Goal: Transaction & Acquisition: Purchase product/service

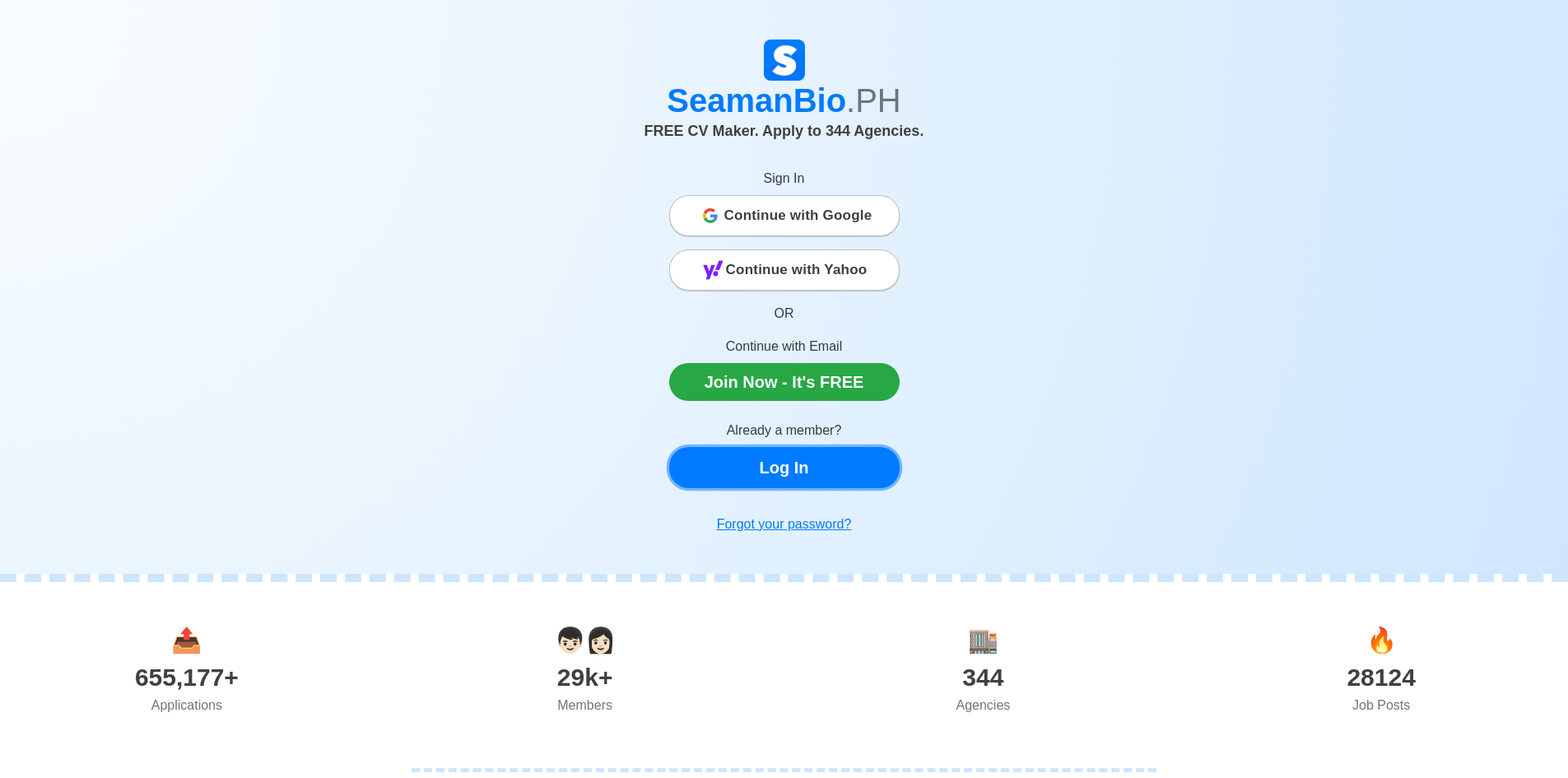
click at [808, 468] on link "Log In" at bounding box center [784, 467] width 230 height 41
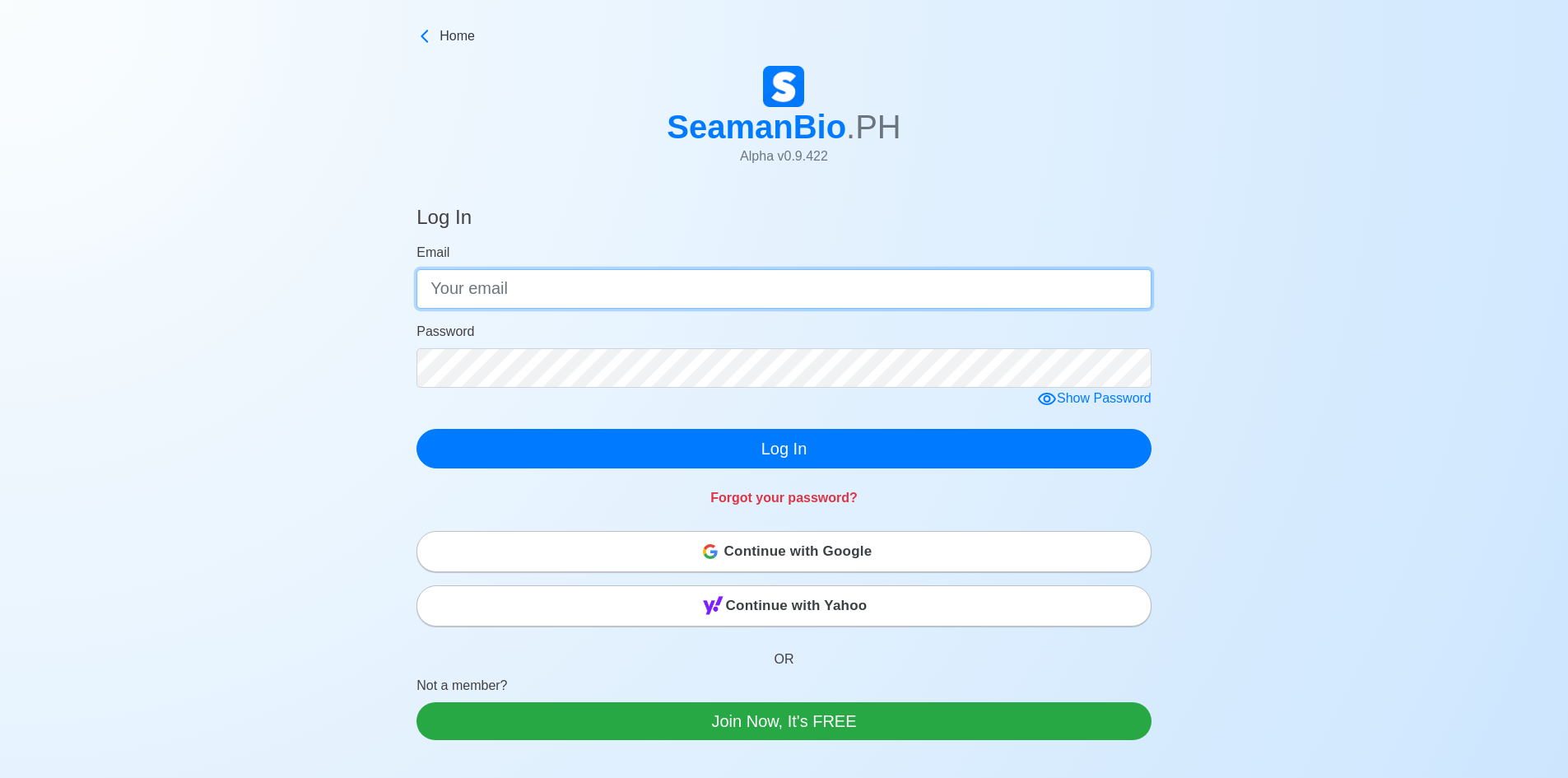
click at [667, 305] on input "Email" at bounding box center [784, 289] width 735 height 39
type input "[EMAIL_ADDRESS][DOMAIN_NAME]"
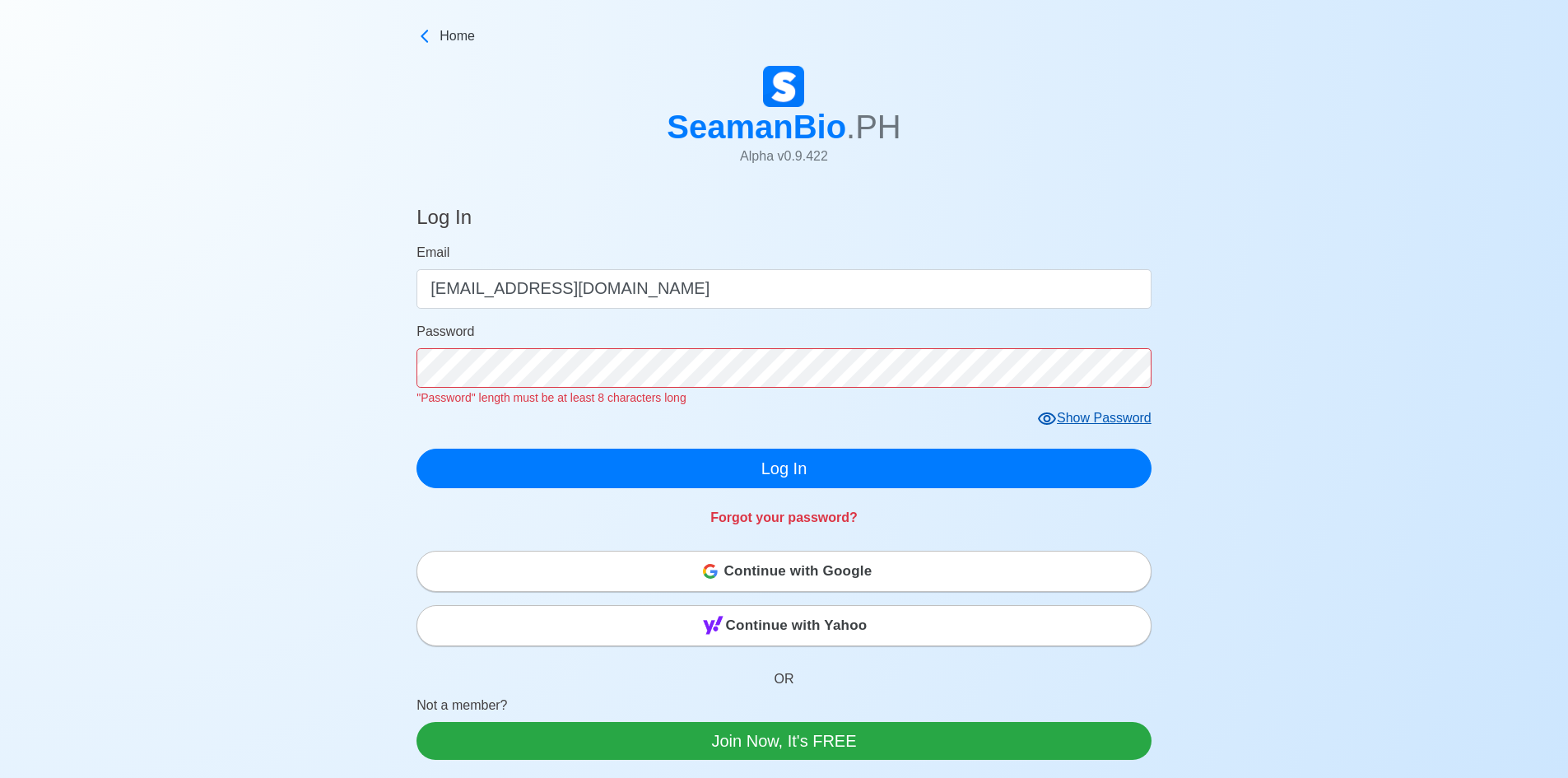
click at [1109, 400] on form "Email [EMAIL_ADDRESS][DOMAIN_NAME] Password "Password" length must be at least …" at bounding box center [784, 365] width 735 height 245
click at [1110, 427] on div "Show Password" at bounding box center [1094, 419] width 115 height 21
click button "Log In" at bounding box center [784, 468] width 735 height 39
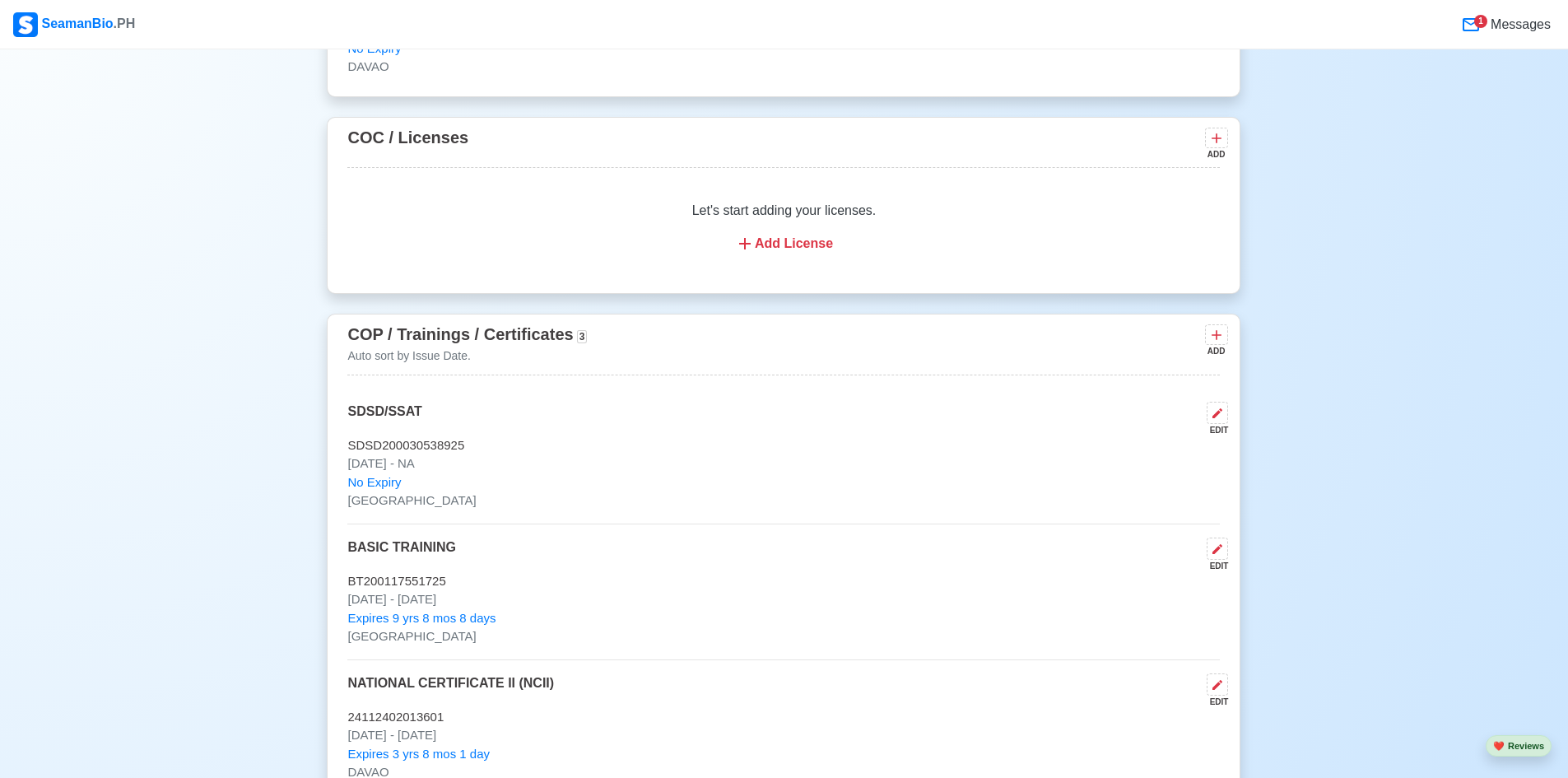
scroll to position [2306, 0]
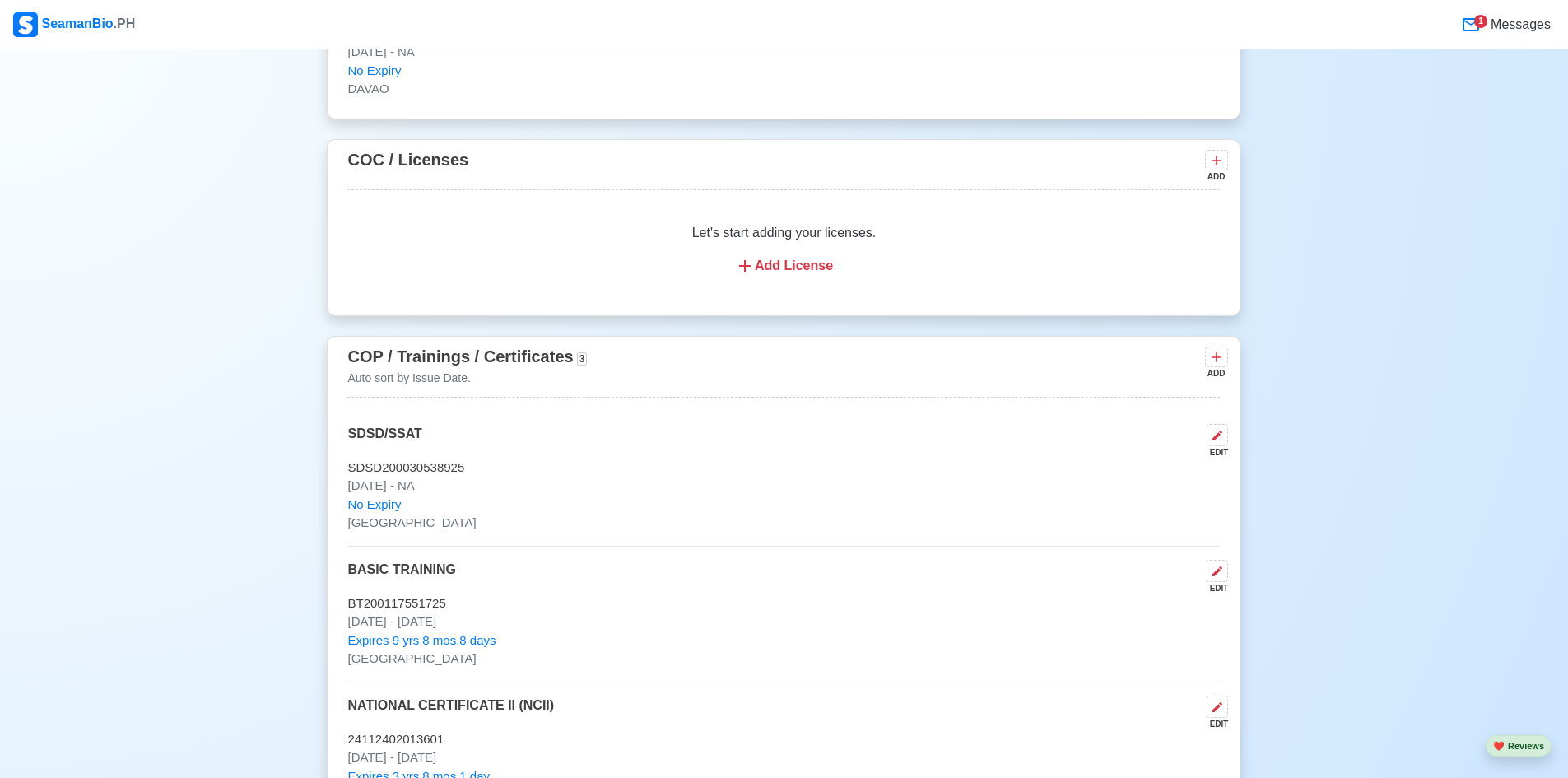
click at [1481, 10] on span "1 Messages" at bounding box center [1504, 24] width 101 height 34
click at [1475, 25] on icon at bounding box center [1471, 25] width 20 height 20
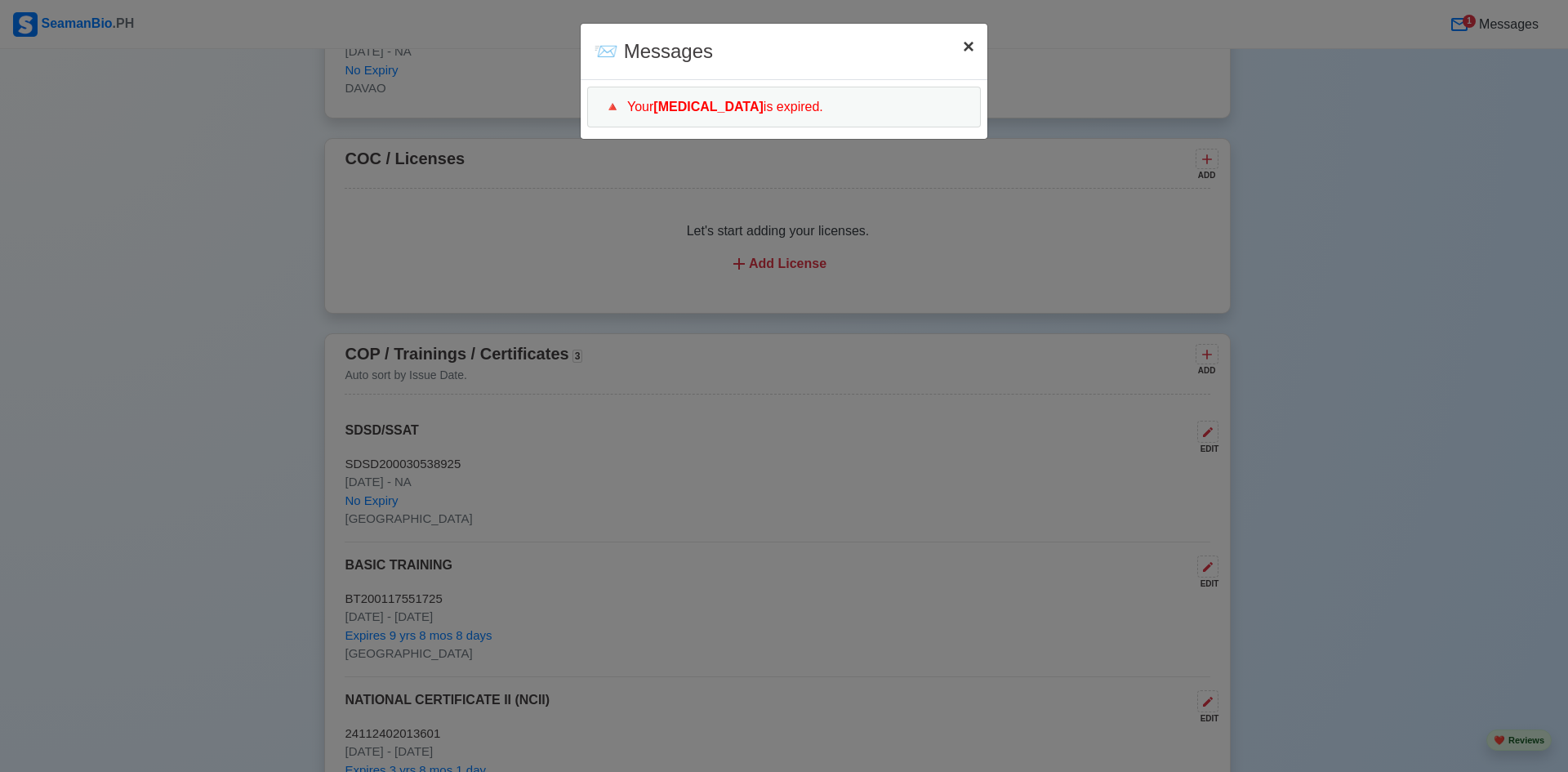
click at [974, 45] on button "× Close" at bounding box center [968, 47] width 37 height 46
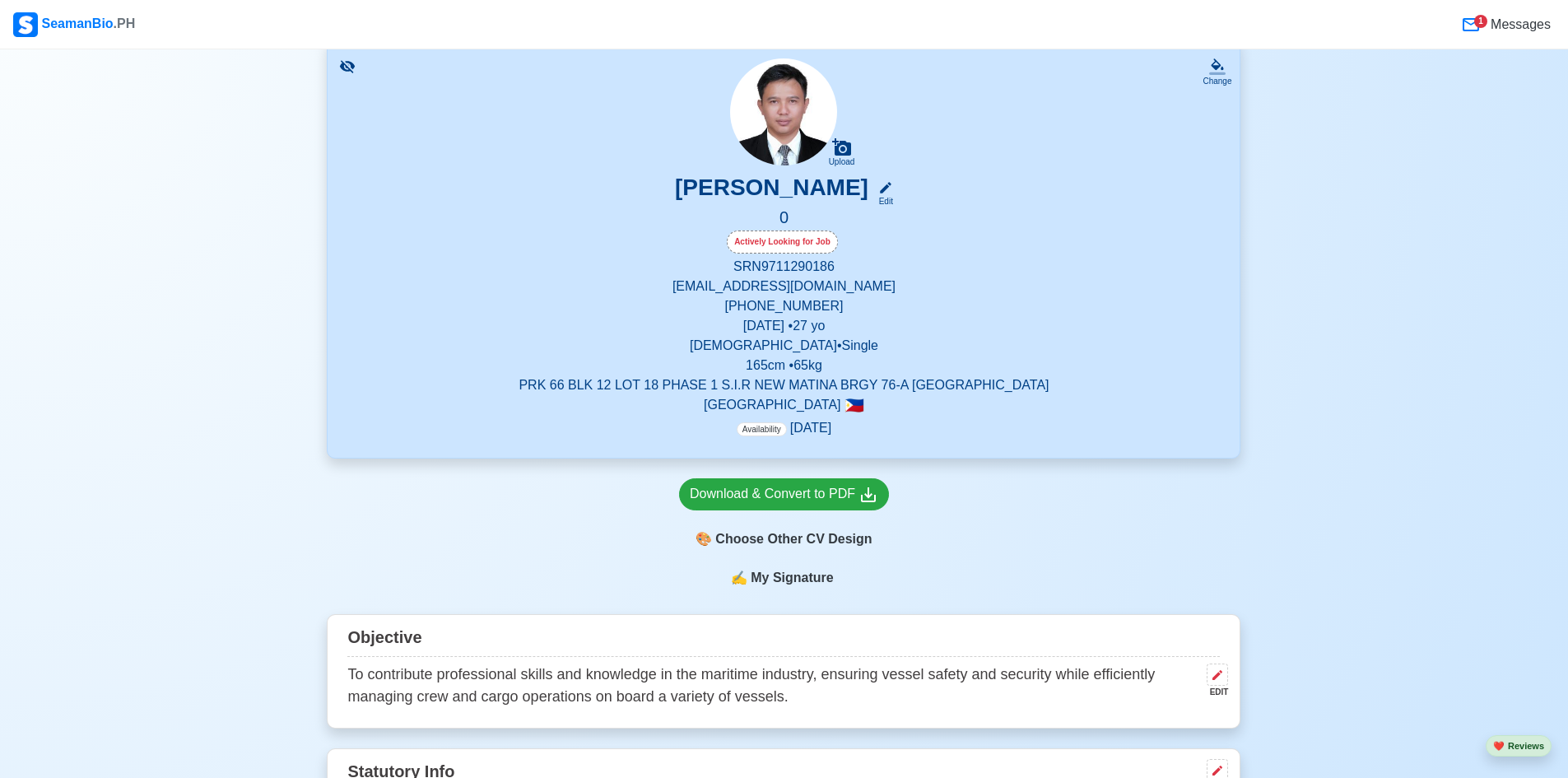
scroll to position [0, 0]
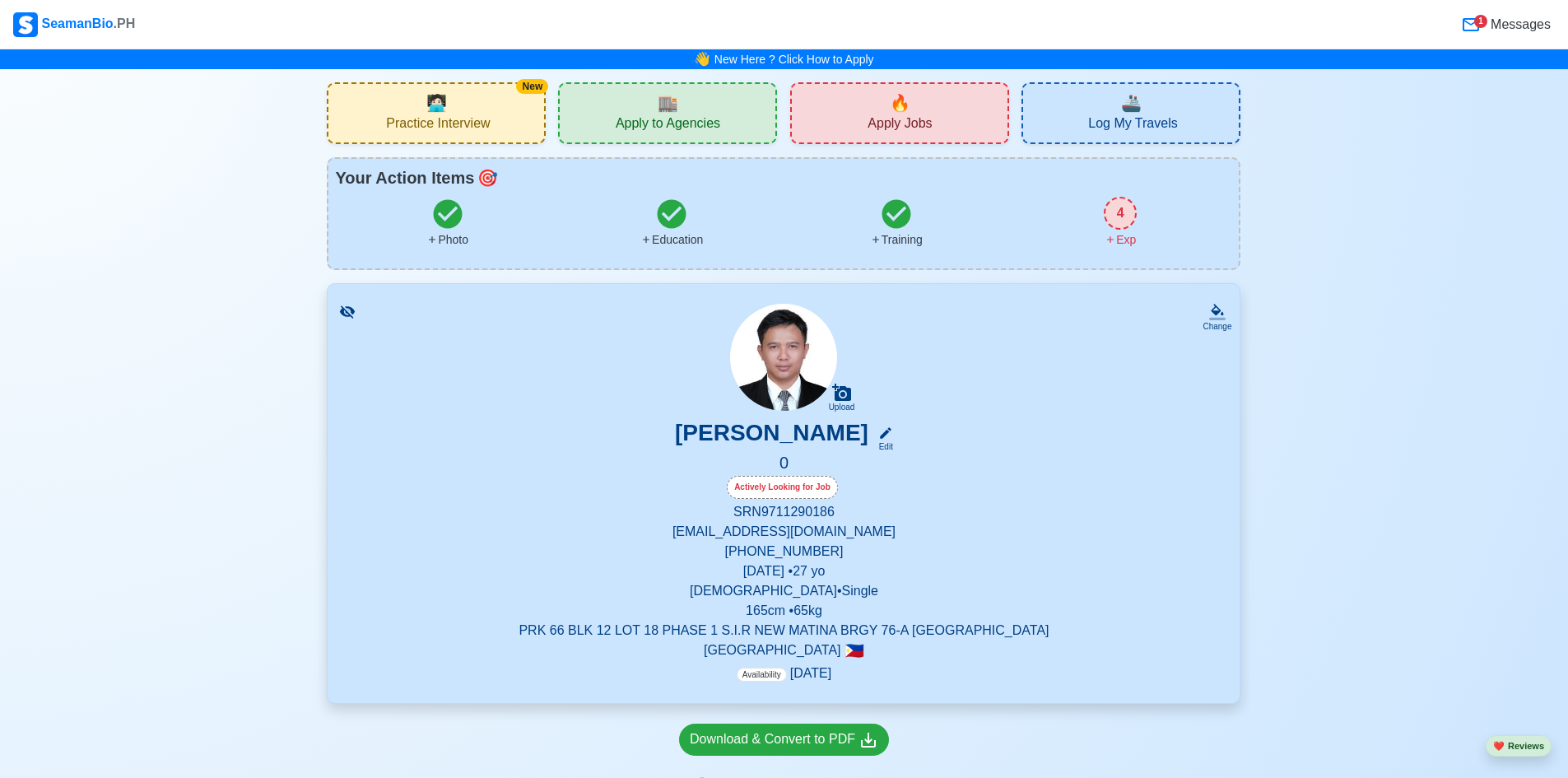
click at [719, 125] on span "Apply to Agencies" at bounding box center [668, 126] width 105 height 21
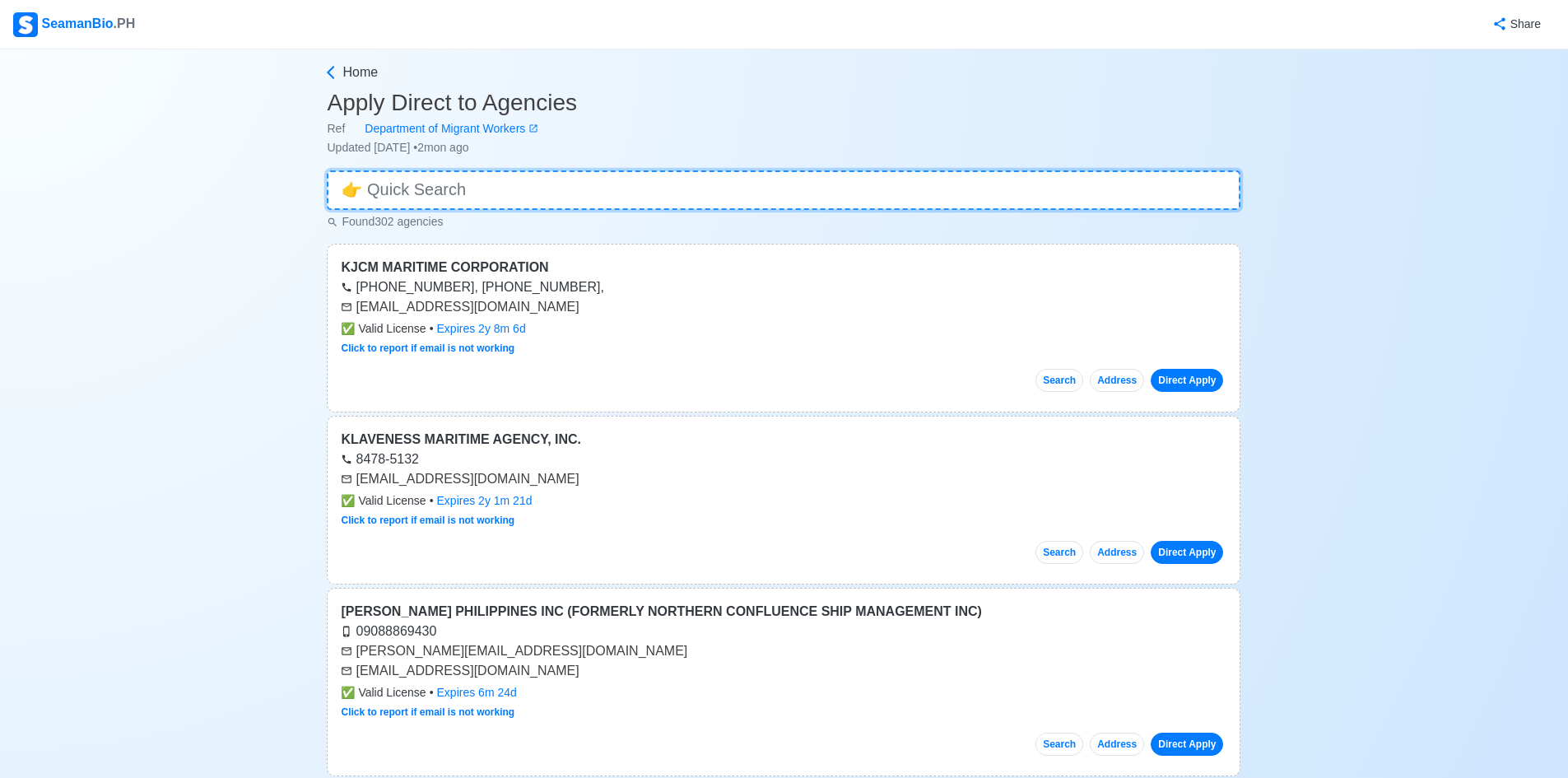
click at [553, 177] on input at bounding box center [784, 190] width 914 height 39
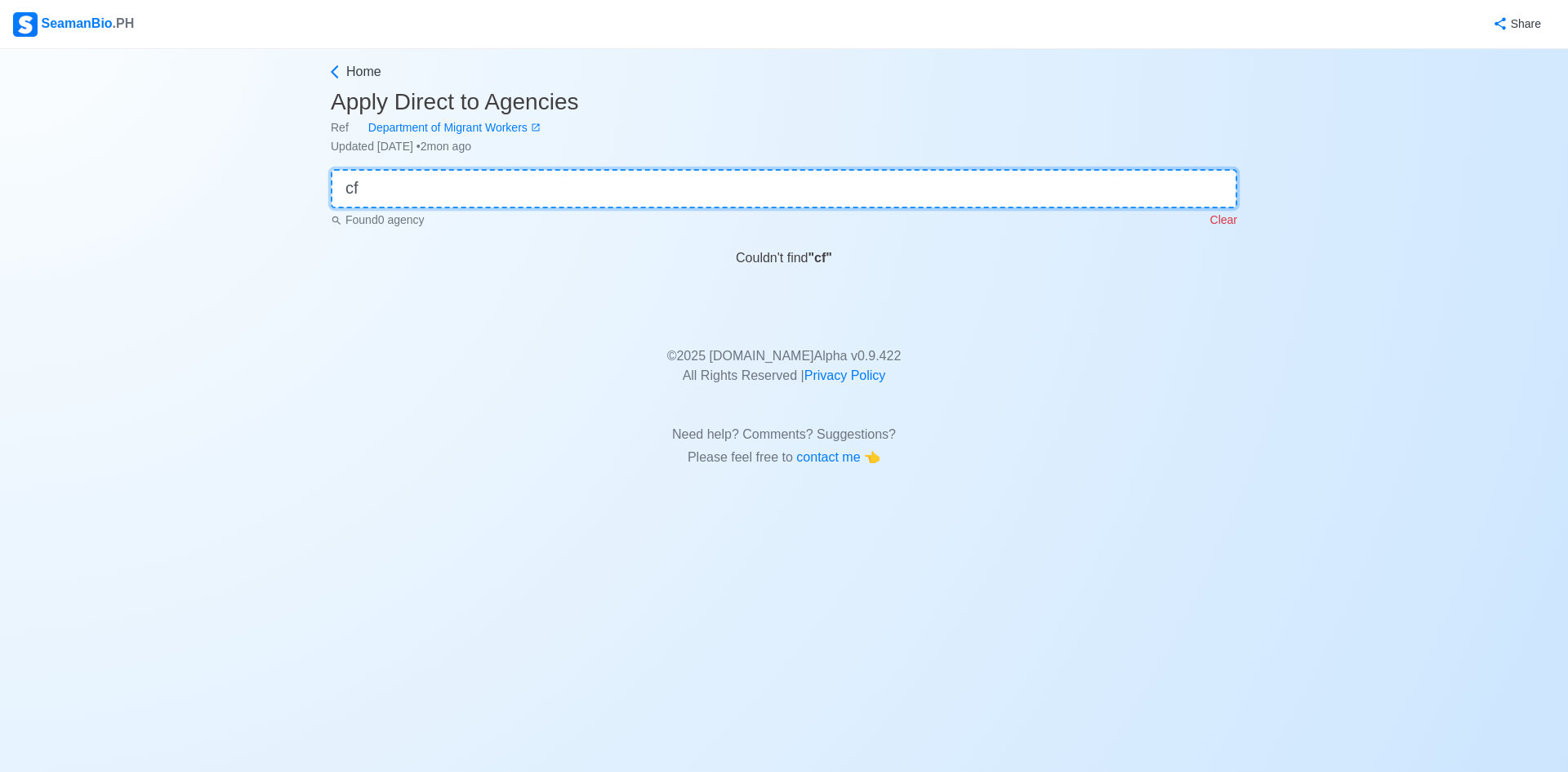
type input "c"
type input "CFSHARP"
click at [335, 75] on icon at bounding box center [334, 72] width 7 height 13
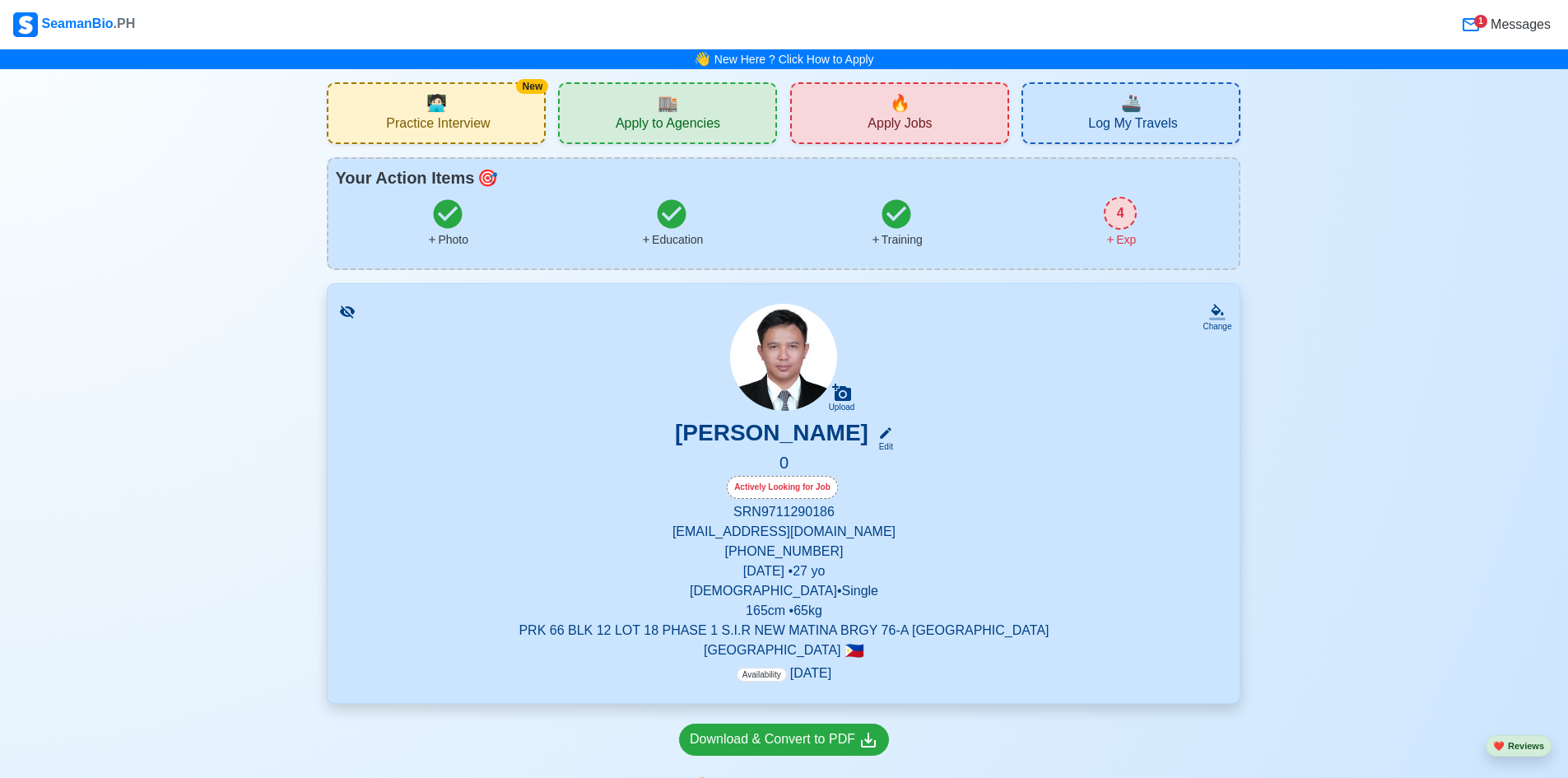
click at [1117, 209] on div "4" at bounding box center [1120, 213] width 33 height 33
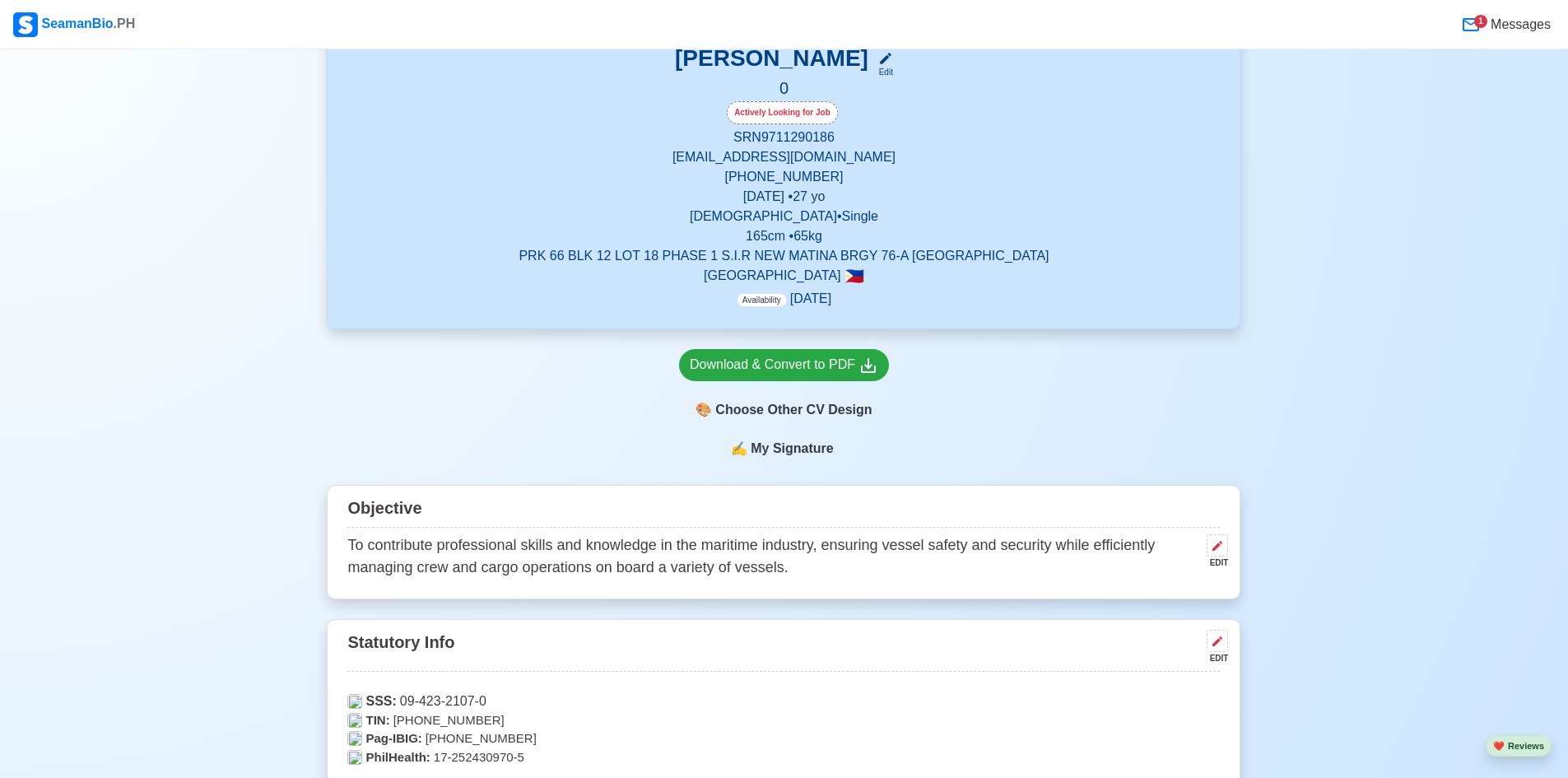
scroll to position [206, 0]
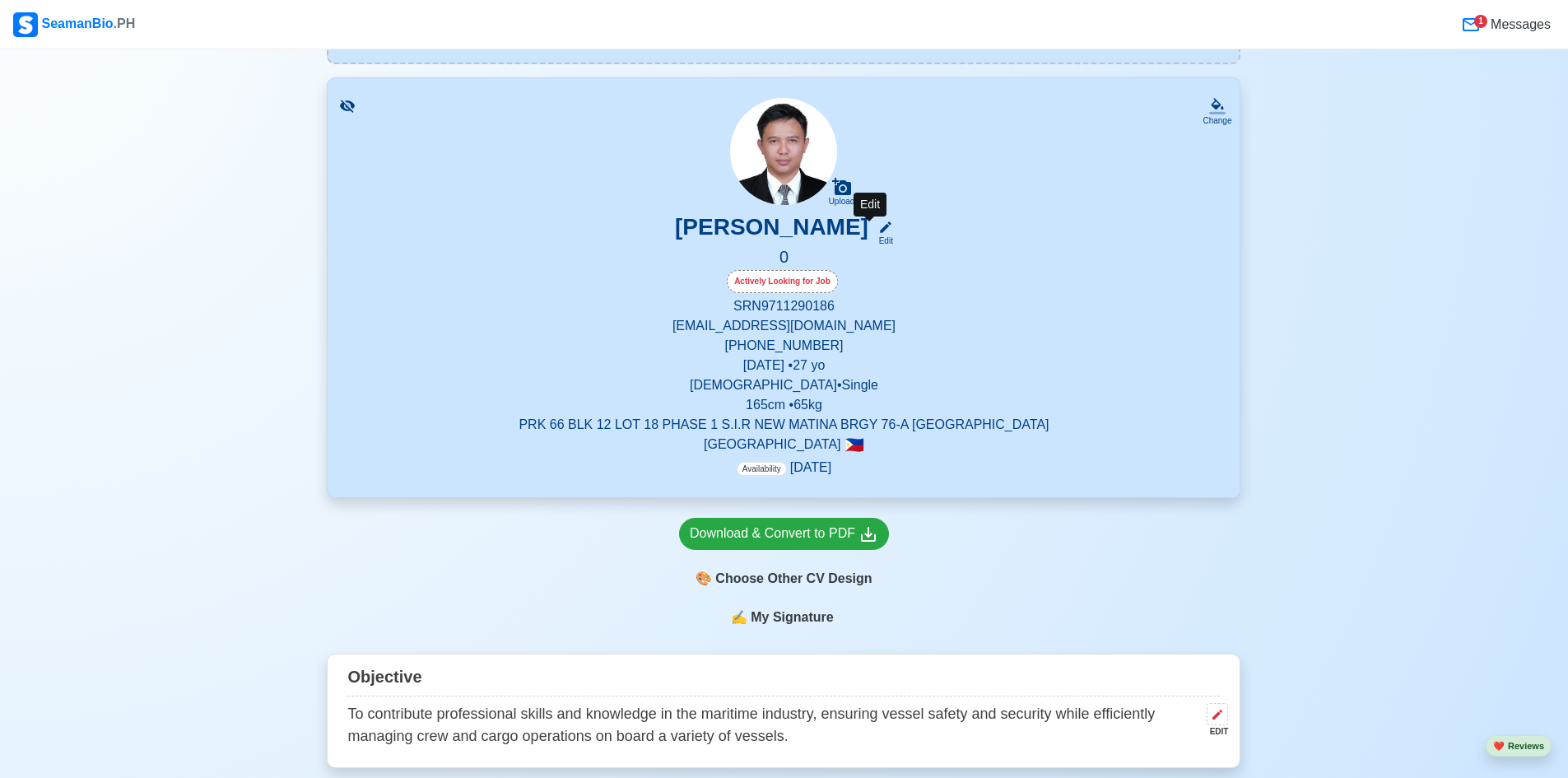
click at [878, 234] on icon at bounding box center [886, 228] width 15 height 15
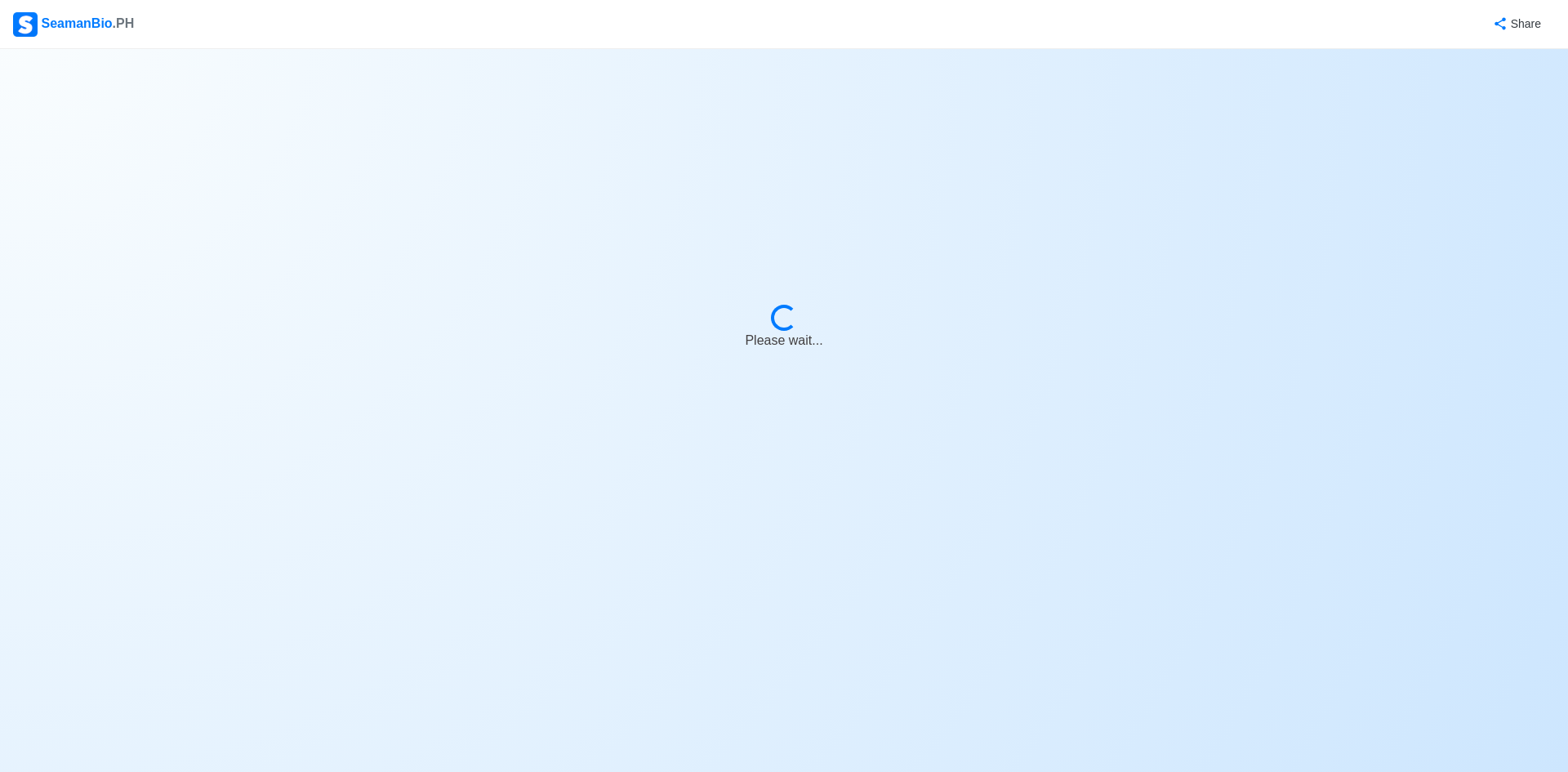
select select "Actively Looking for Job"
select select "Visible for Hiring"
select select "Single"
select select "[DEMOGRAPHIC_DATA]"
select select "PH"
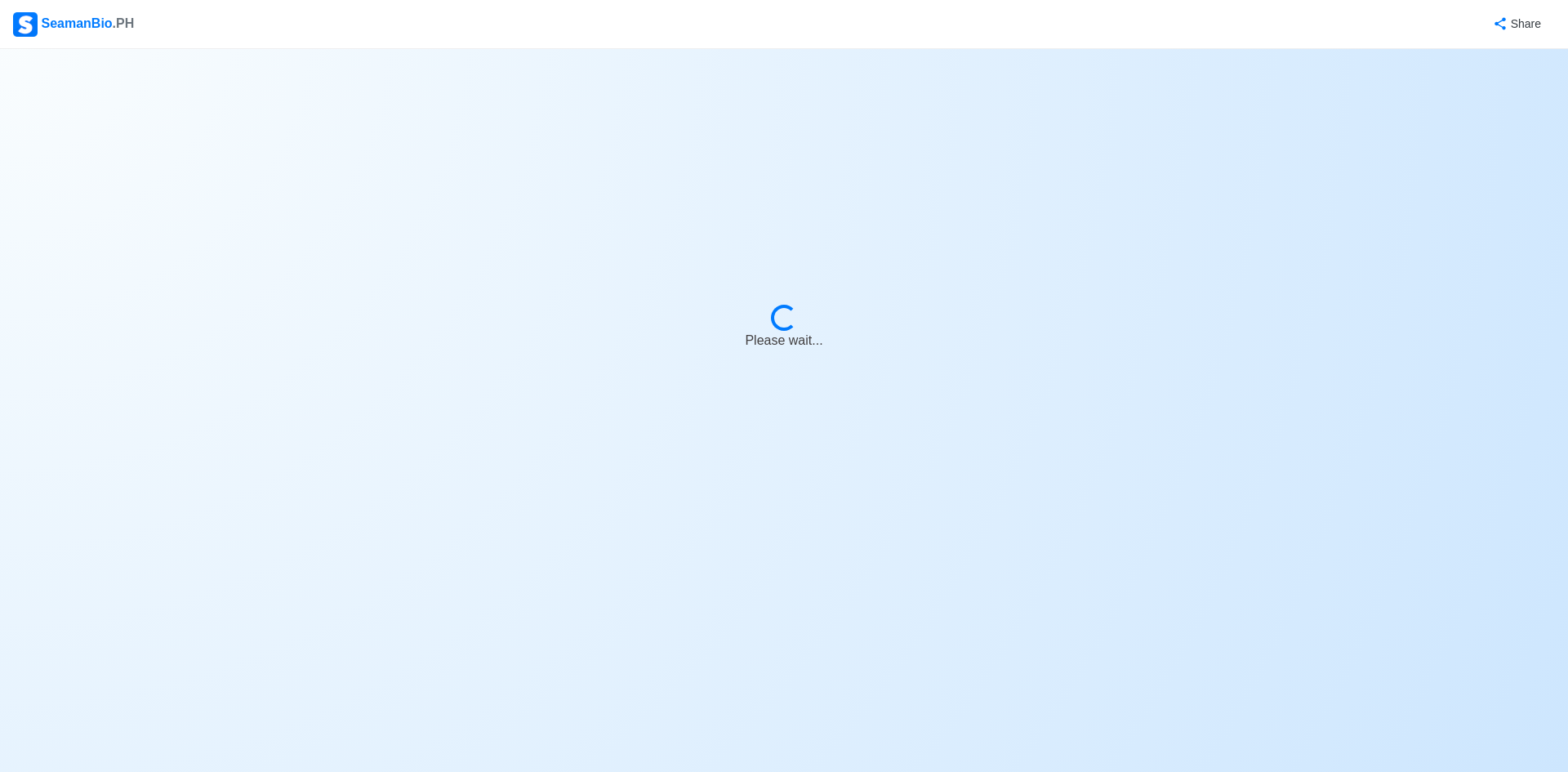
select select "4102466400000"
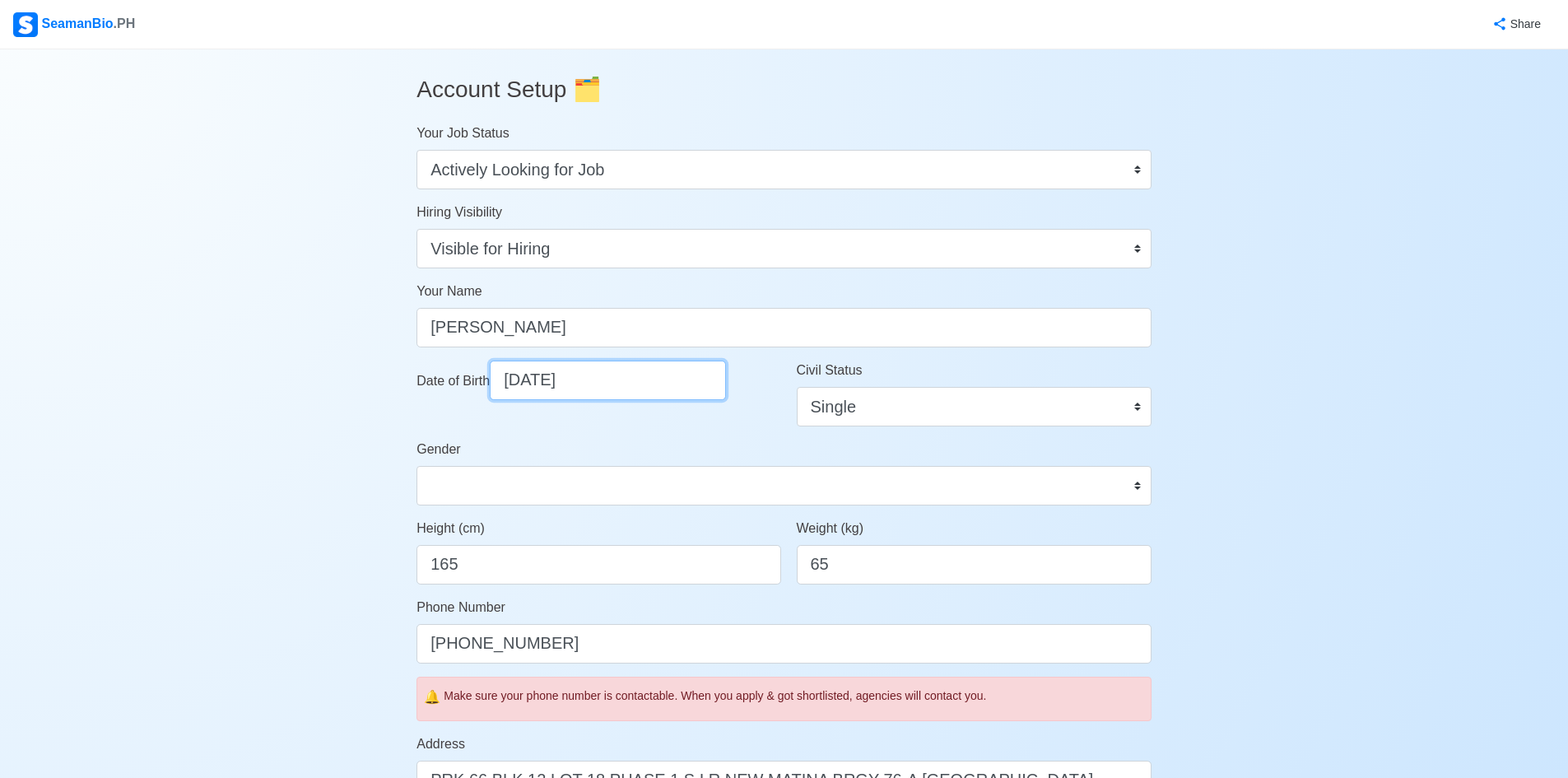
click at [554, 381] on input "[DATE]" at bounding box center [608, 380] width 236 height 39
select select "****"
select select "********"
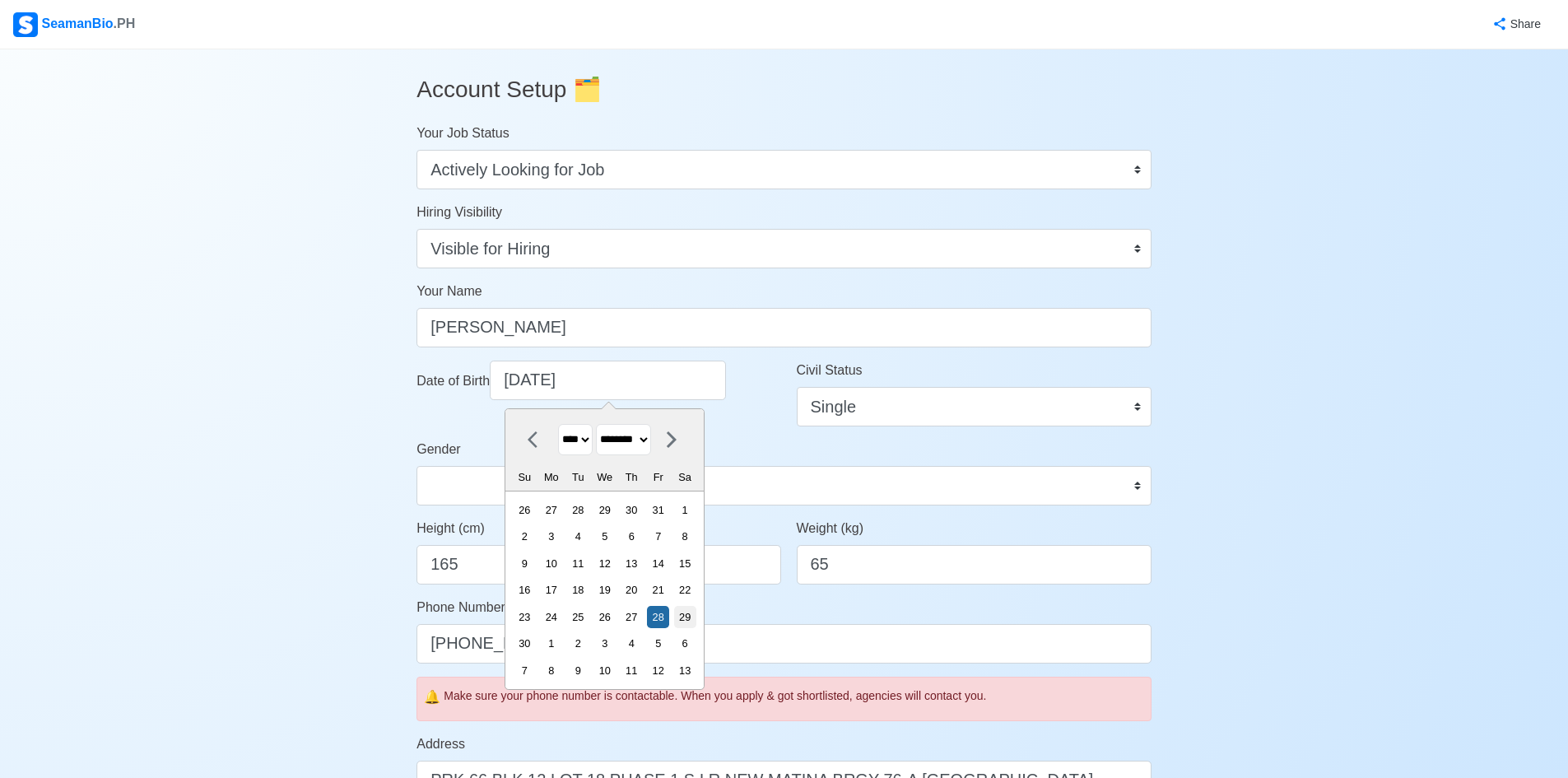
click at [697, 614] on div "29" at bounding box center [685, 617] width 23 height 23
type input "[DATE]"
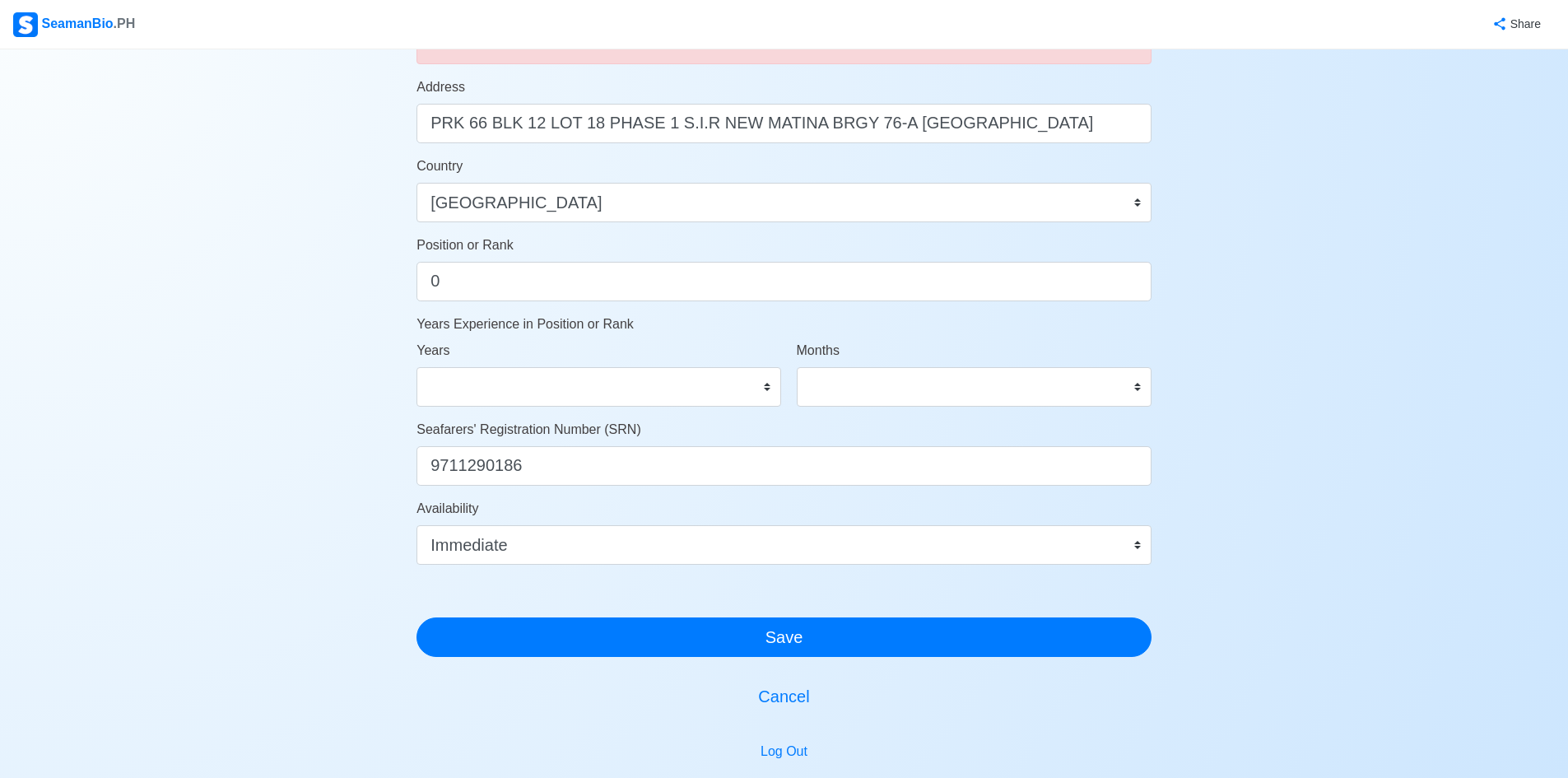
scroll to position [659, 0]
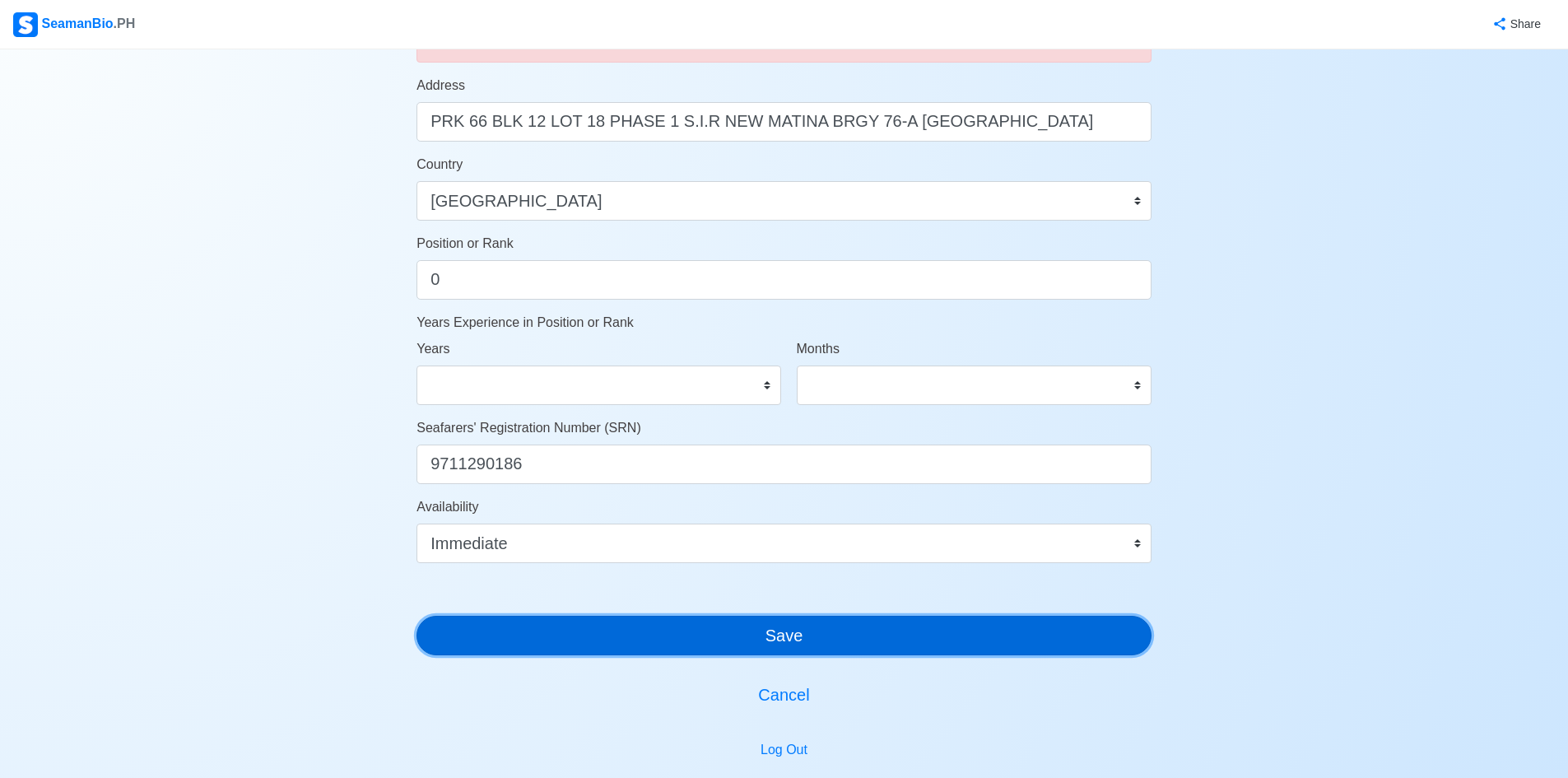
click at [820, 641] on button "Save" at bounding box center [784, 636] width 735 height 39
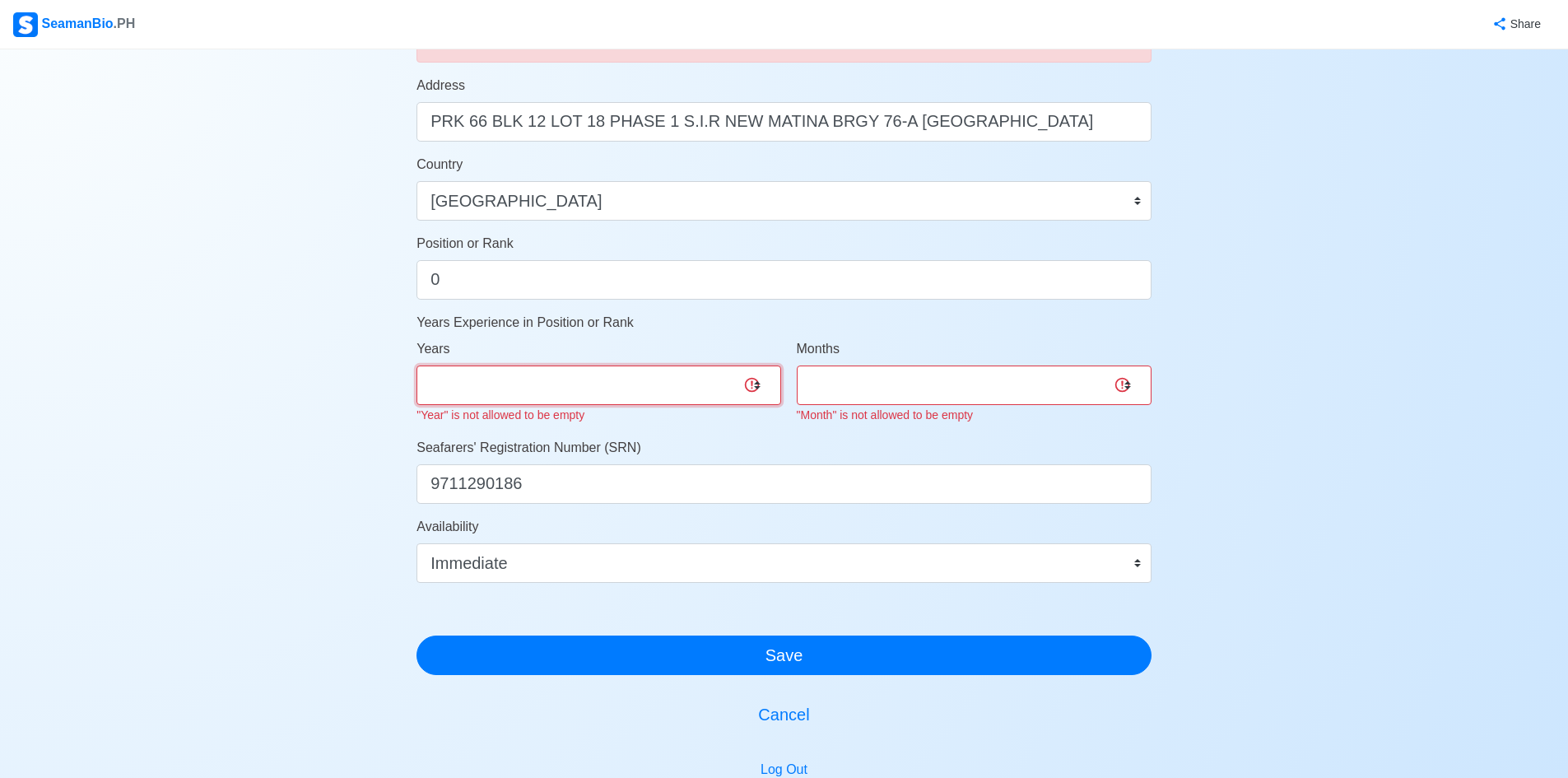
click at [604, 400] on select "0 1 2 3 4 5 6 7 8 9 10 11 12 13 14 15 16 17 18 19 20 21 22 23 24 25 26 27 28 29…" at bounding box center [599, 385] width 364 height 39
select select "0"
click at [417, 366] on select "0 1 2 3 4 5 6 7 8 9 10 11 12 13 14 15 16 17 18 19 20 21 22 23 24 25 26 27 28 29…" at bounding box center [599, 385] width 364 height 39
click at [883, 394] on select "0 1 2 3 4 5 6 7 8 9 10 11" at bounding box center [974, 385] width 355 height 39
select select "0"
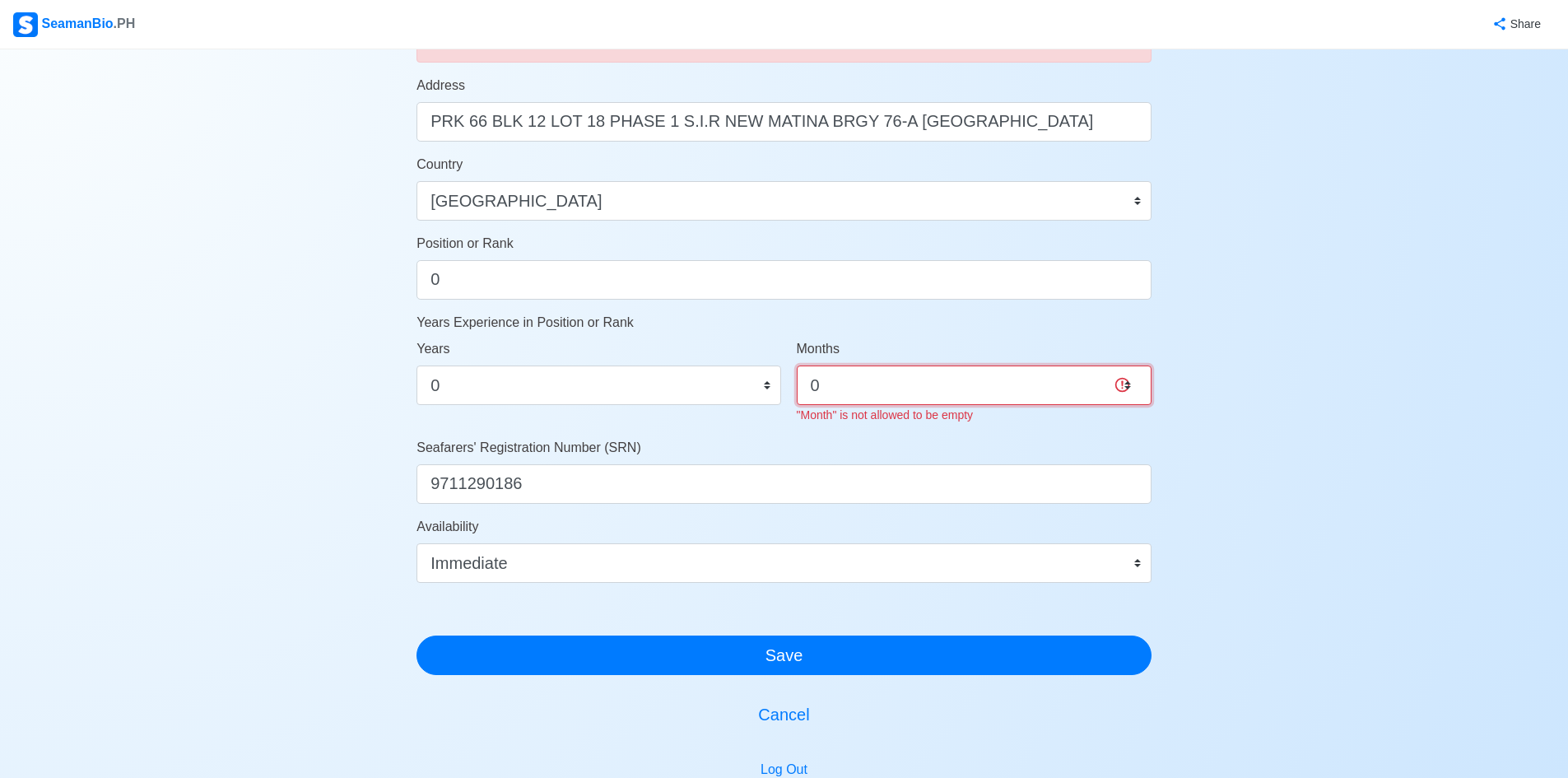
click at [797, 366] on select "0 1 2 3 4 5 6 7 8 9 10 11" at bounding box center [974, 385] width 355 height 39
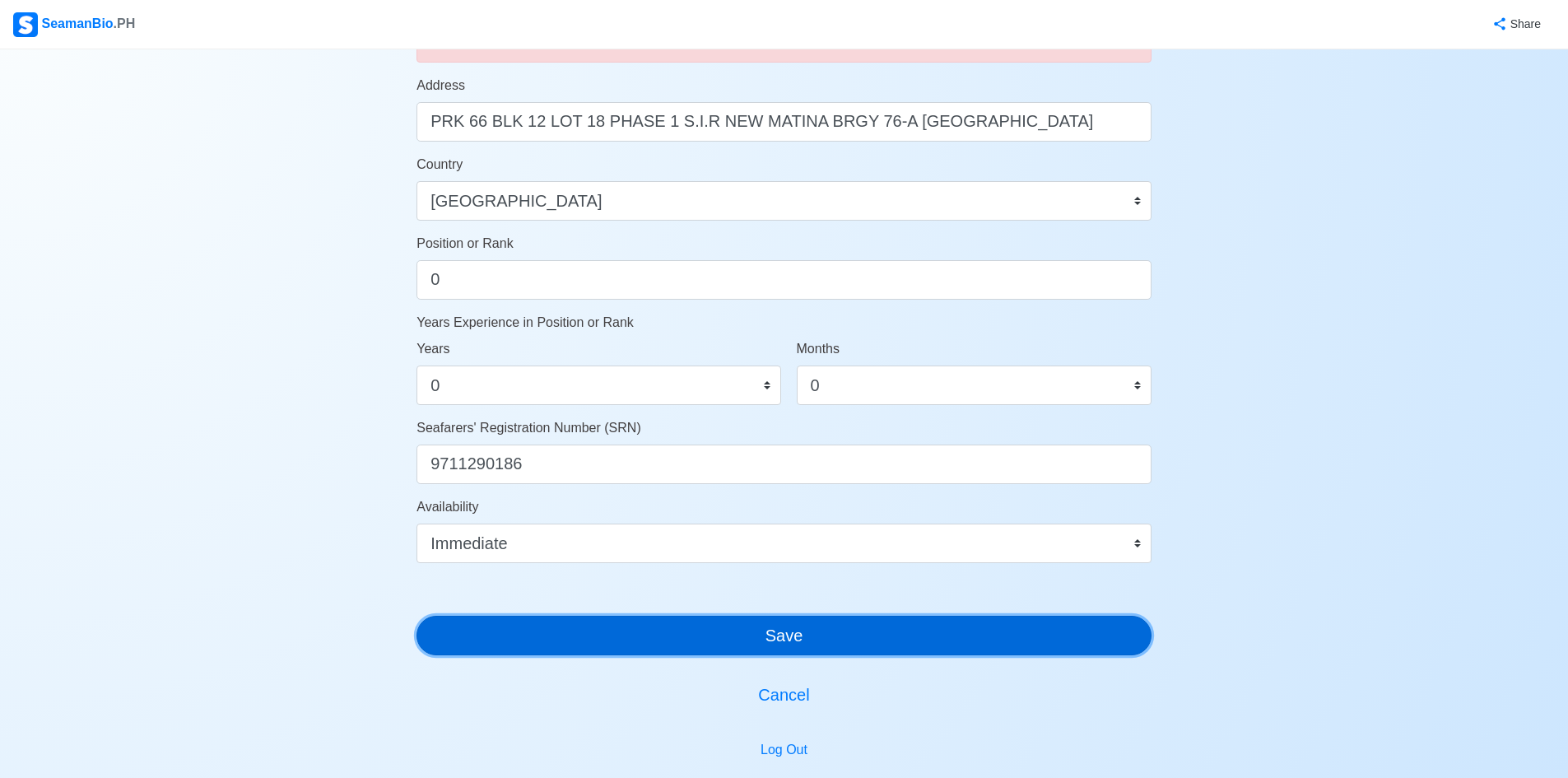
click at [758, 636] on button "Save" at bounding box center [784, 636] width 735 height 39
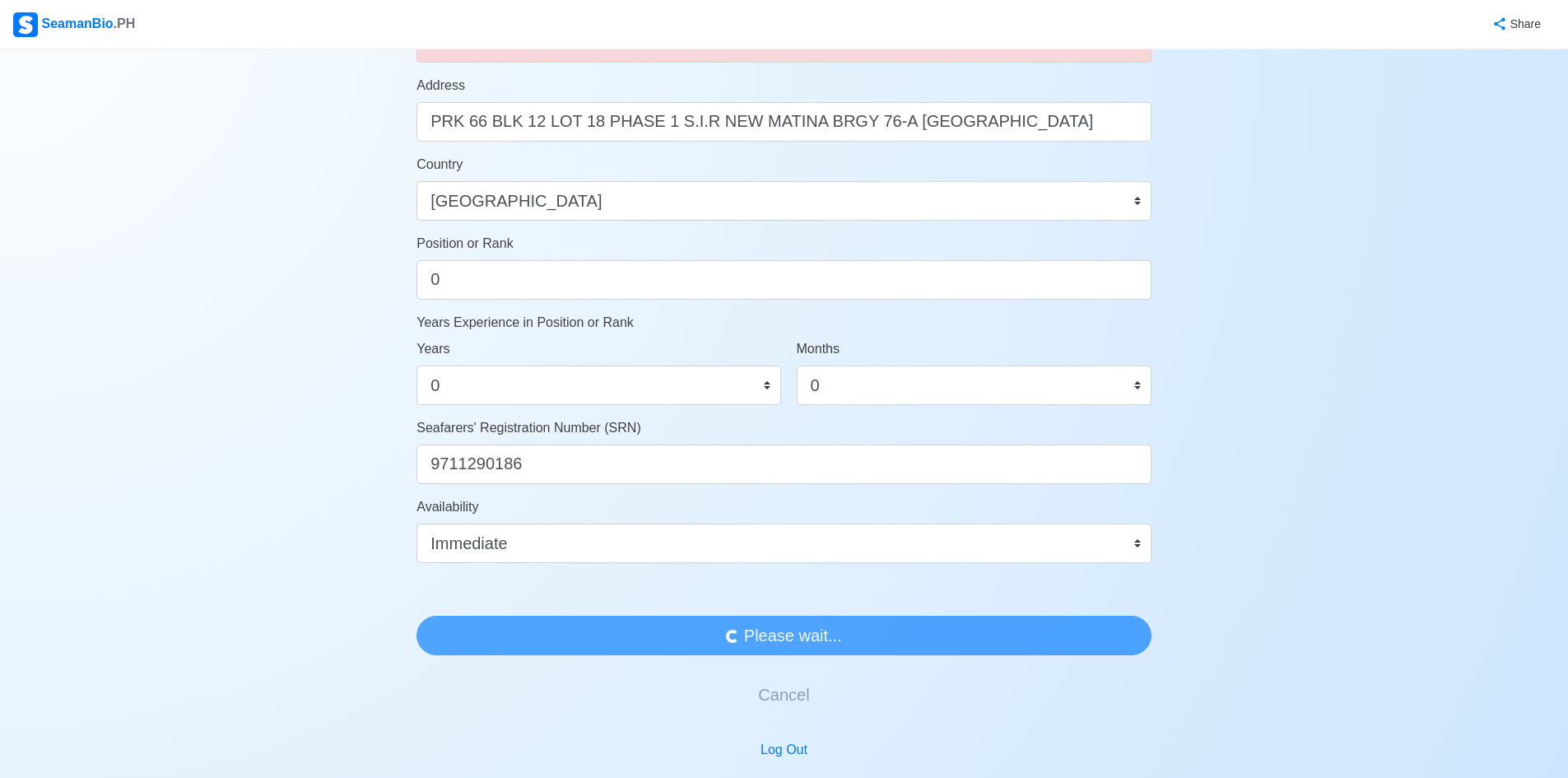
scroll to position [0, 0]
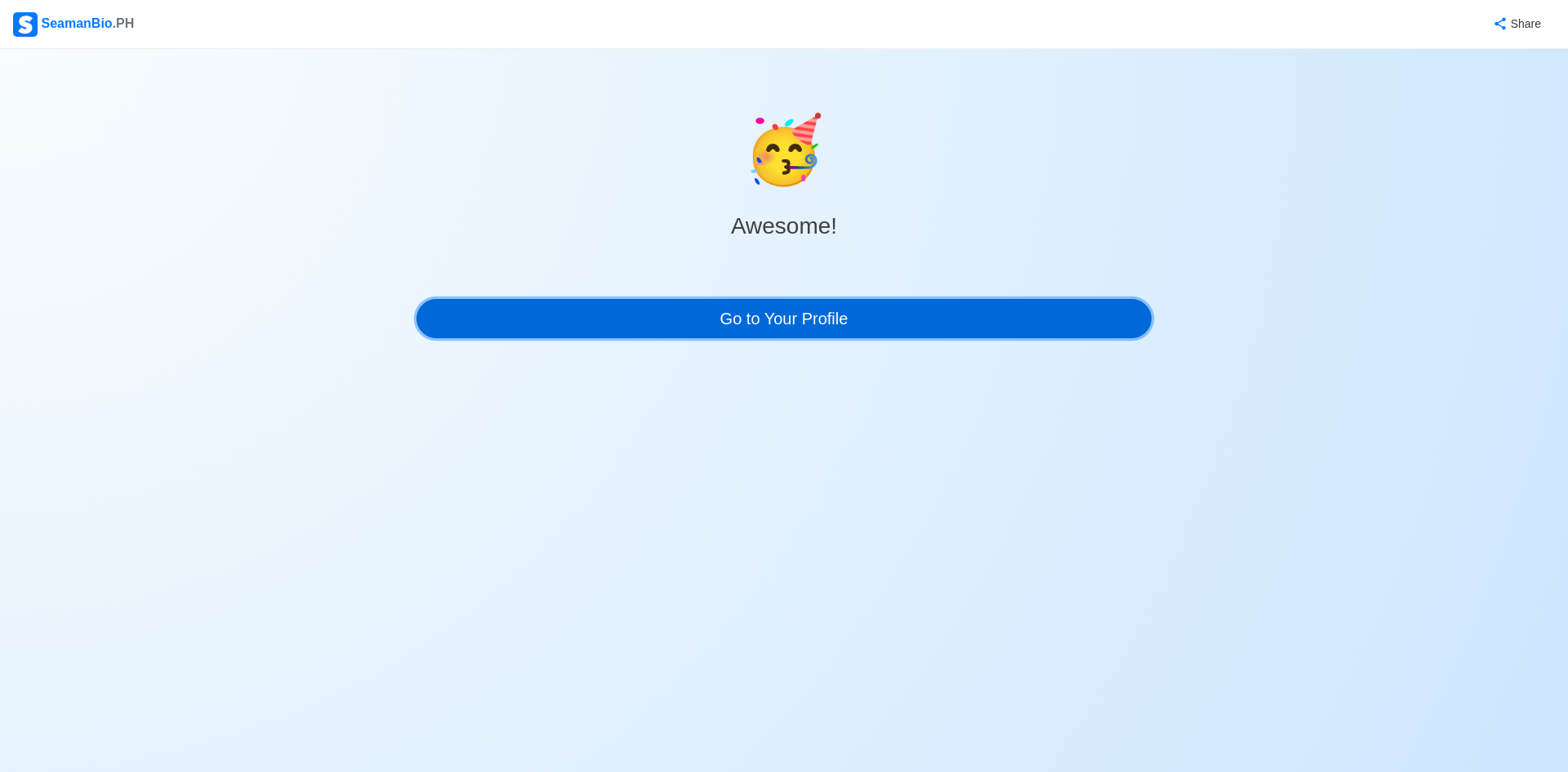
click at [807, 318] on link "Go to Your Profile" at bounding box center [784, 318] width 735 height 39
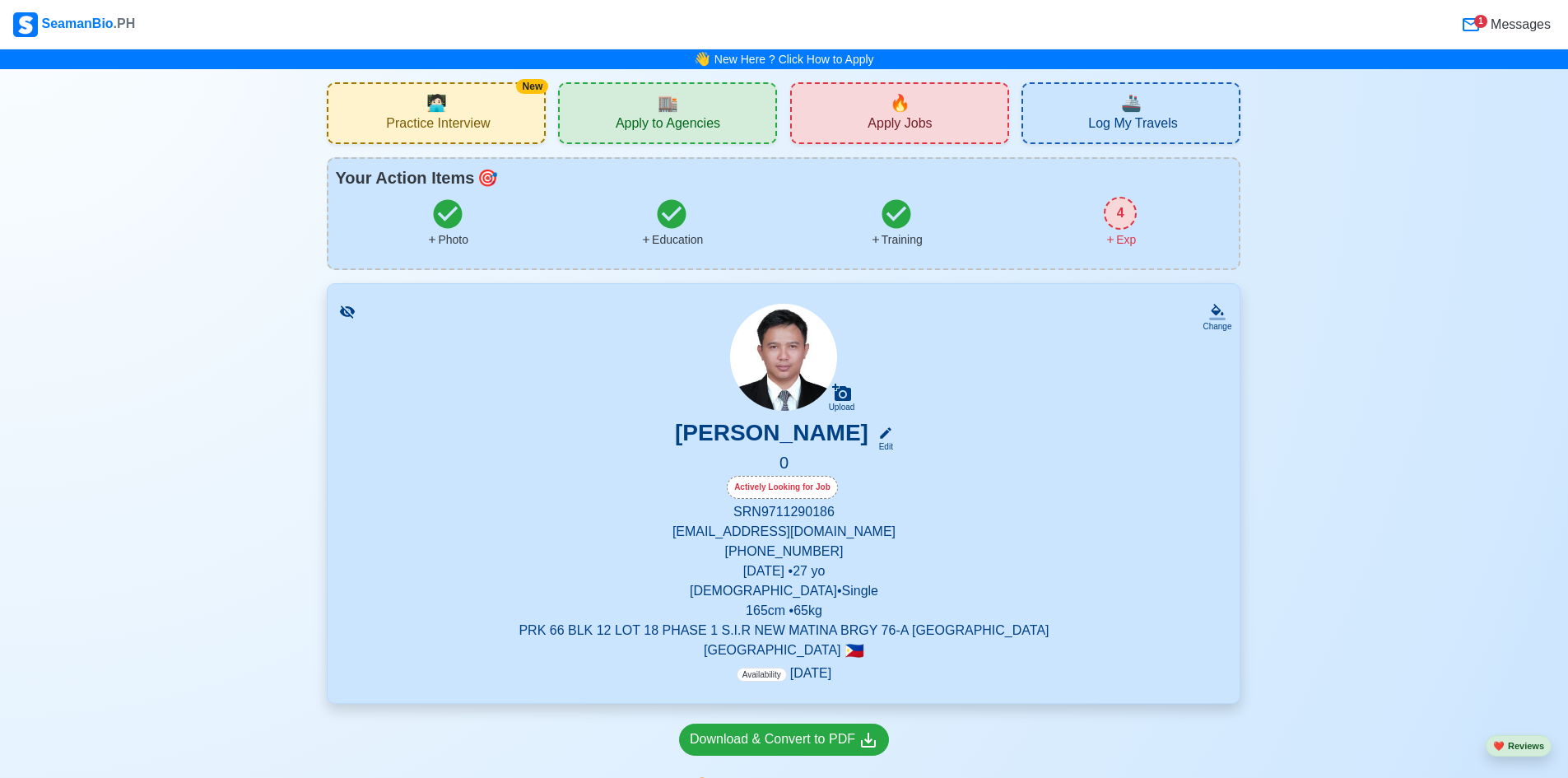
click at [1113, 123] on span "Log My Travels" at bounding box center [1133, 126] width 89 height 21
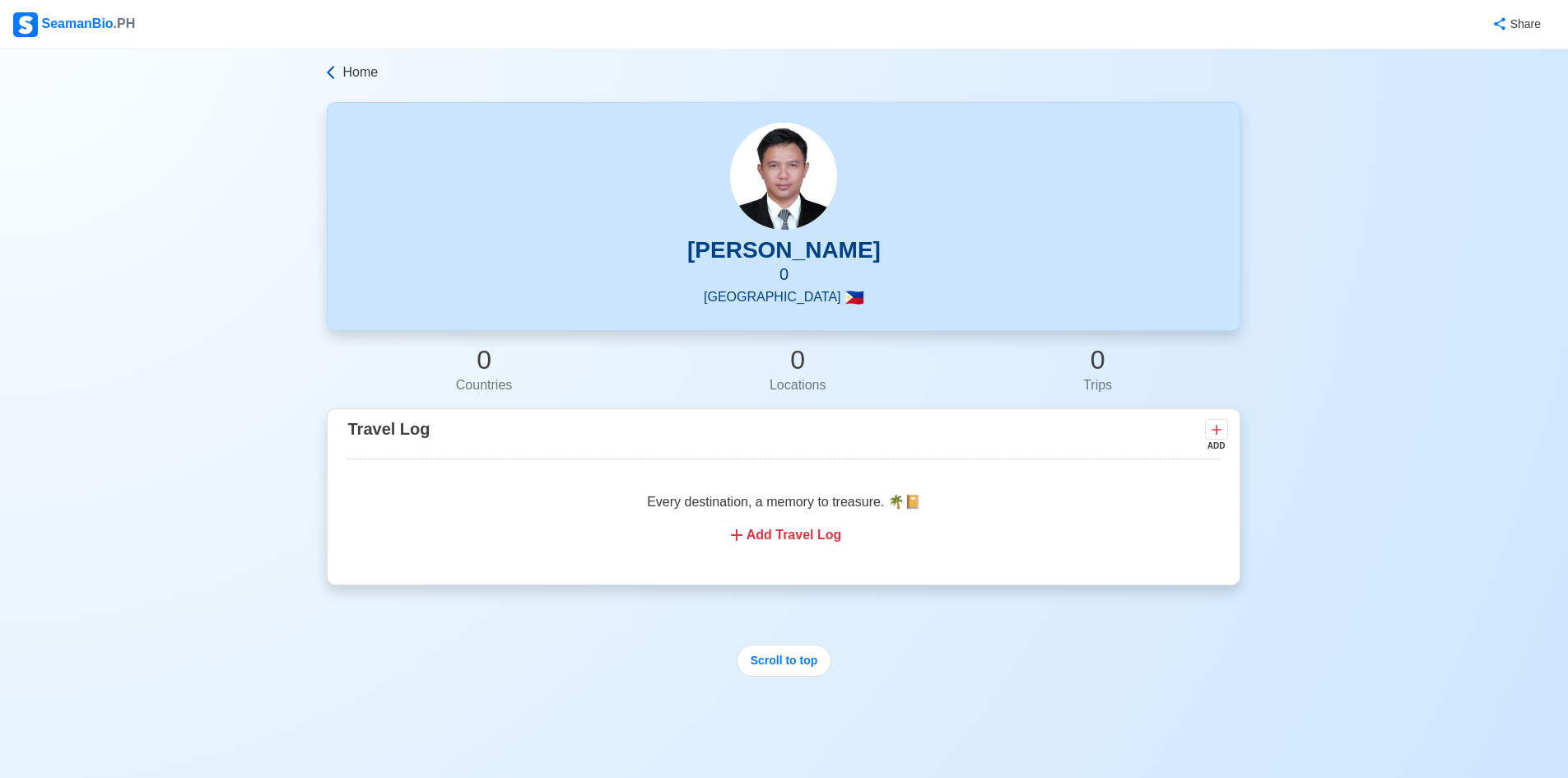
click at [349, 77] on span "Home" at bounding box center [360, 73] width 35 height 20
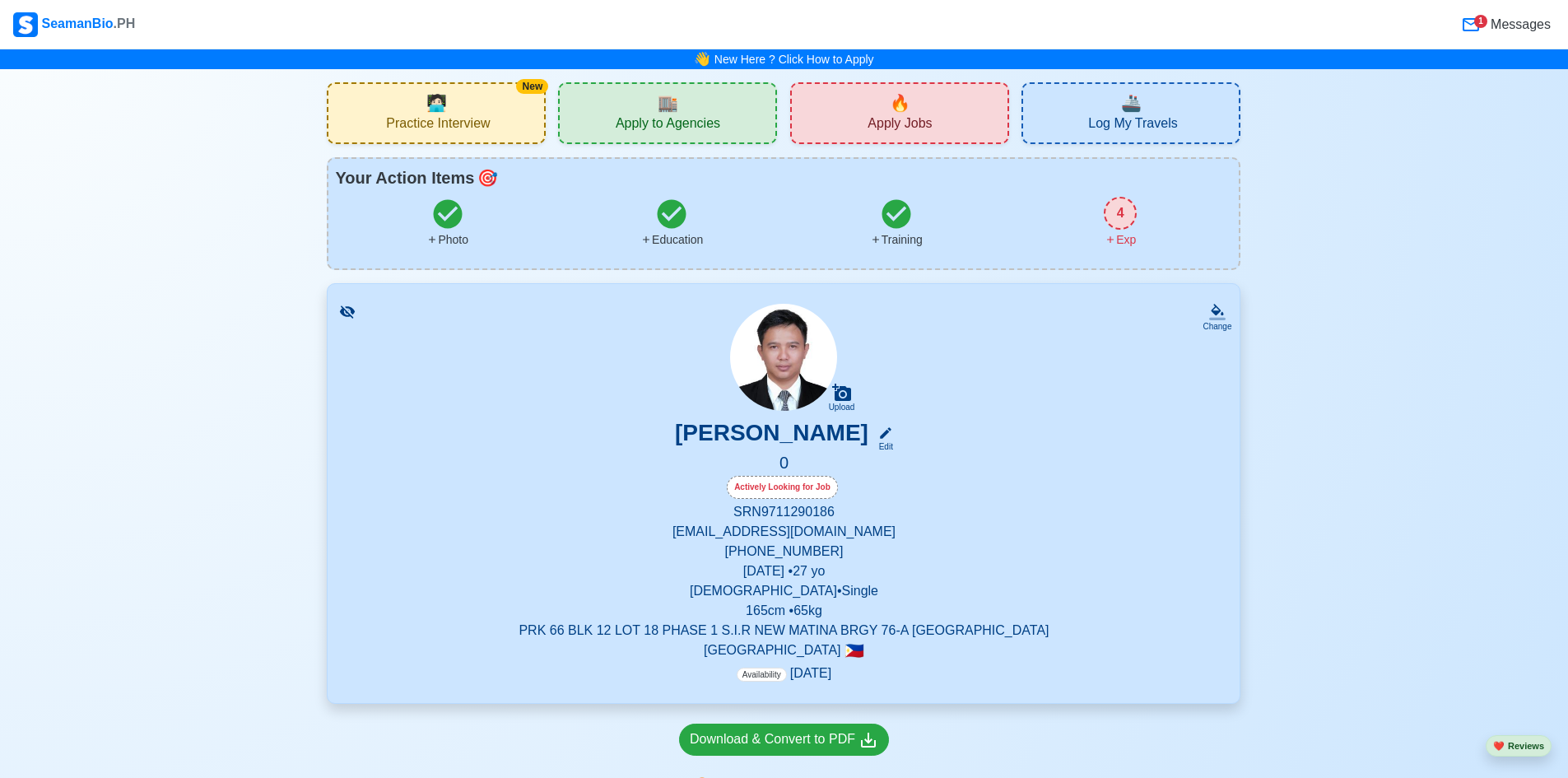
click at [469, 116] on span "Practice Interview" at bounding box center [438, 126] width 104 height 21
click at [886, 106] on div "🔥 Apply Jobs" at bounding box center [900, 113] width 219 height 62
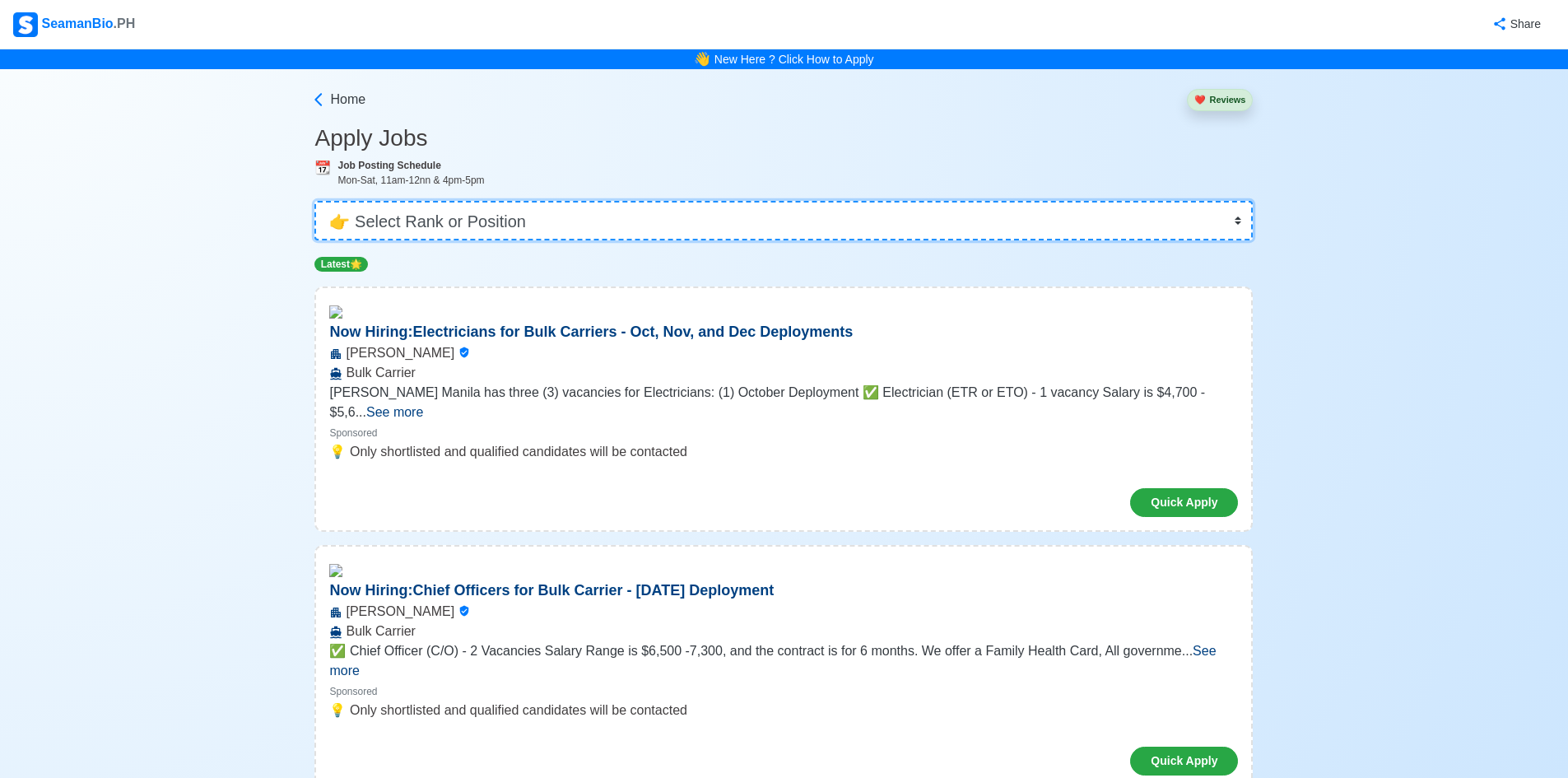
click at [557, 226] on select "👉 Select Rank or Position Master Chief Officer 2nd Officer 3rd Officer Junior O…" at bounding box center [784, 220] width 938 height 39
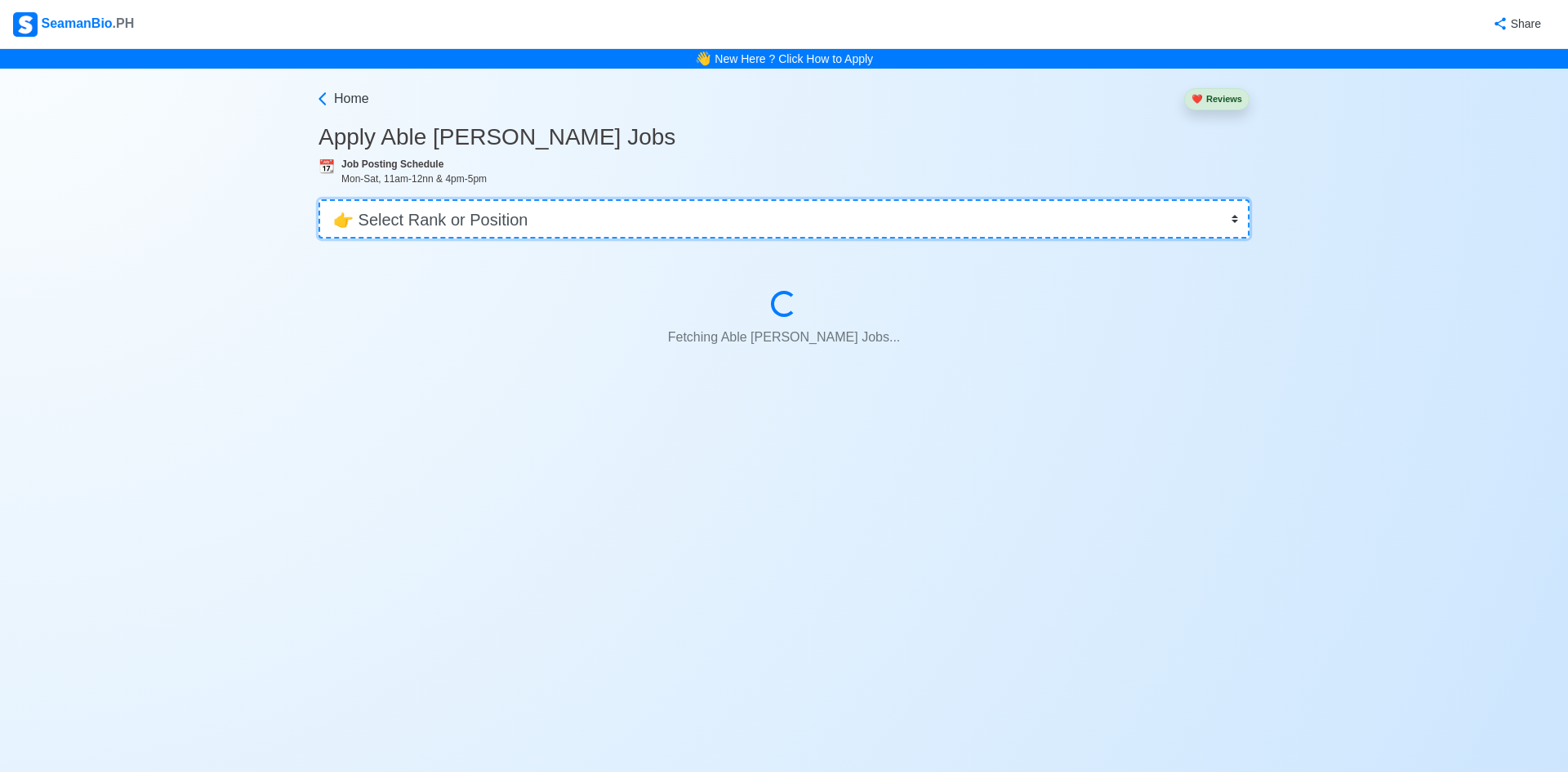
click at [427, 212] on select "👉 Select Rank or Position Master Chief Officer 2nd Officer 3rd Officer Junior O…" at bounding box center [784, 219] width 931 height 39
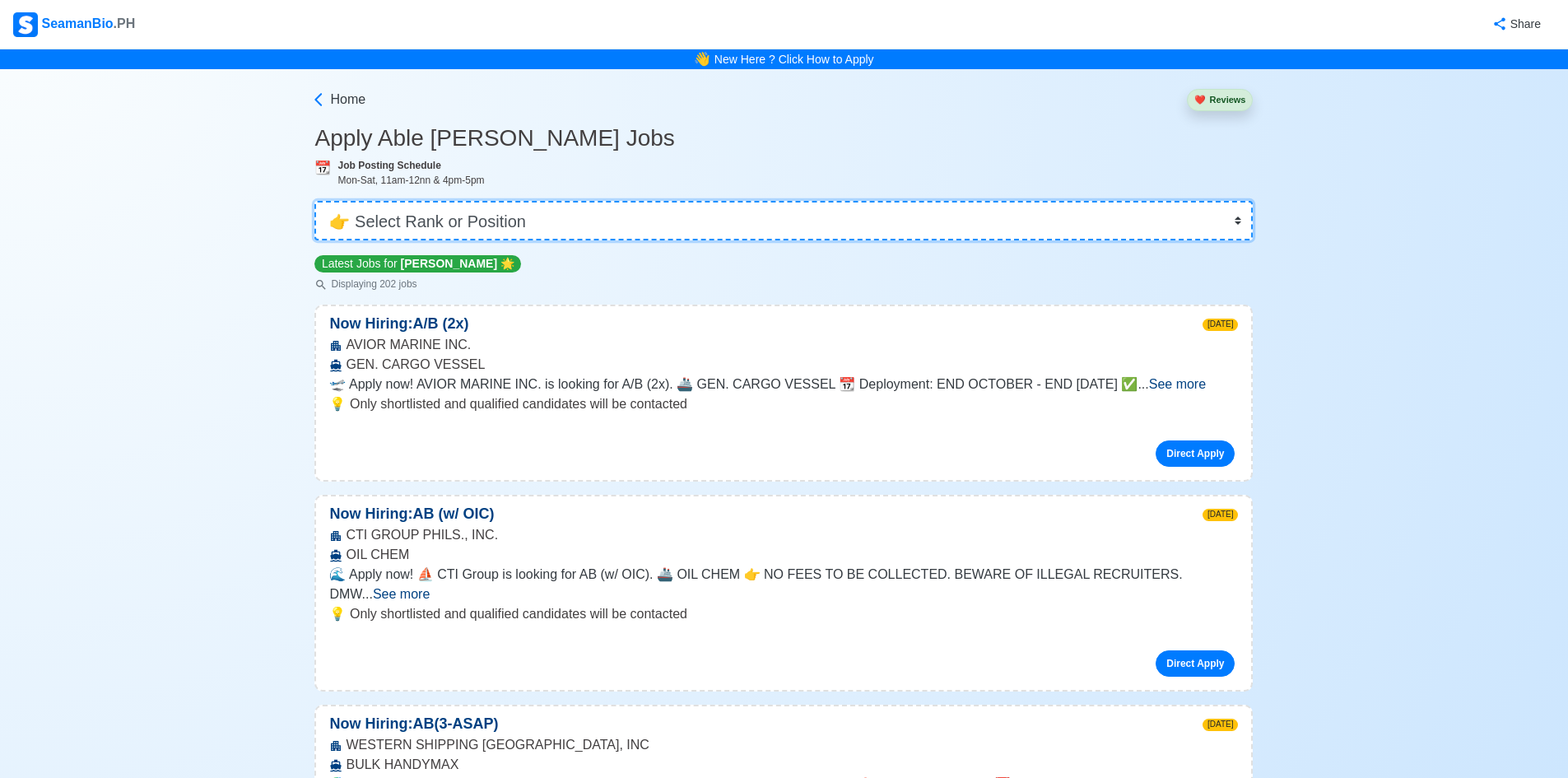
click at [463, 215] on select "👉 Select Rank or Position Master Chief Officer 2nd Officer 3rd Officer Junior O…" at bounding box center [784, 220] width 938 height 39
click at [458, 223] on select "👉 Select Rank or Position Master Chief Officer 2nd Officer 3rd Officer Junior O…" at bounding box center [784, 220] width 938 height 39
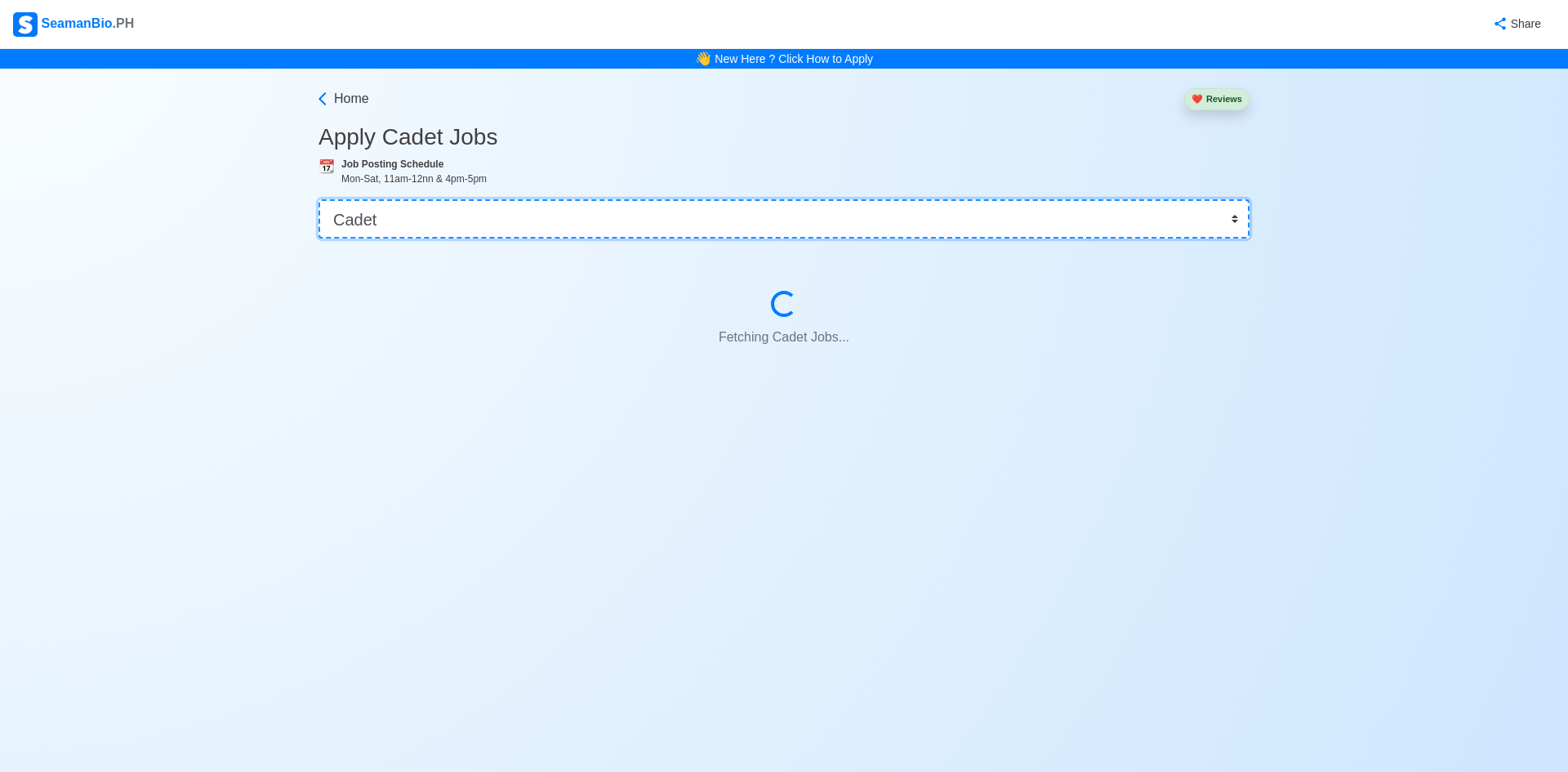
select select "Cook"
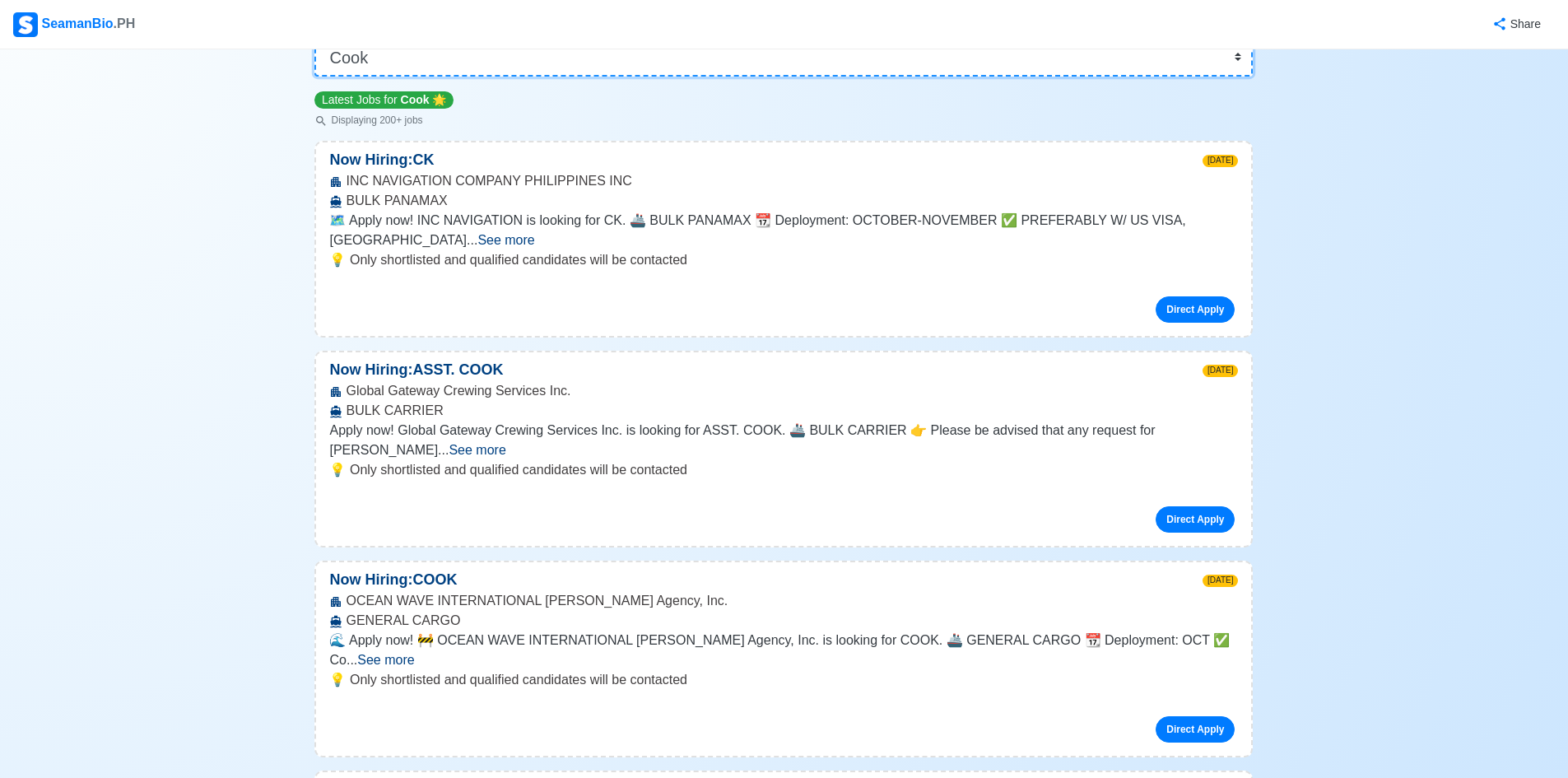
scroll to position [165, 0]
click at [506, 442] on span "See more" at bounding box center [477, 449] width 57 height 14
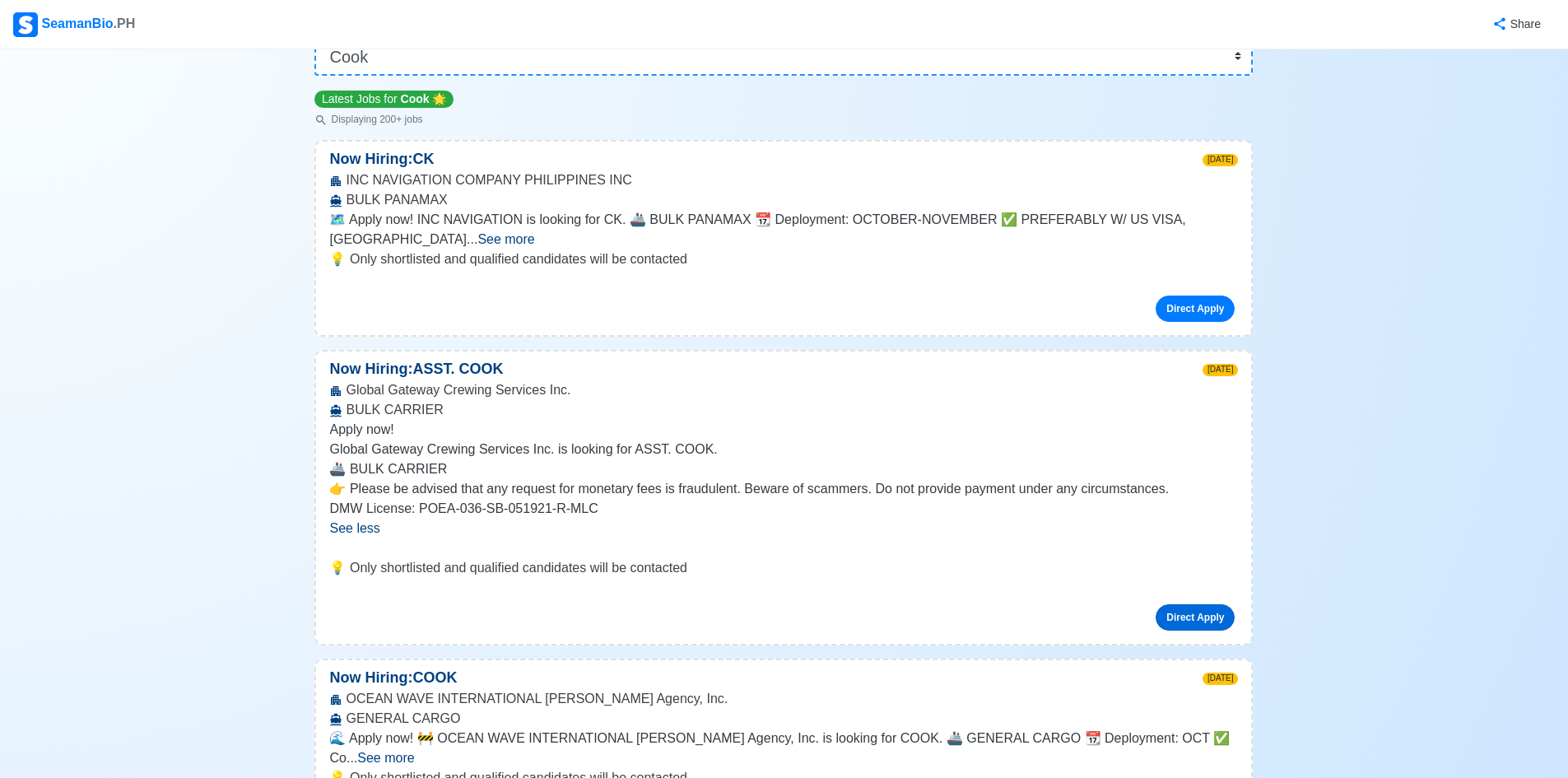
click at [1196, 605] on link "Direct Apply" at bounding box center [1195, 617] width 79 height 26
click at [1195, 605] on link "Direct Apply" at bounding box center [1195, 617] width 79 height 26
click at [1168, 605] on link "Direct Apply" at bounding box center [1195, 617] width 79 height 26
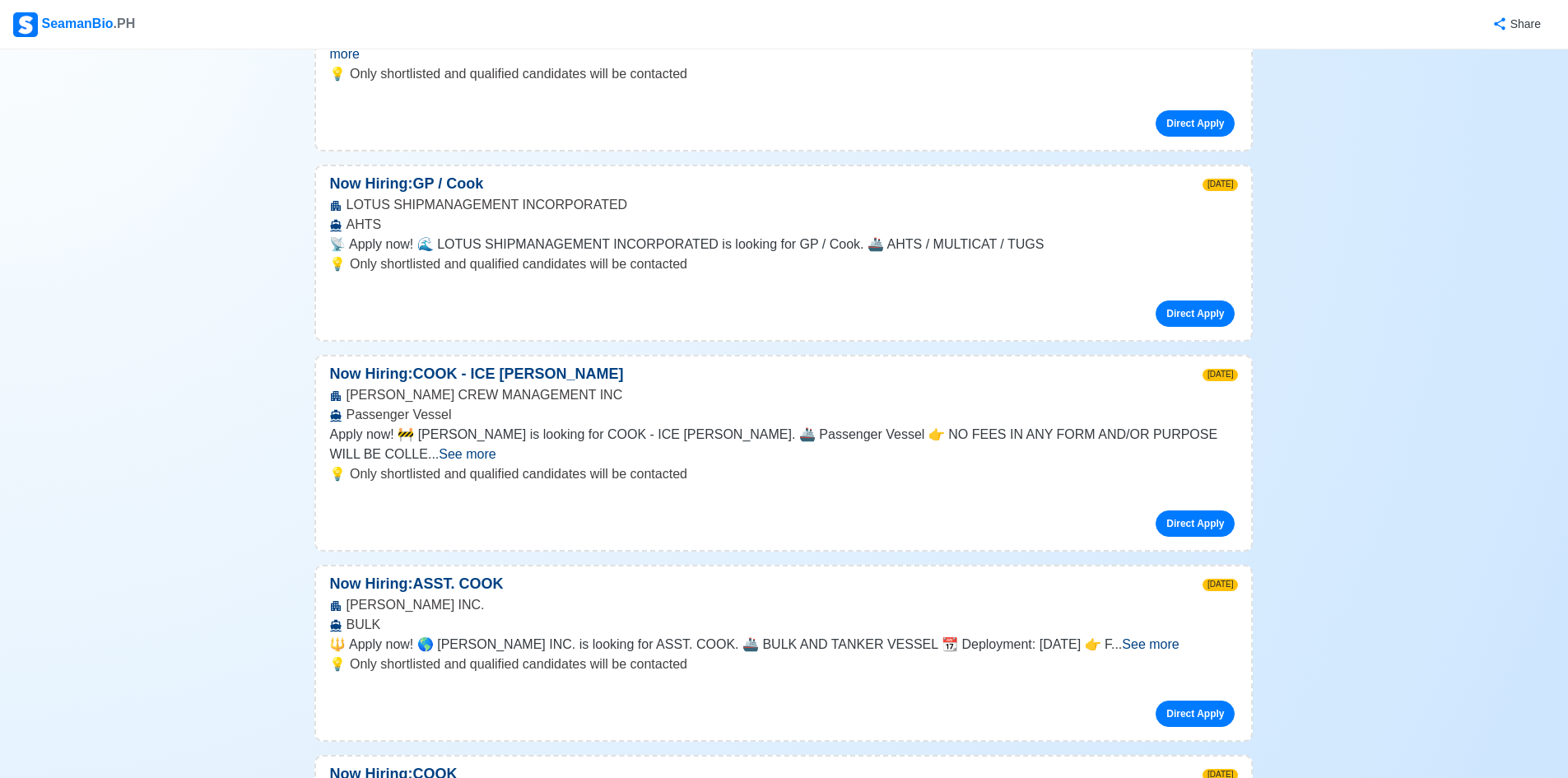
scroll to position [1317, 0]
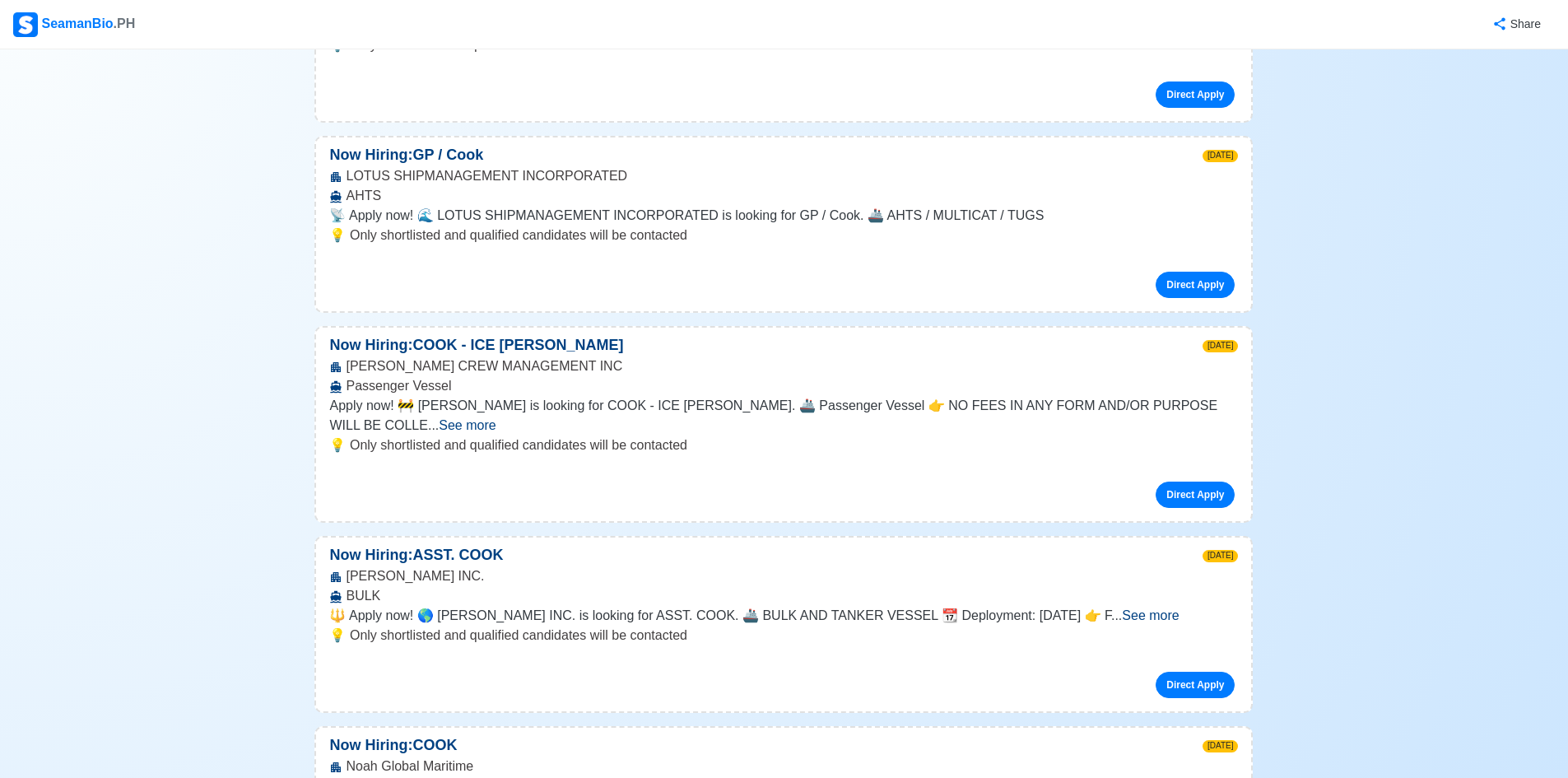
click at [1179, 609] on span "See more" at bounding box center [1150, 616] width 57 height 14
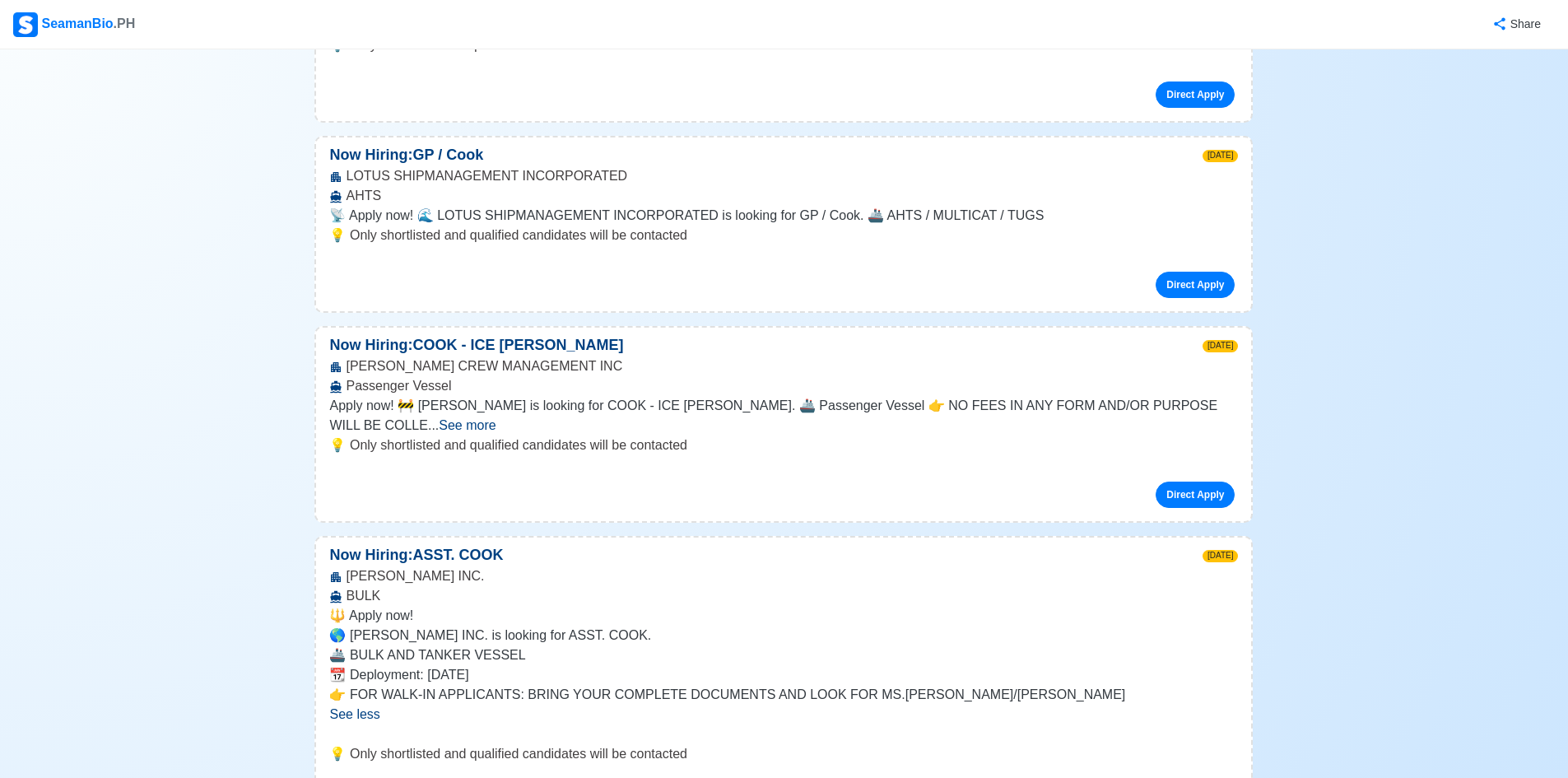
click at [368, 708] on span "See less" at bounding box center [354, 714] width 50 height 14
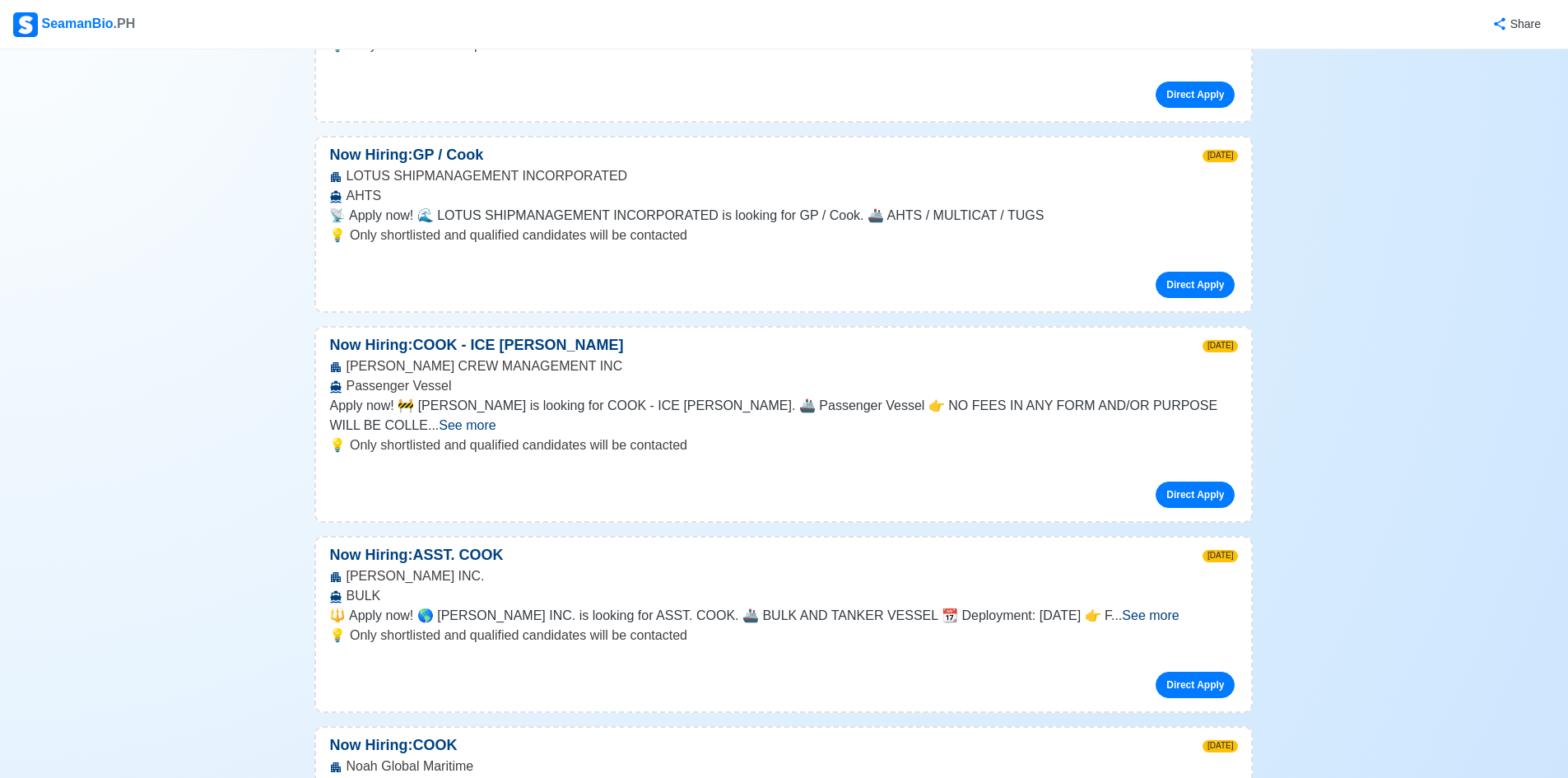
click at [1179, 609] on span "See more" at bounding box center [1150, 616] width 57 height 14
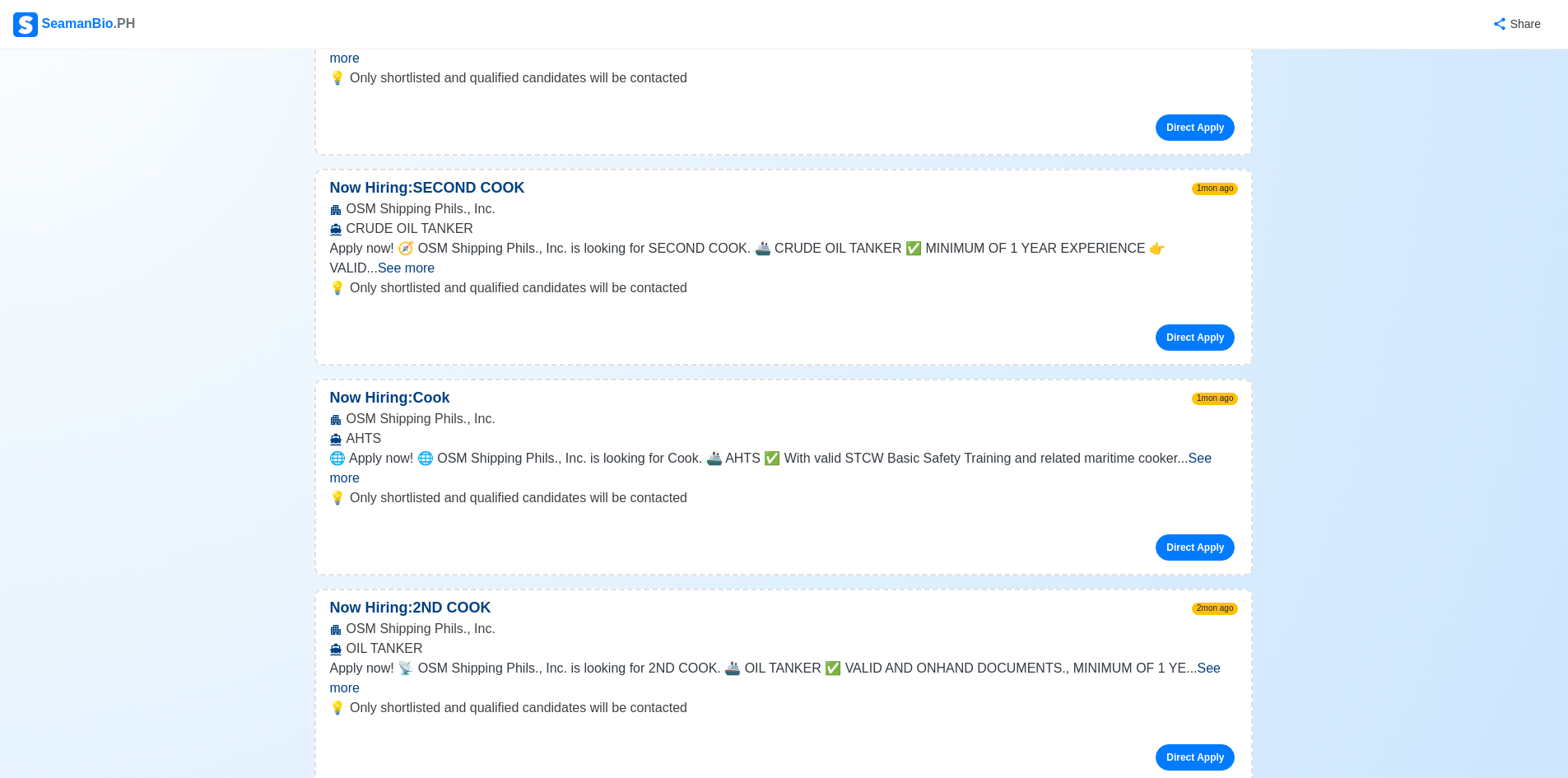
scroll to position [4035, 0]
click at [1195, 661] on span "See more" at bounding box center [774, 678] width 892 height 33
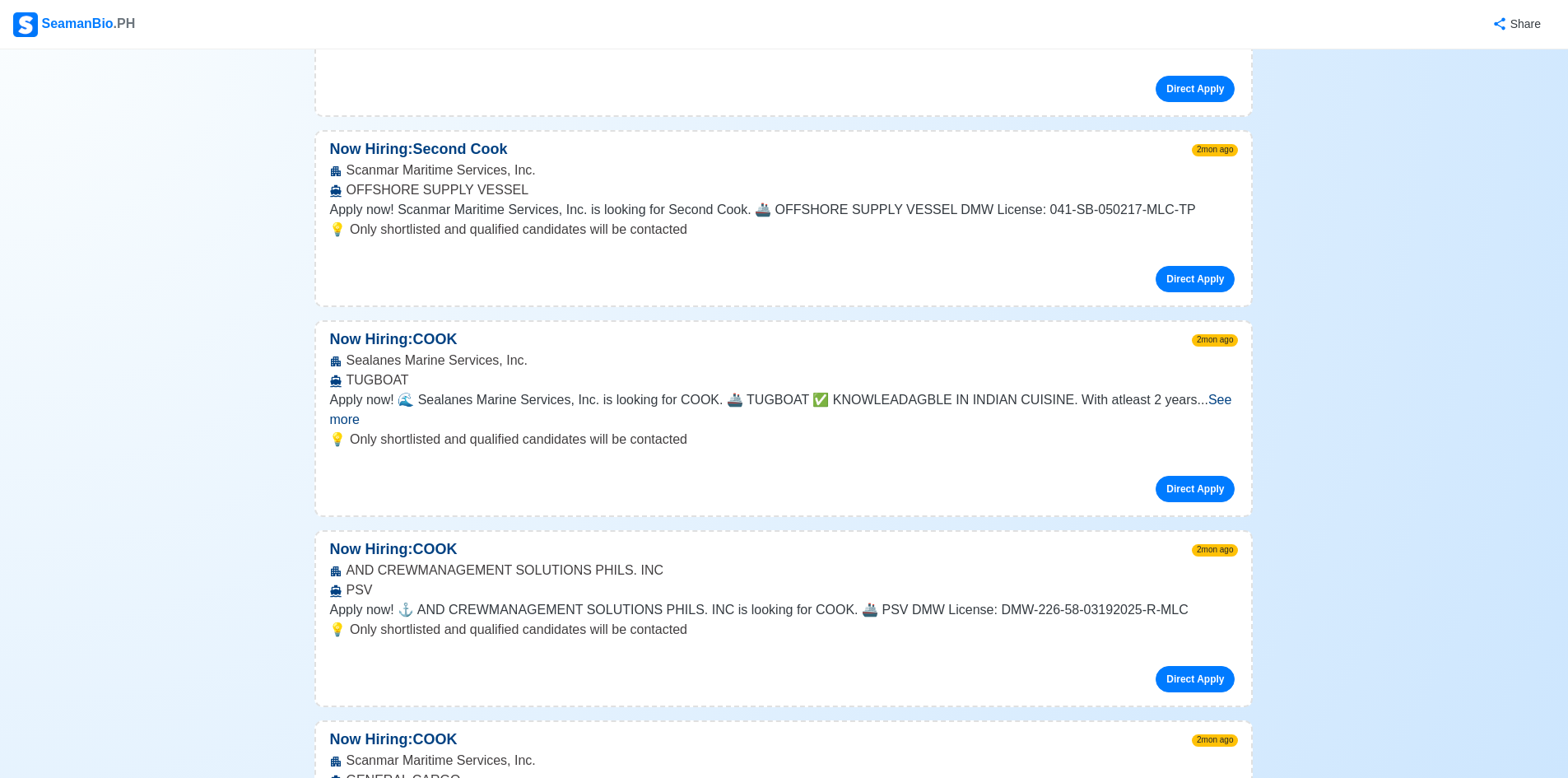
scroll to position [5023, 0]
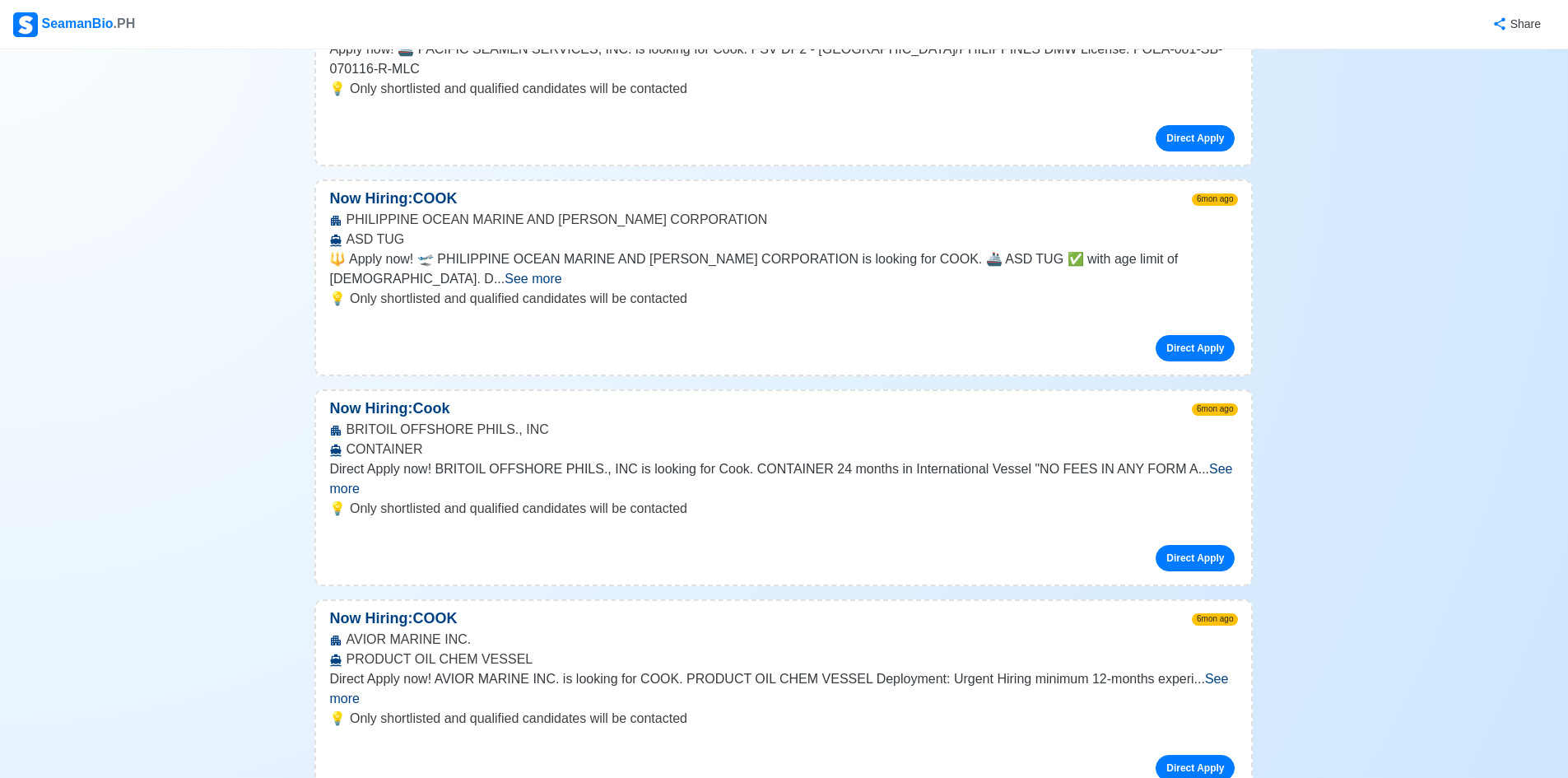
scroll to position [16635, 0]
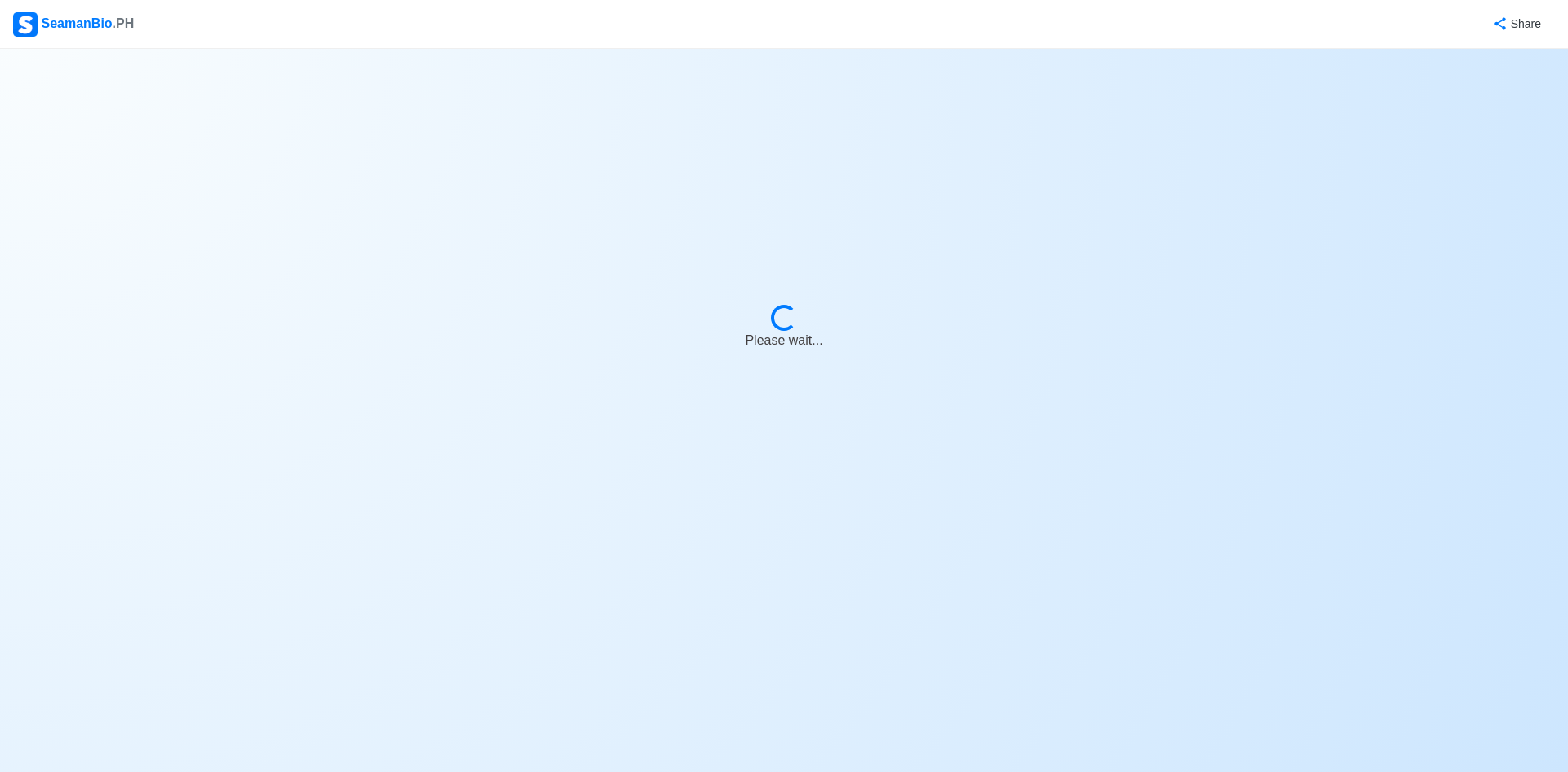
select select "Cook"
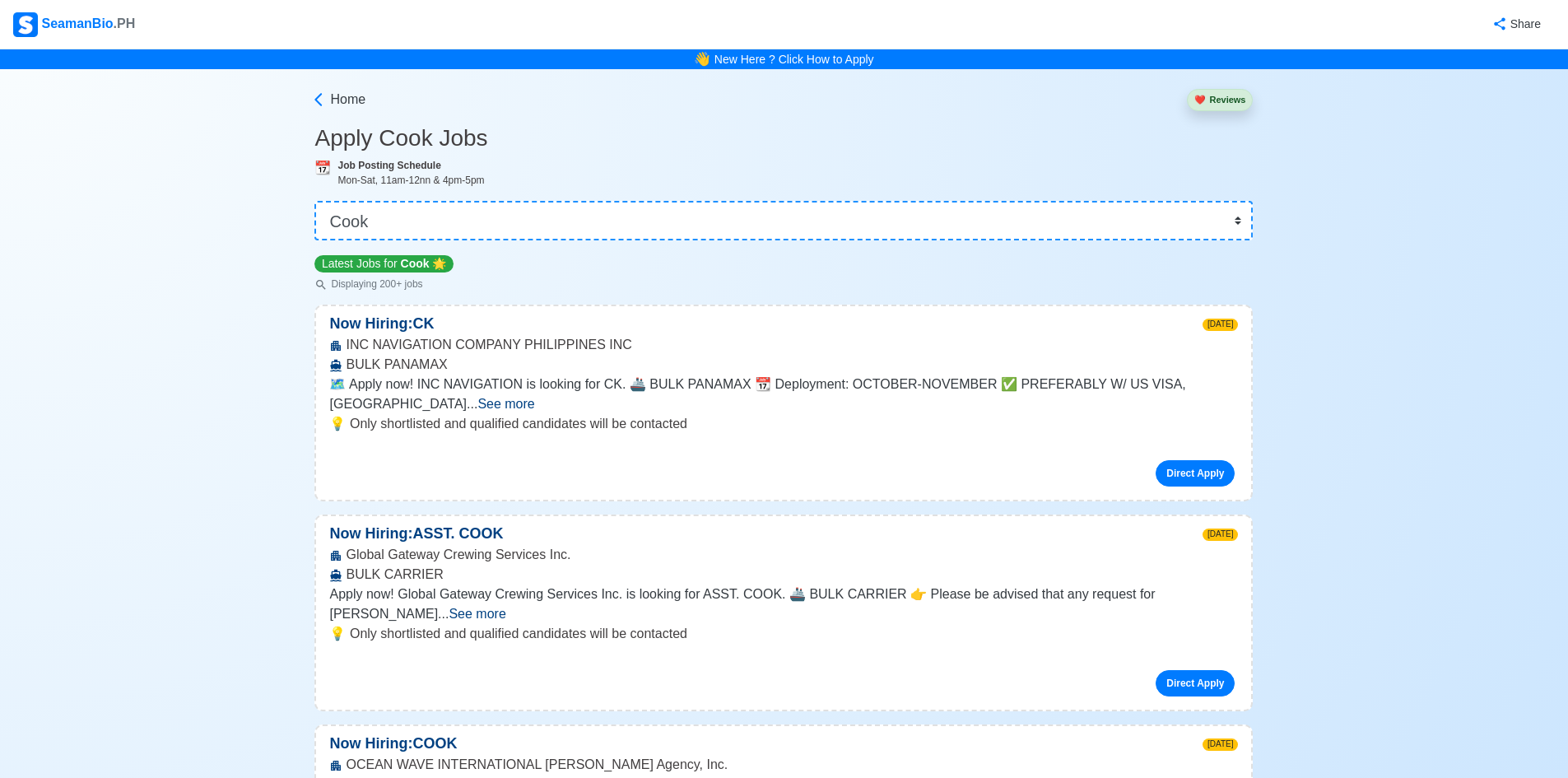
drag, startPoint x: 1403, startPoint y: 162, endPoint x: 1406, endPoint y: 152, distance: 10.4
click at [67, 24] on div "SeamanBio .PH" at bounding box center [75, 25] width 122 height 25
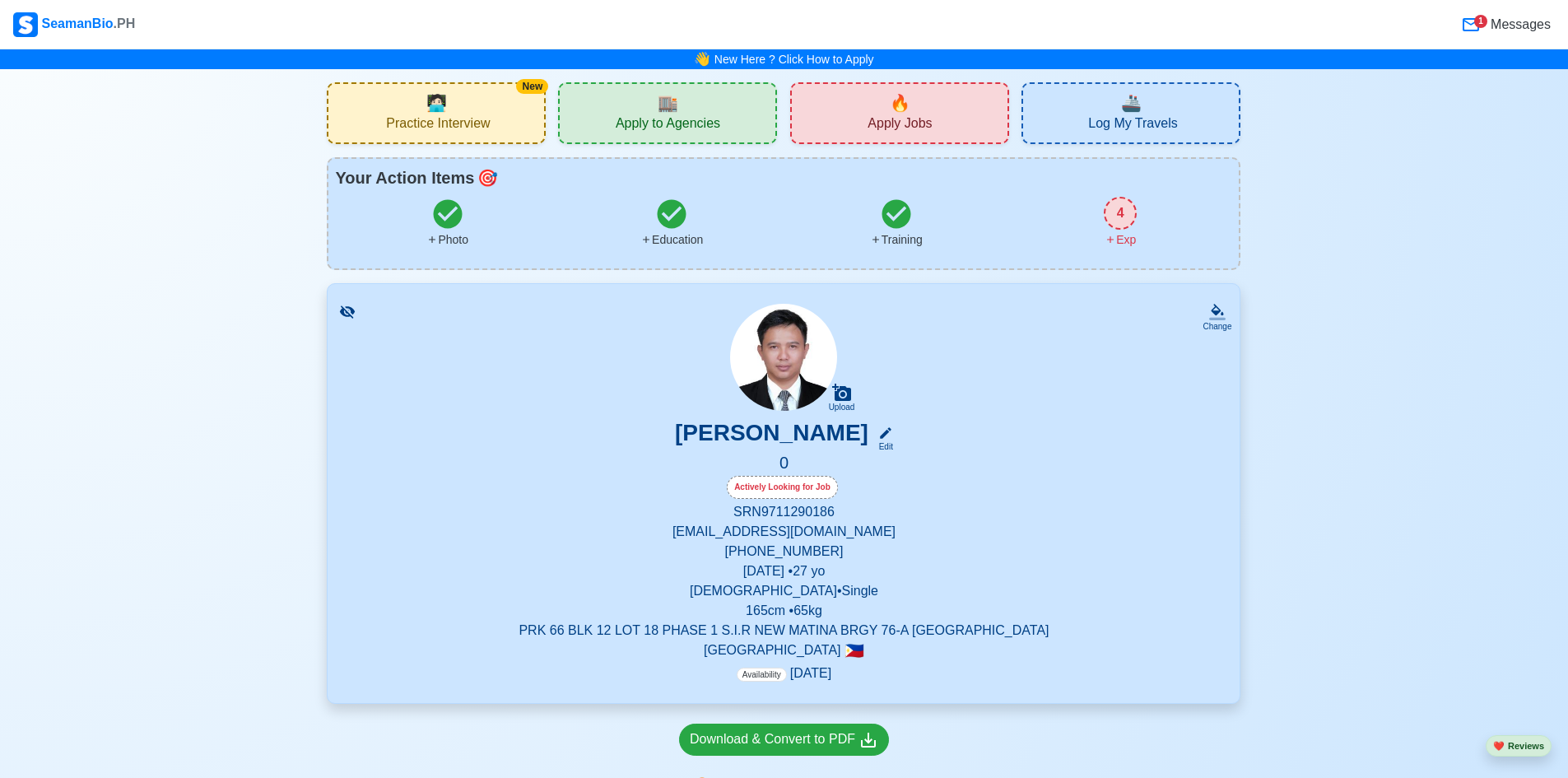
click at [708, 114] on div "🏬 Apply to Agencies" at bounding box center [668, 113] width 219 height 62
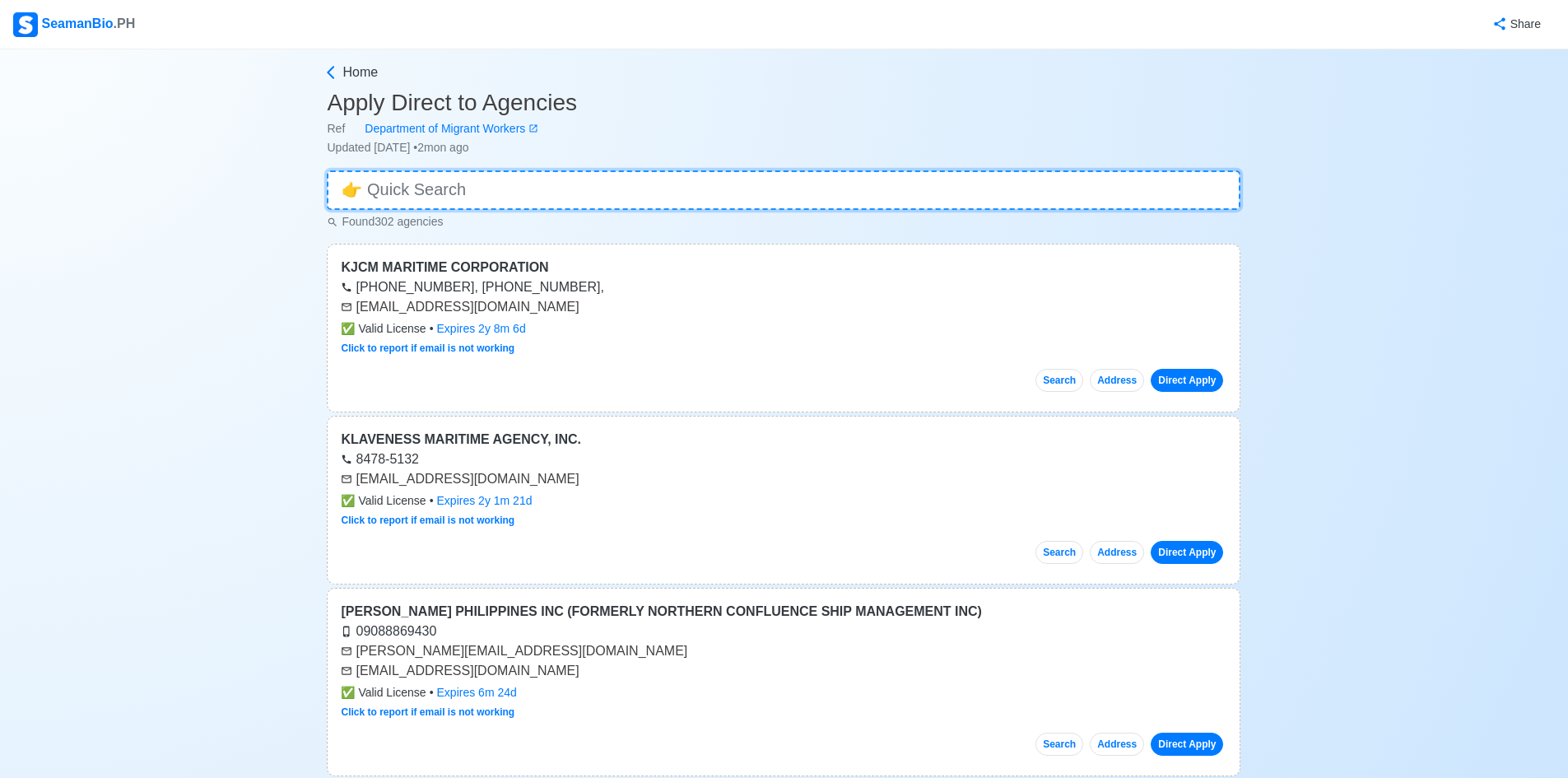
click at [530, 191] on input at bounding box center [784, 190] width 914 height 39
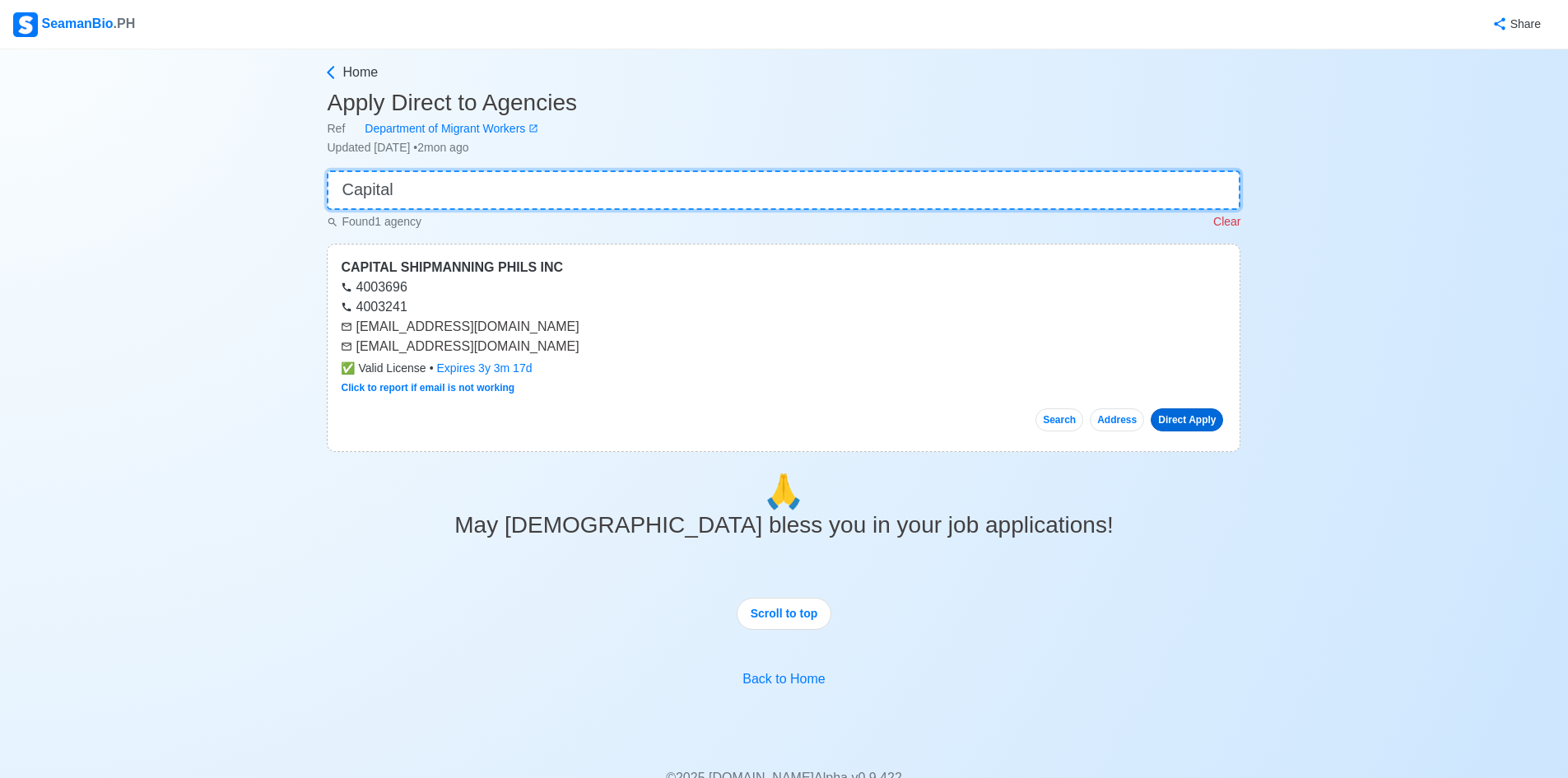
type input "Capital"
click at [1183, 422] on link "Direct Apply" at bounding box center [1187, 420] width 73 height 23
drag, startPoint x: 356, startPoint y: 327, endPoint x: 569, endPoint y: 326, distance: 213.0
click at [569, 326] on div "[EMAIL_ADDRESS][DOMAIN_NAME]" at bounding box center [784, 327] width 886 height 20
copy div "[EMAIL_ADDRESS][DOMAIN_NAME]"
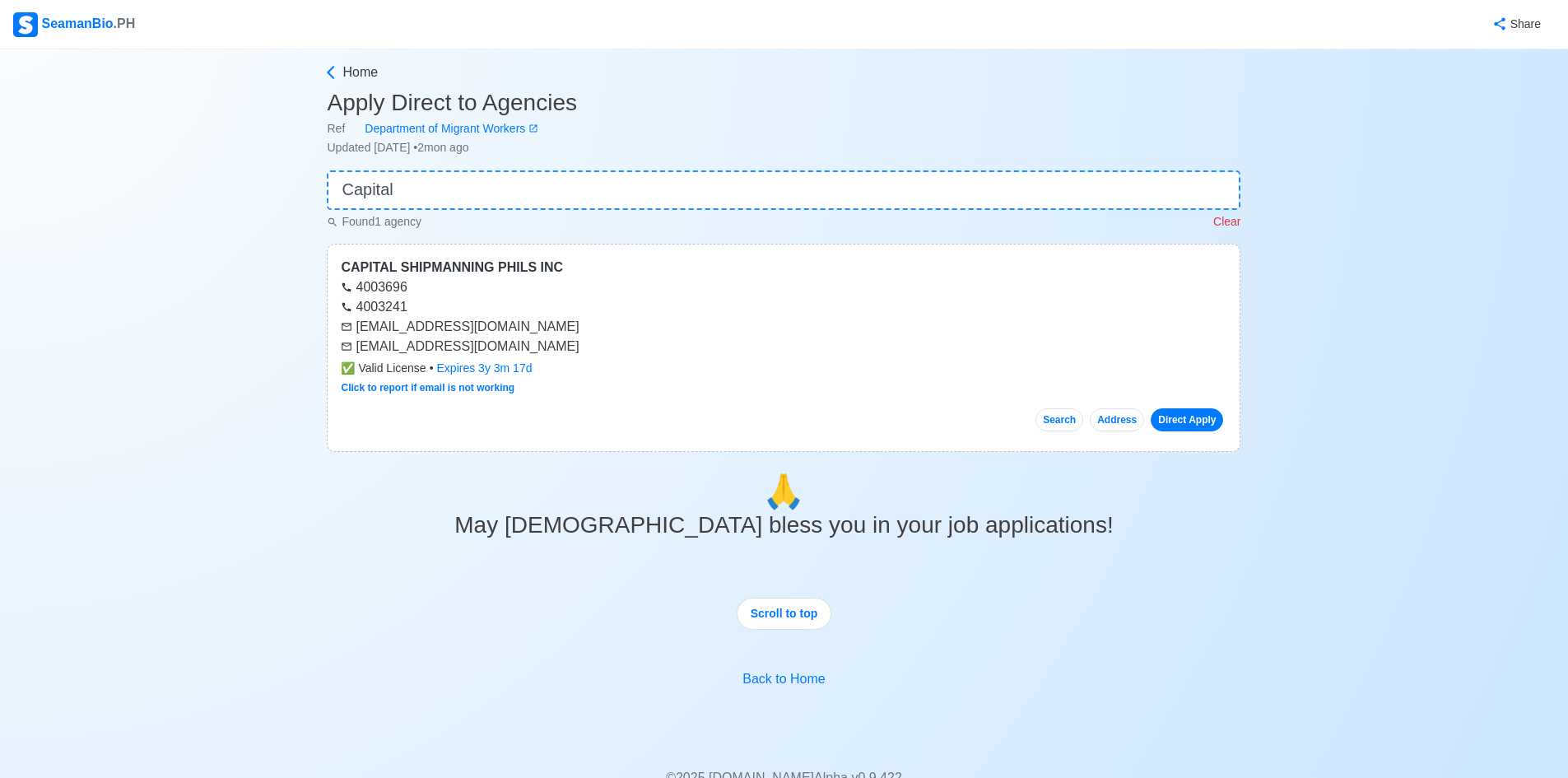
drag, startPoint x: 352, startPoint y: 348, endPoint x: 424, endPoint y: 353, distance: 72.2
click at [424, 353] on div "[EMAIL_ADDRESS][DOMAIN_NAME]" at bounding box center [784, 347] width 886 height 20
drag, startPoint x: 357, startPoint y: 348, endPoint x: 581, endPoint y: 344, distance: 224.0
click at [581, 344] on div "[EMAIL_ADDRESS][DOMAIN_NAME]" at bounding box center [784, 347] width 886 height 20
copy div "[EMAIL_ADDRESS][DOMAIN_NAME]"
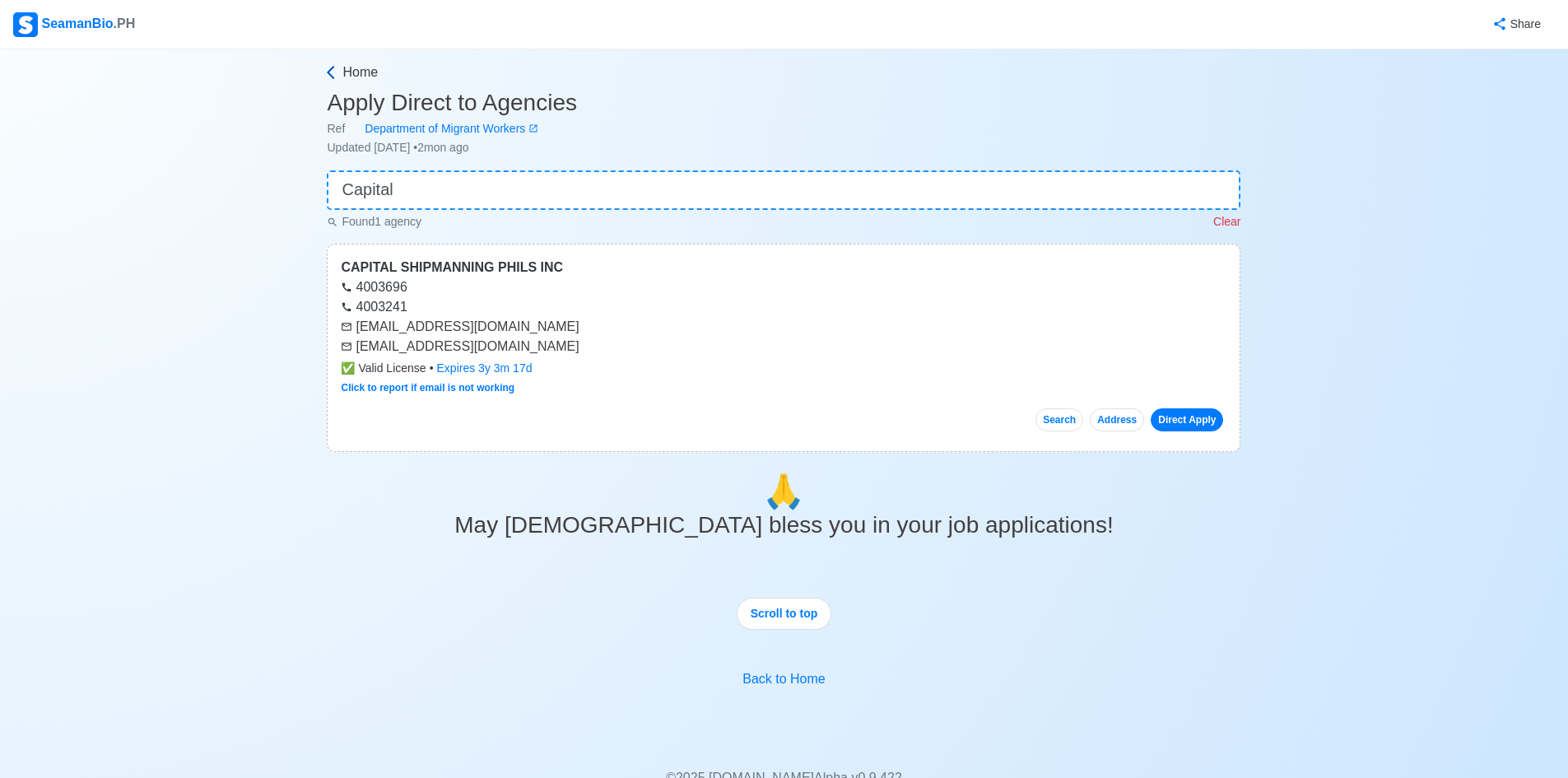
click at [344, 76] on span "Home" at bounding box center [360, 73] width 35 height 20
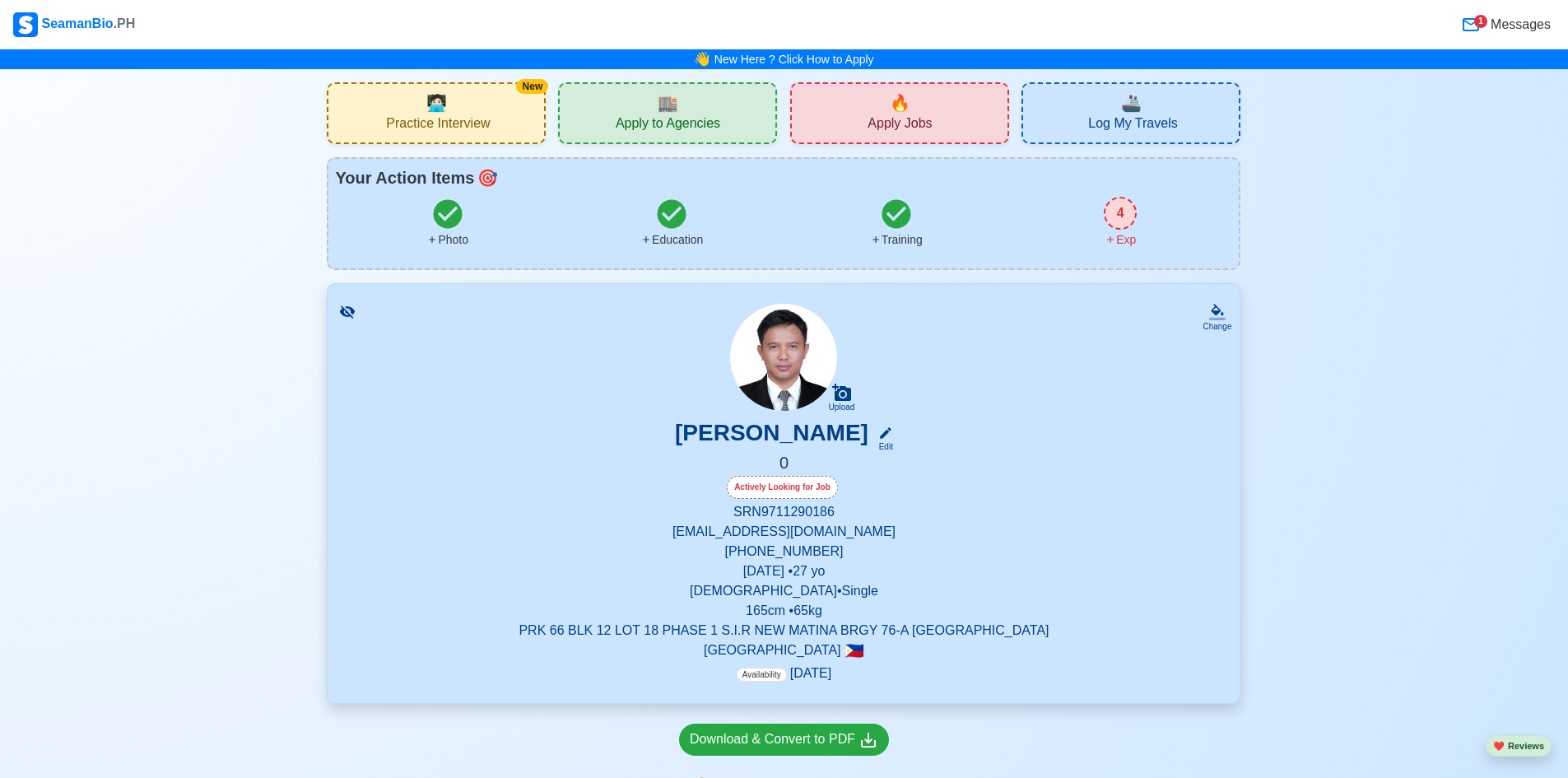
click at [897, 124] on span "Apply Jobs" at bounding box center [899, 126] width 64 height 21
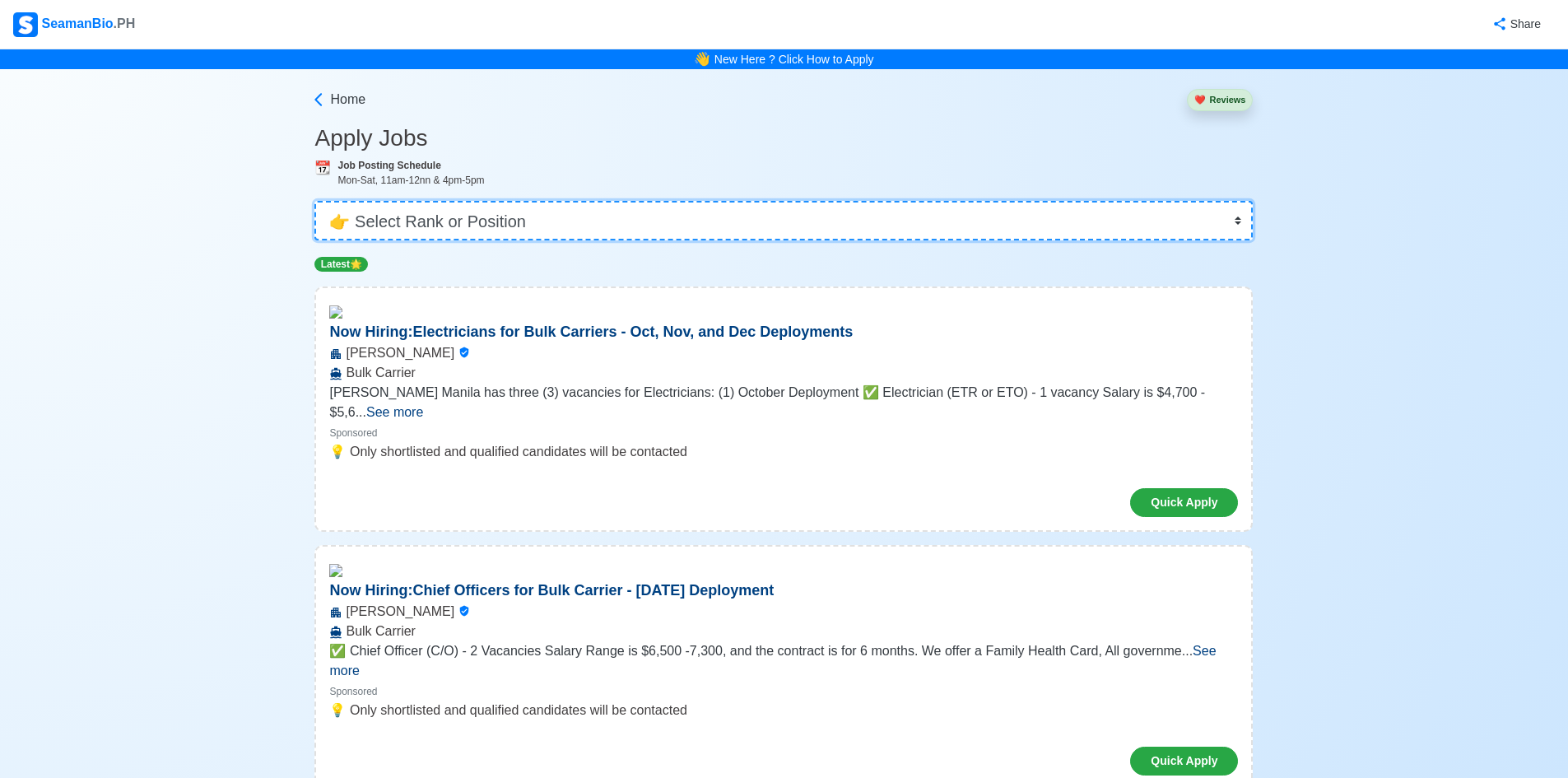
click at [517, 232] on select "👉 Select Rank or Position Master Chief Officer 2nd Officer 3rd Officer Junior O…" at bounding box center [784, 220] width 938 height 39
click at [321, 201] on select "👉 Select Rank or Position Master Chief Officer 2nd Officer 3rd Officer Junior O…" at bounding box center [784, 220] width 938 height 39
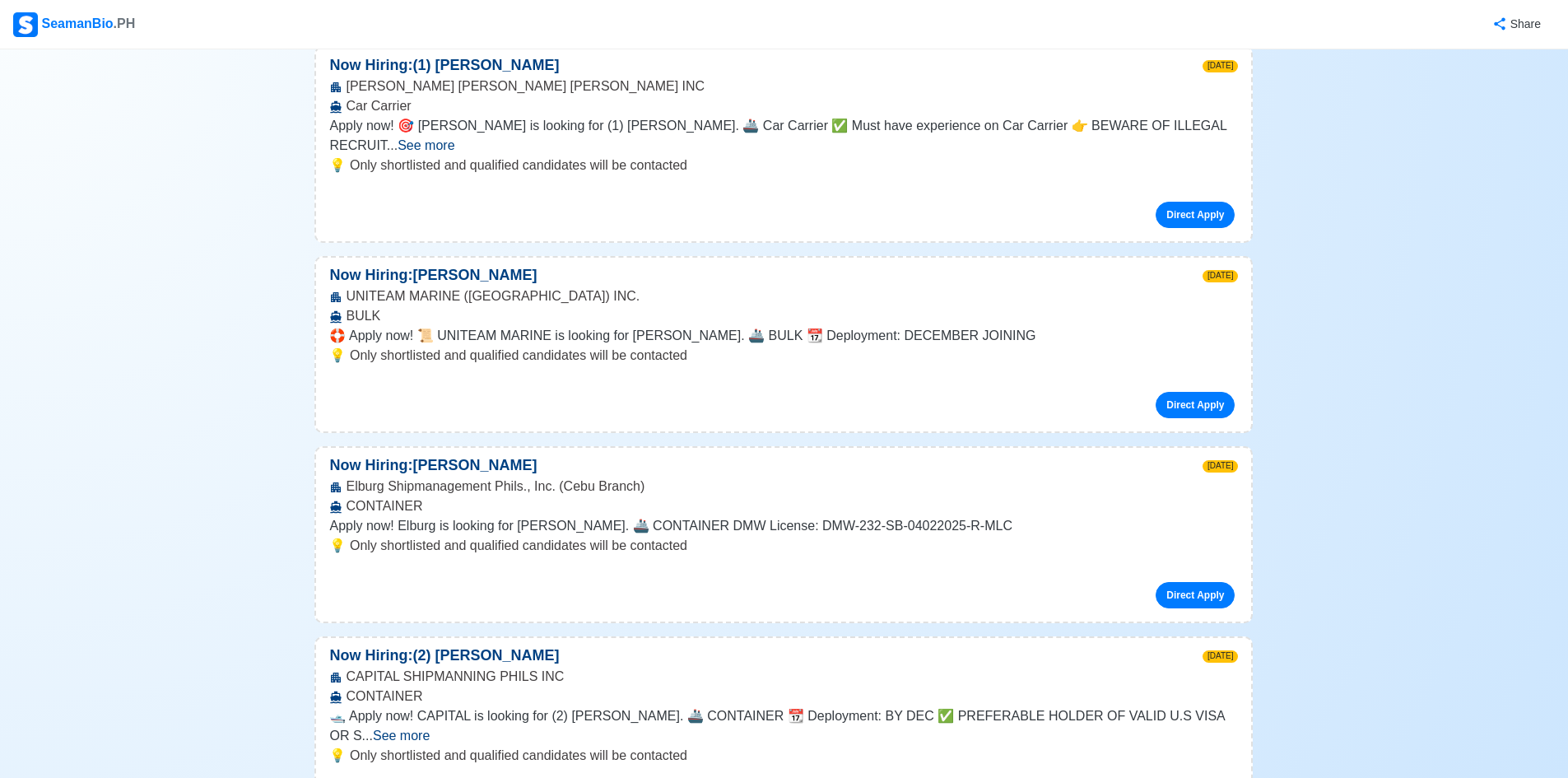
scroll to position [823, 0]
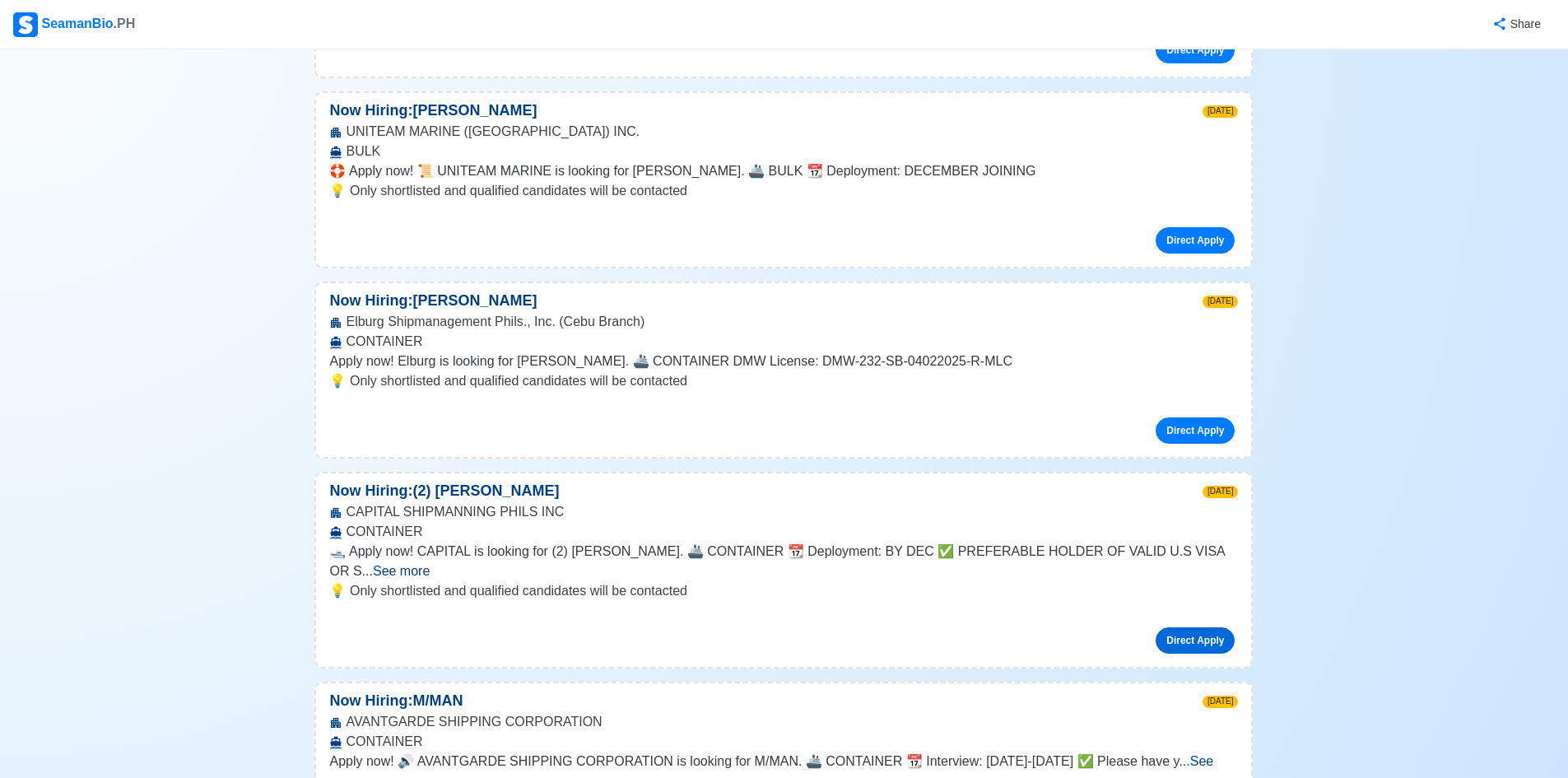
click at [1195, 627] on link "Direct Apply" at bounding box center [1195, 640] width 79 height 26
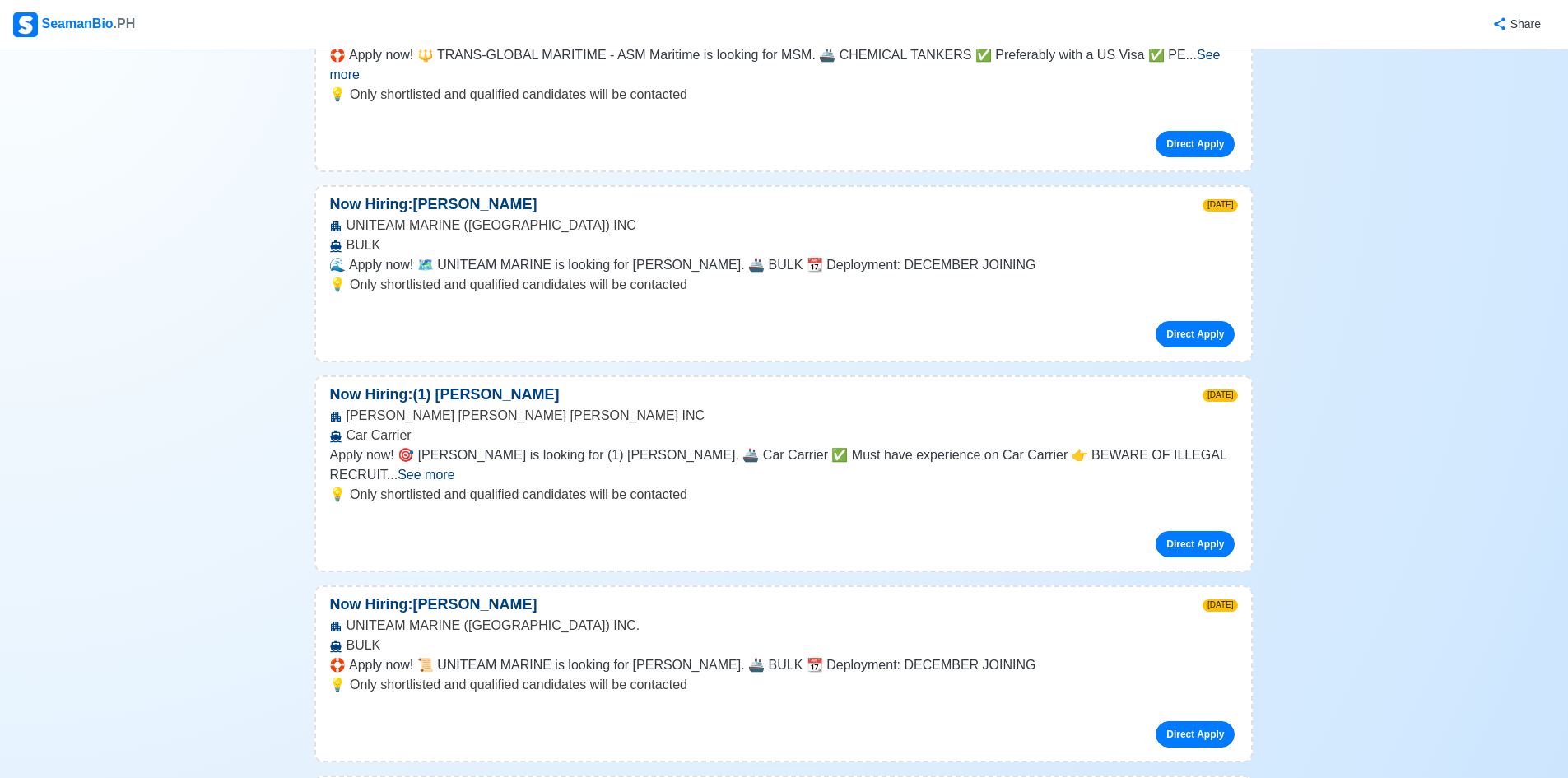
scroll to position [247, 0]
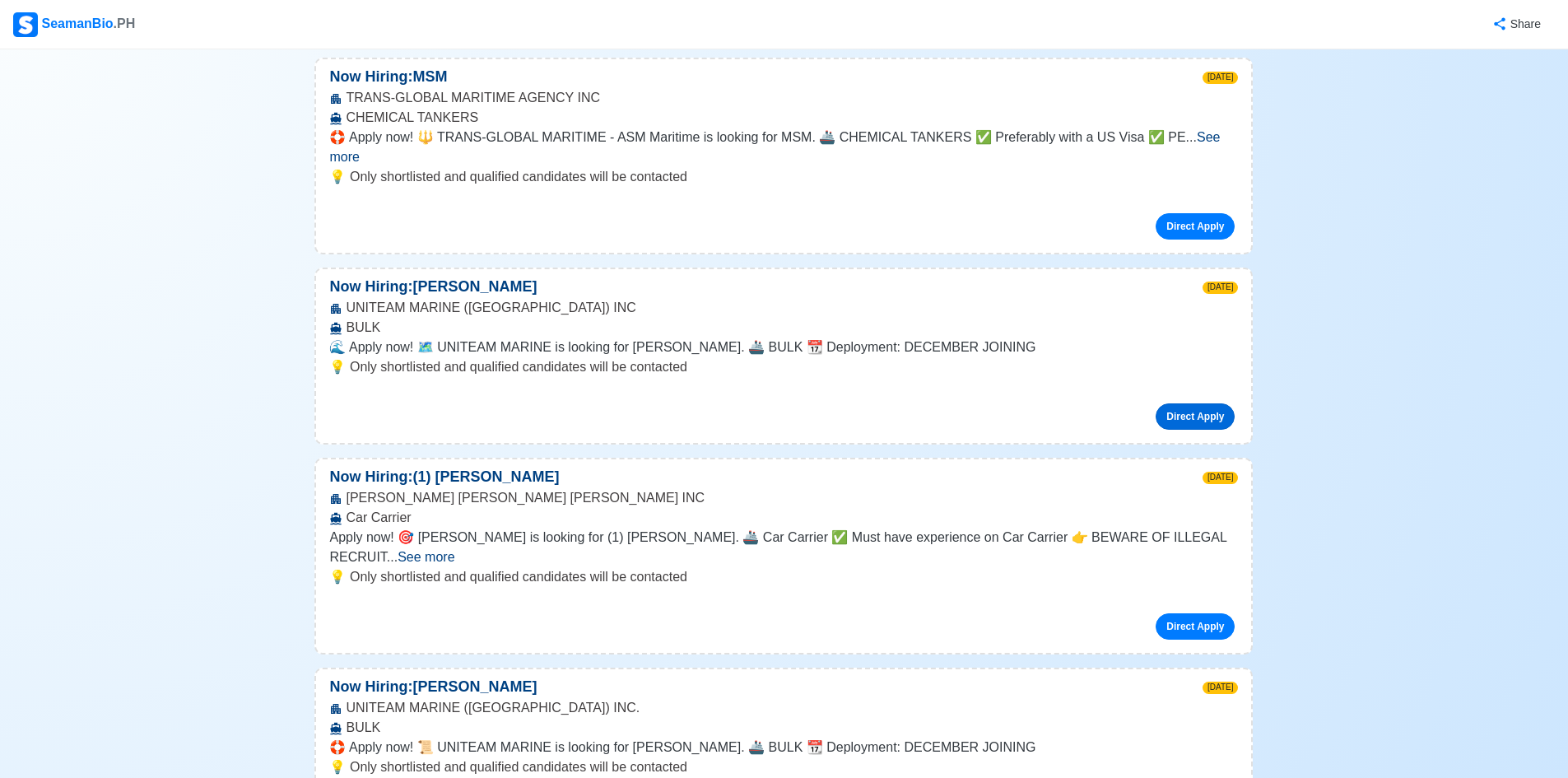
click at [1201, 404] on link "Direct Apply" at bounding box center [1195, 416] width 79 height 26
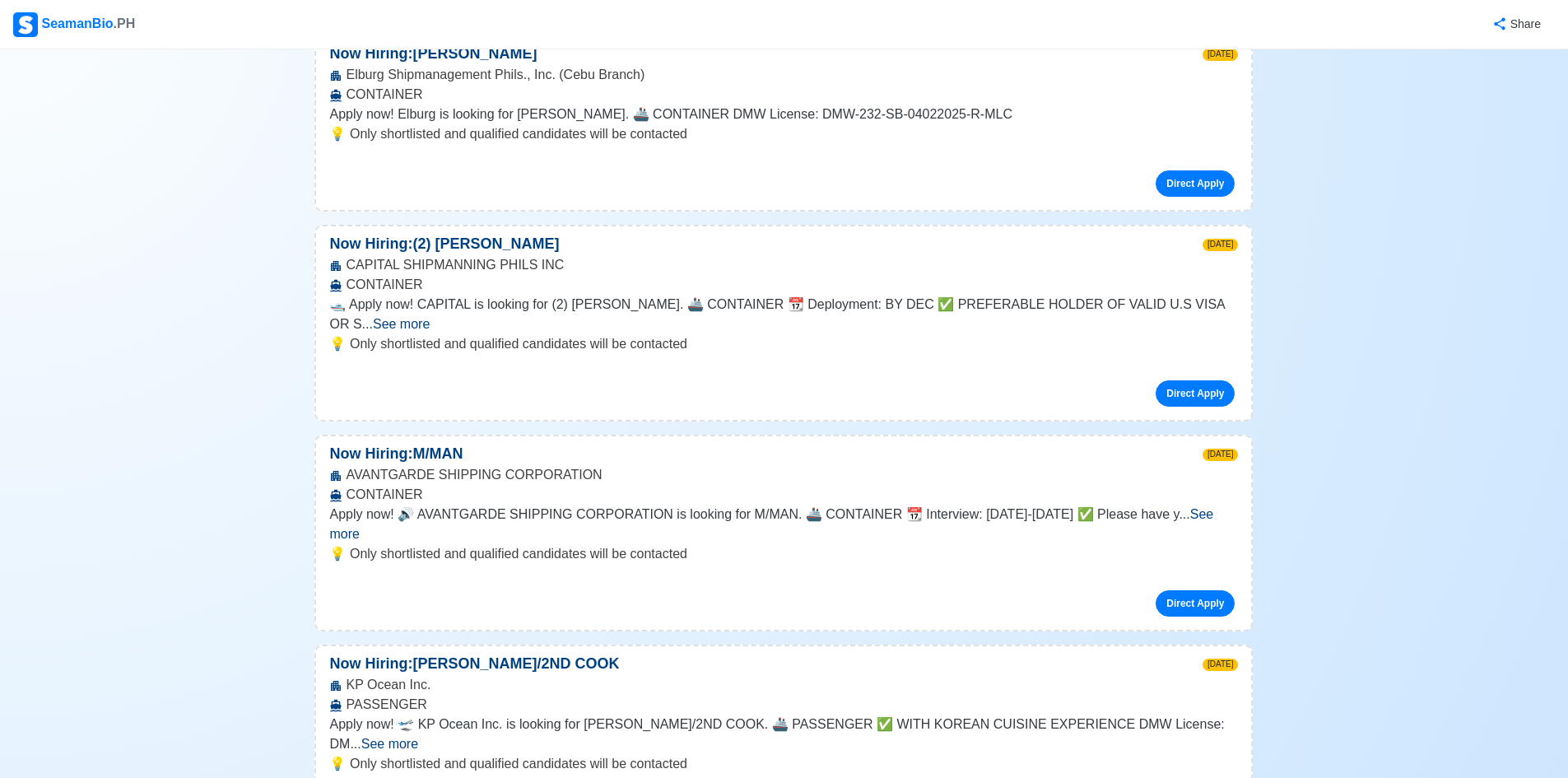
scroll to position [1235, 0]
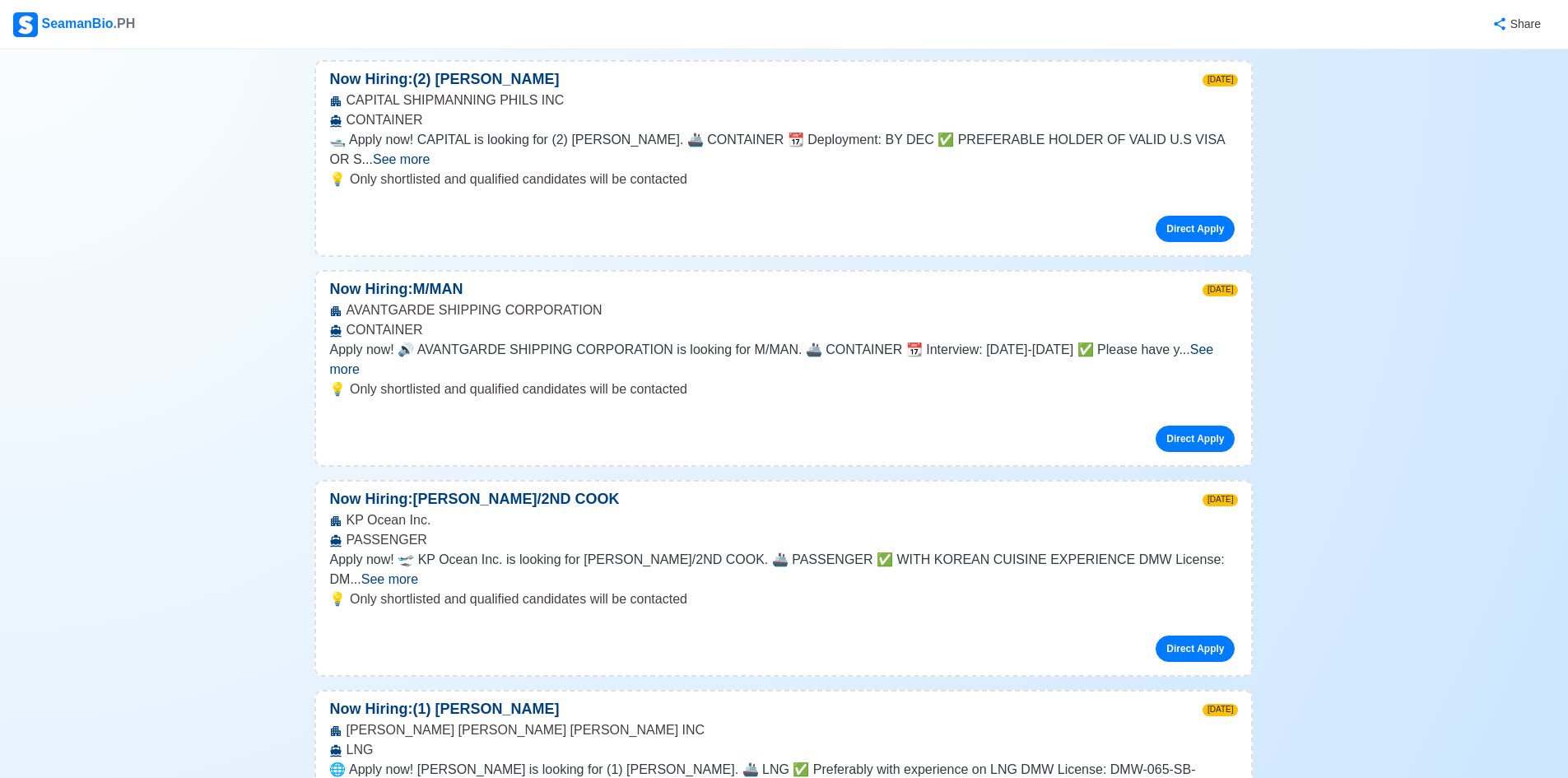
click at [419, 572] on span "See more" at bounding box center [390, 579] width 57 height 14
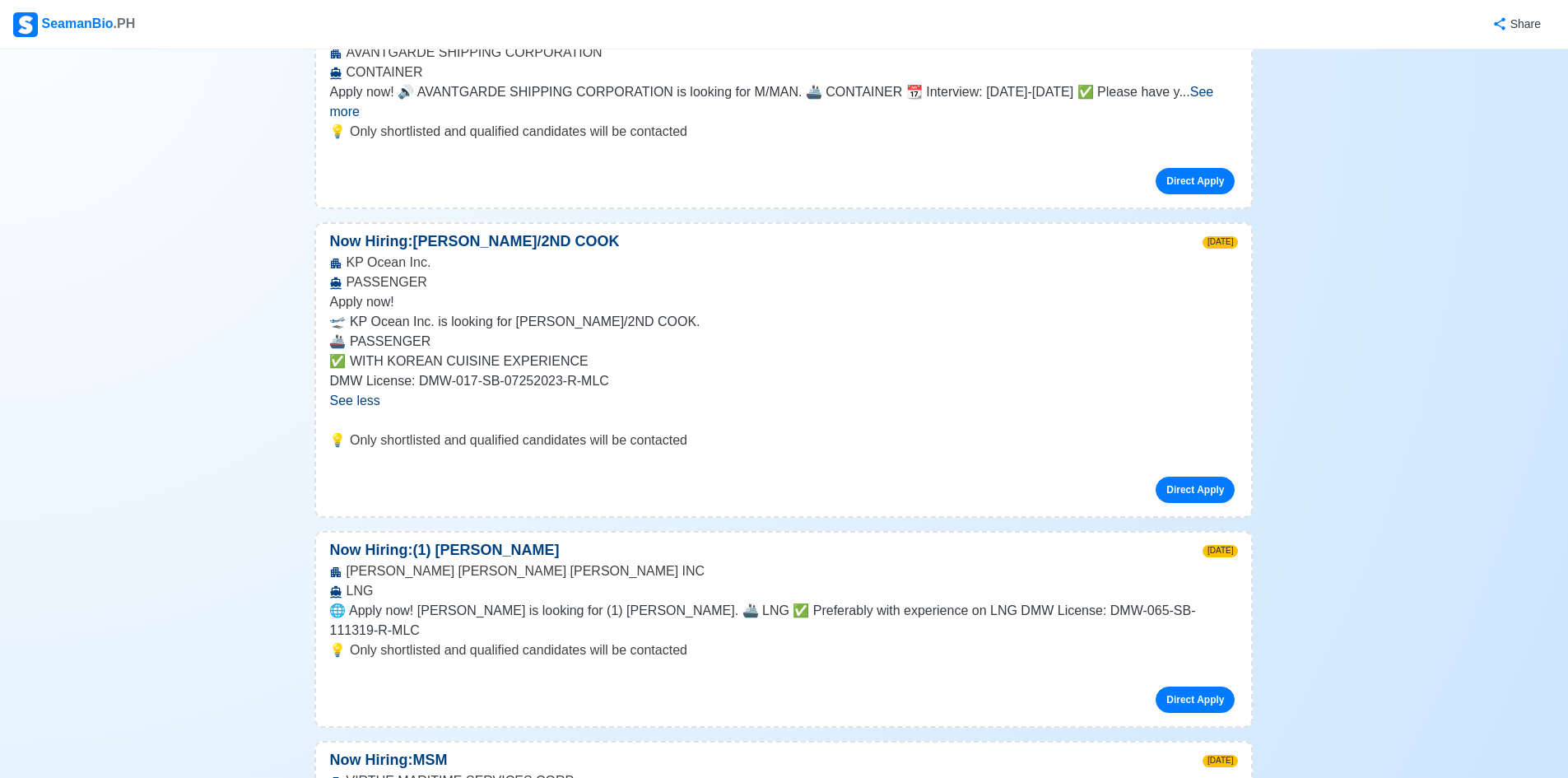
scroll to position [1647, 0]
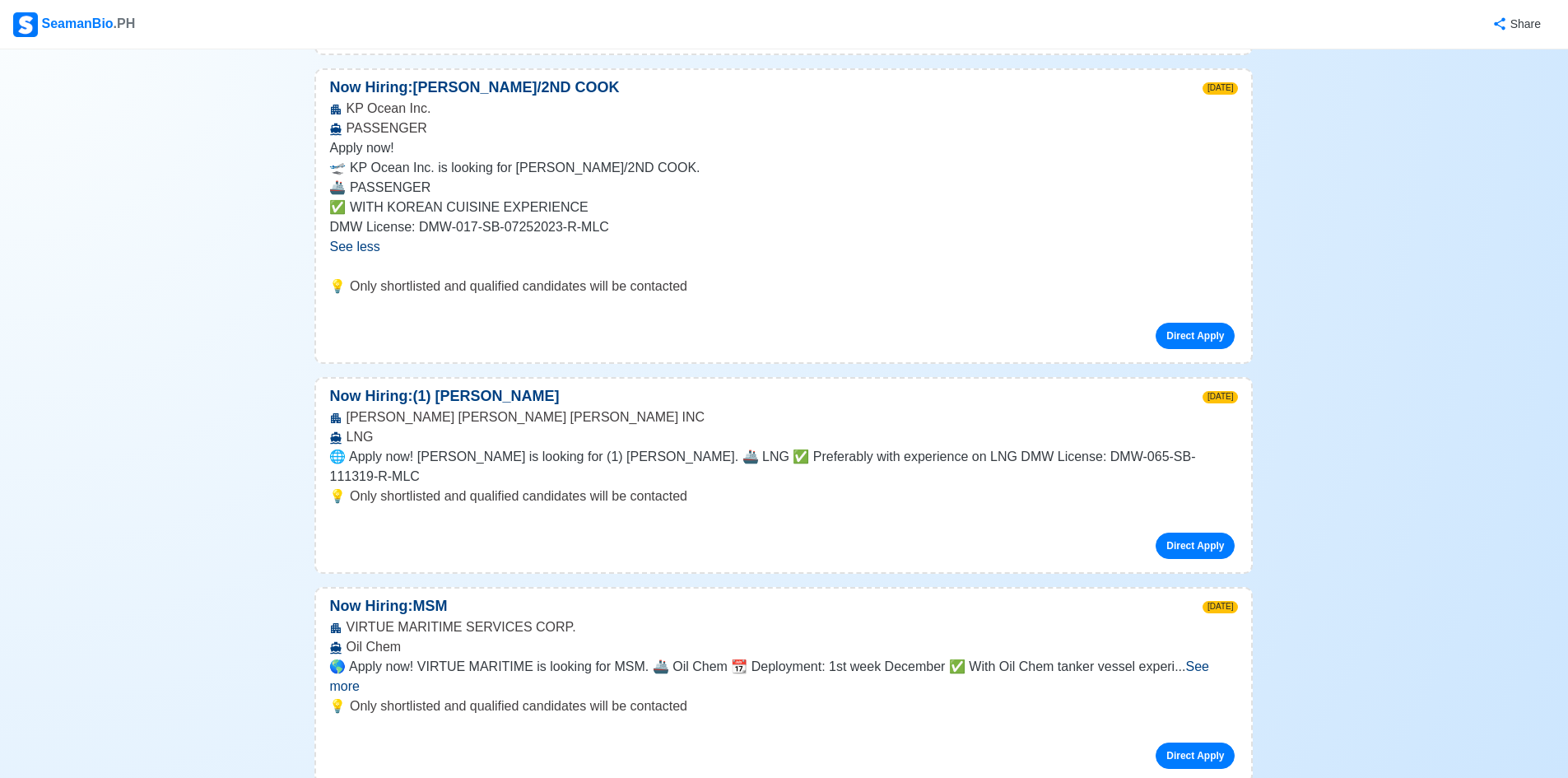
click at [1209, 660] on span "See more" at bounding box center [769, 677] width 879 height 33
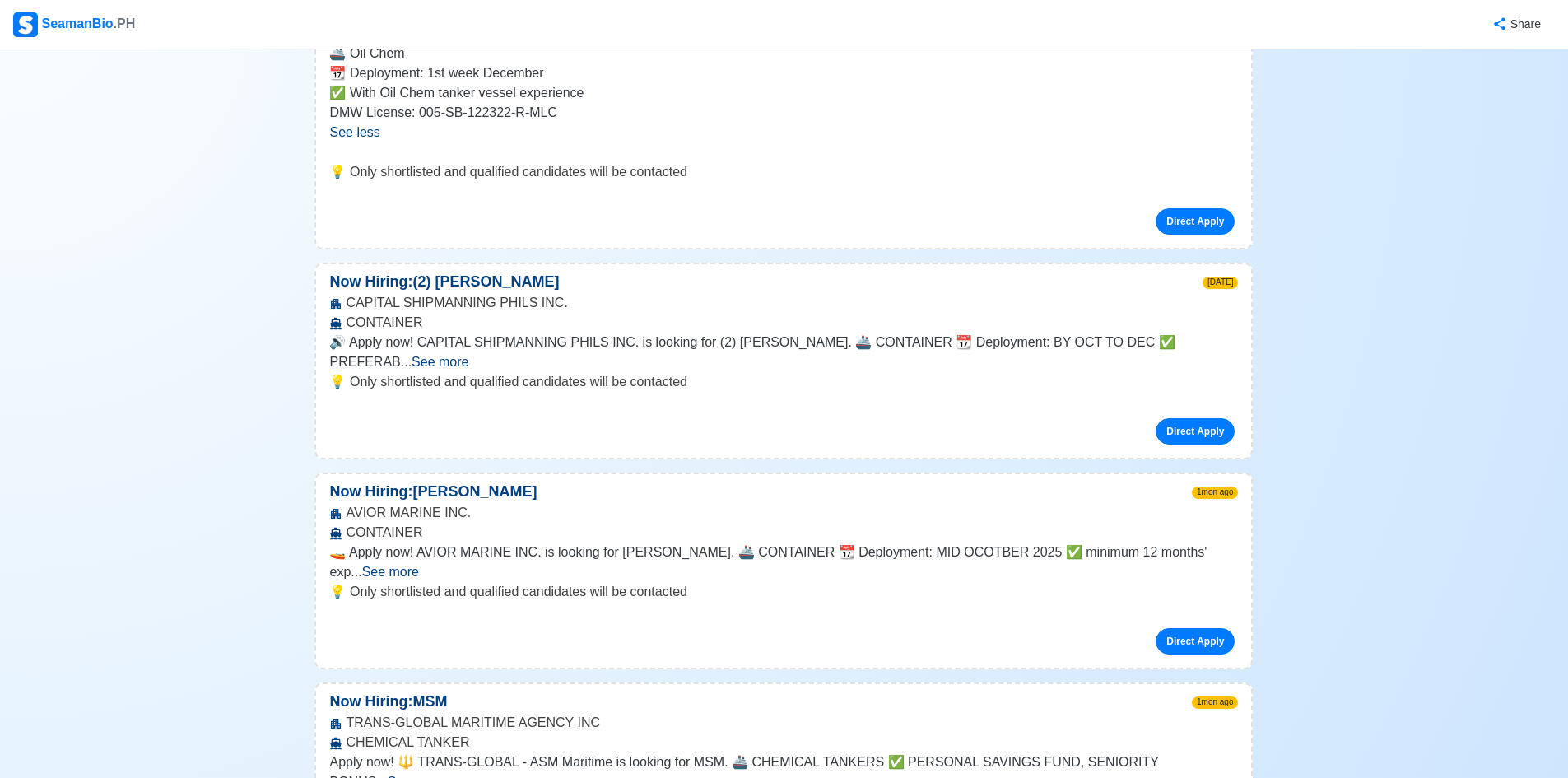
scroll to position [2306, 0]
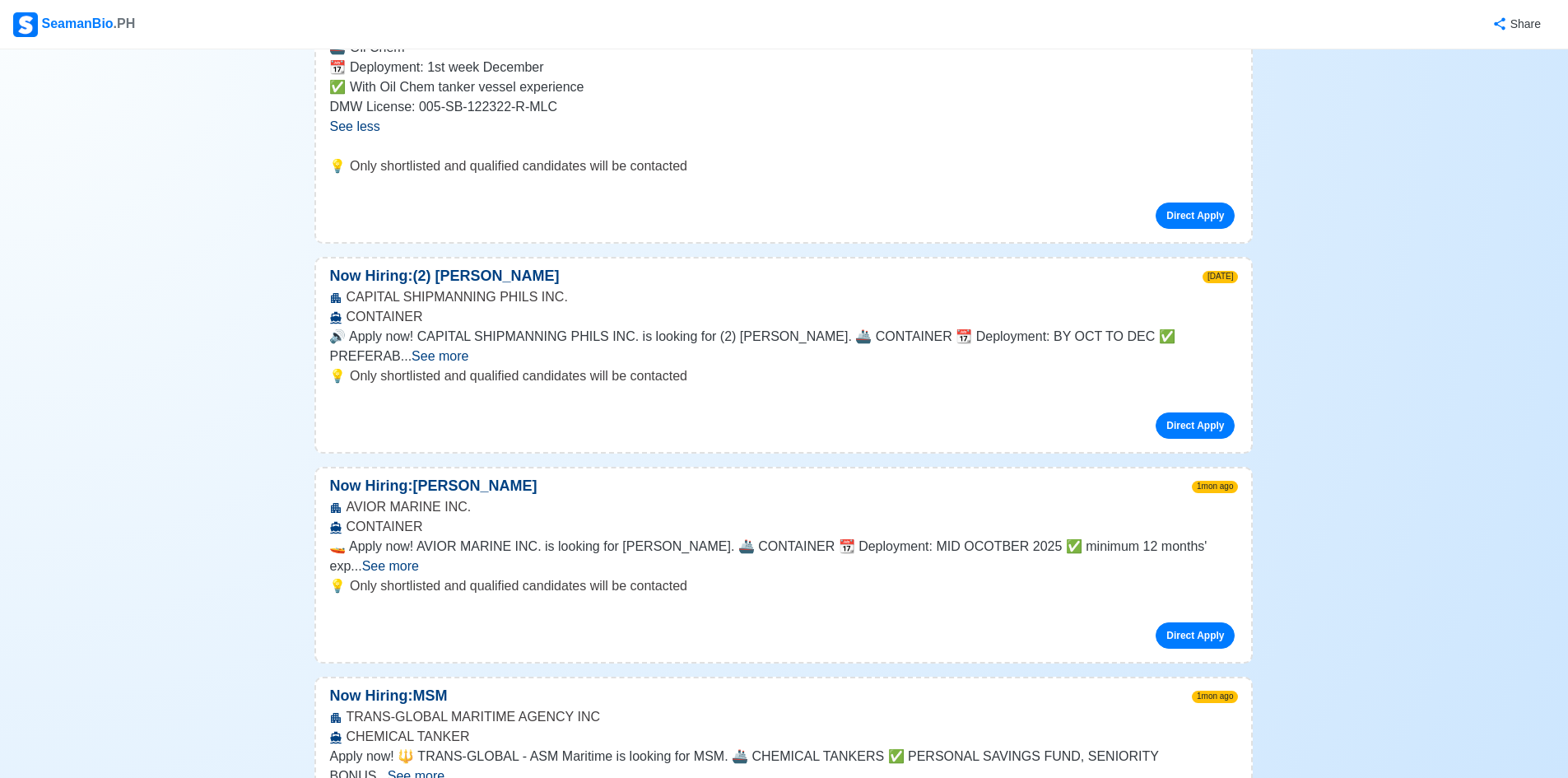
click at [419, 559] on span "See more" at bounding box center [391, 566] width 57 height 14
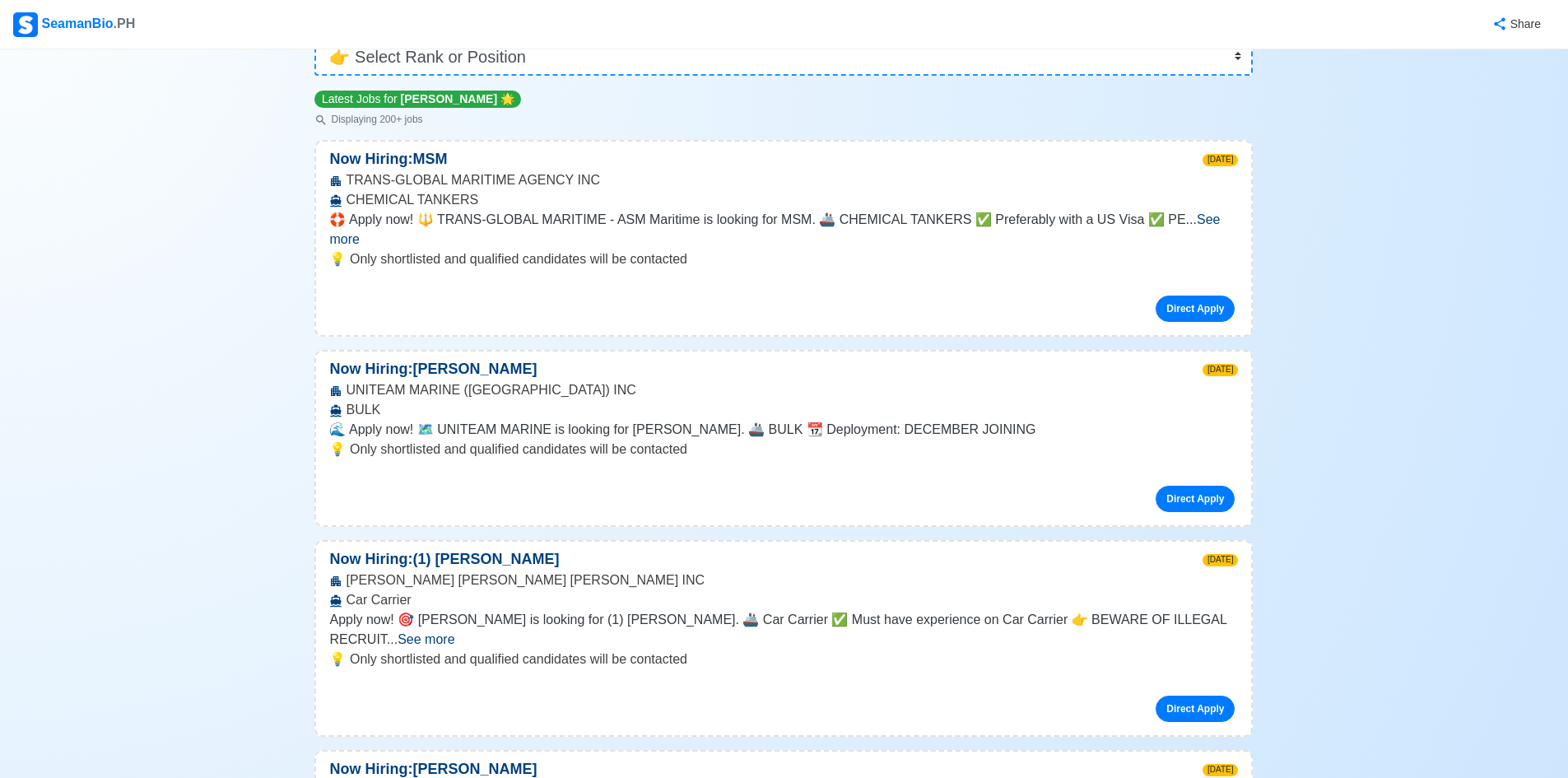
scroll to position [0, 0]
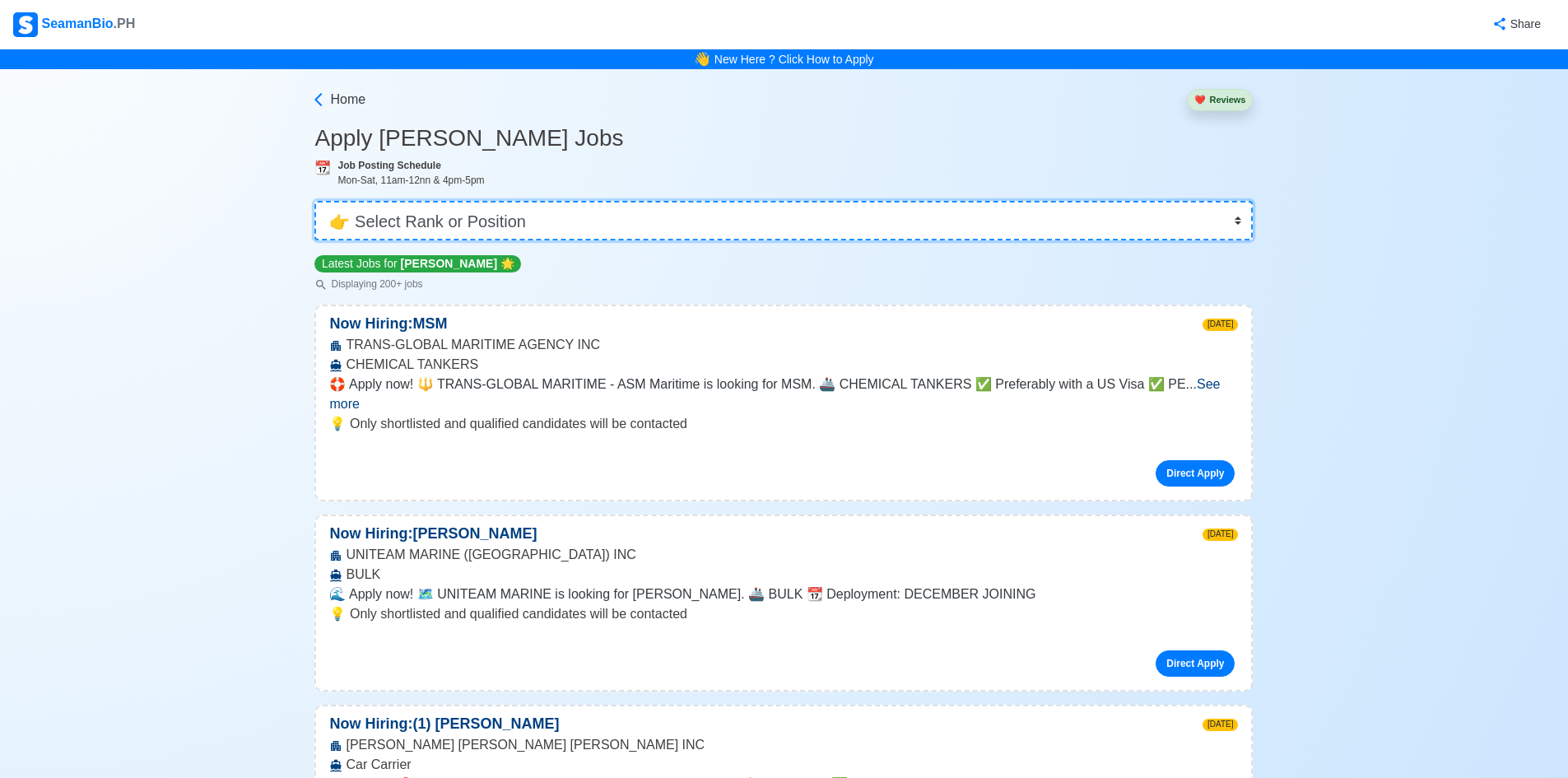
drag, startPoint x: 477, startPoint y: 233, endPoint x: 275, endPoint y: 228, distance: 202.1
click at [321, 201] on select "👉 Select Rank or Position Master Chief Officer 2nd Officer 3rd Officer Junior O…" at bounding box center [784, 220] width 938 height 39
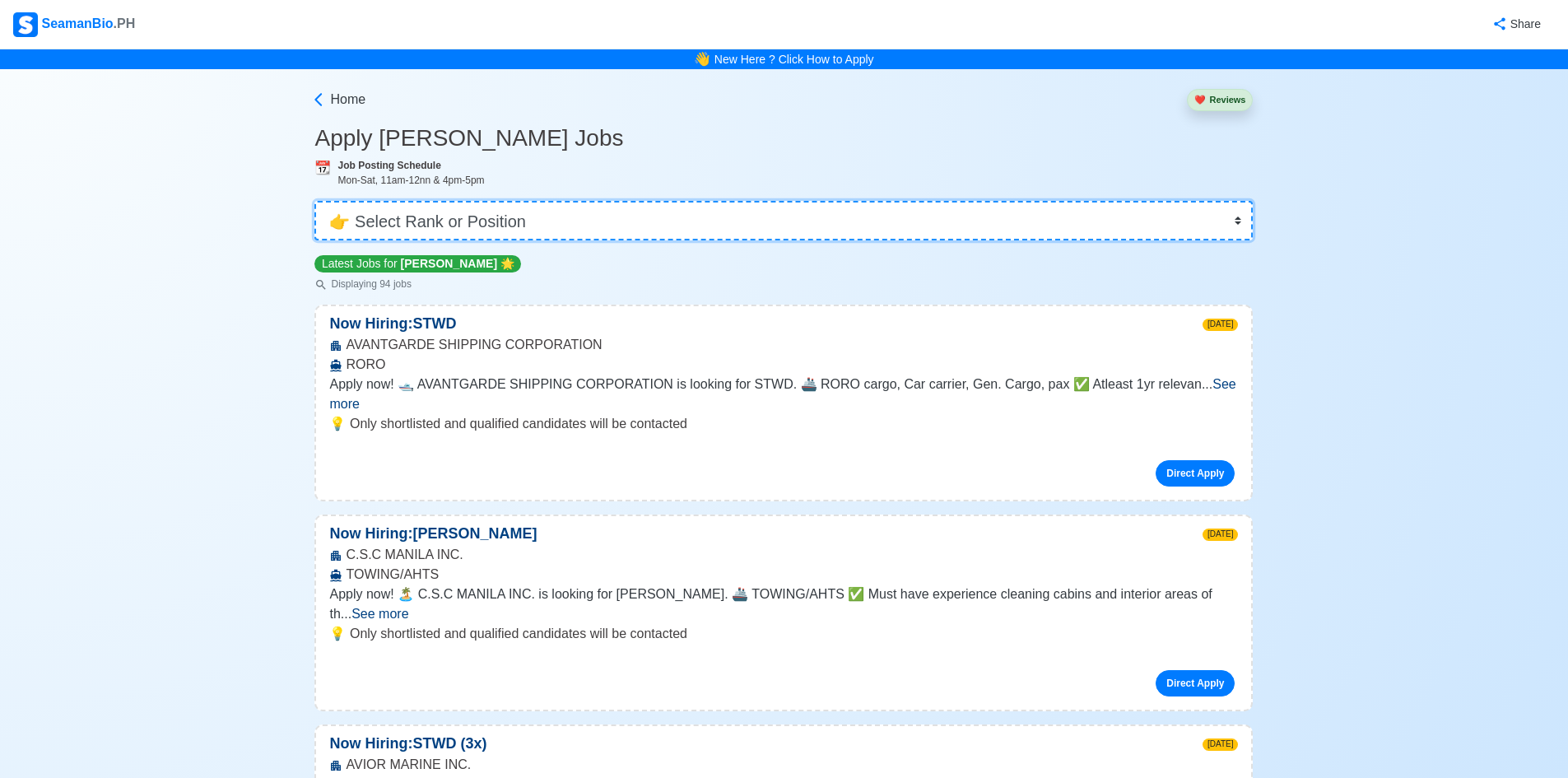
click at [485, 224] on select "👉 Select Rank or Position Master Chief Officer 2nd Officer 3rd Officer Junior O…" at bounding box center [784, 220] width 938 height 39
select select "Cook"
click at [321, 201] on select "👉 Select Rank or Position Master Chief Officer 2nd Officer 3rd Officer Junior O…" at bounding box center [784, 220] width 938 height 39
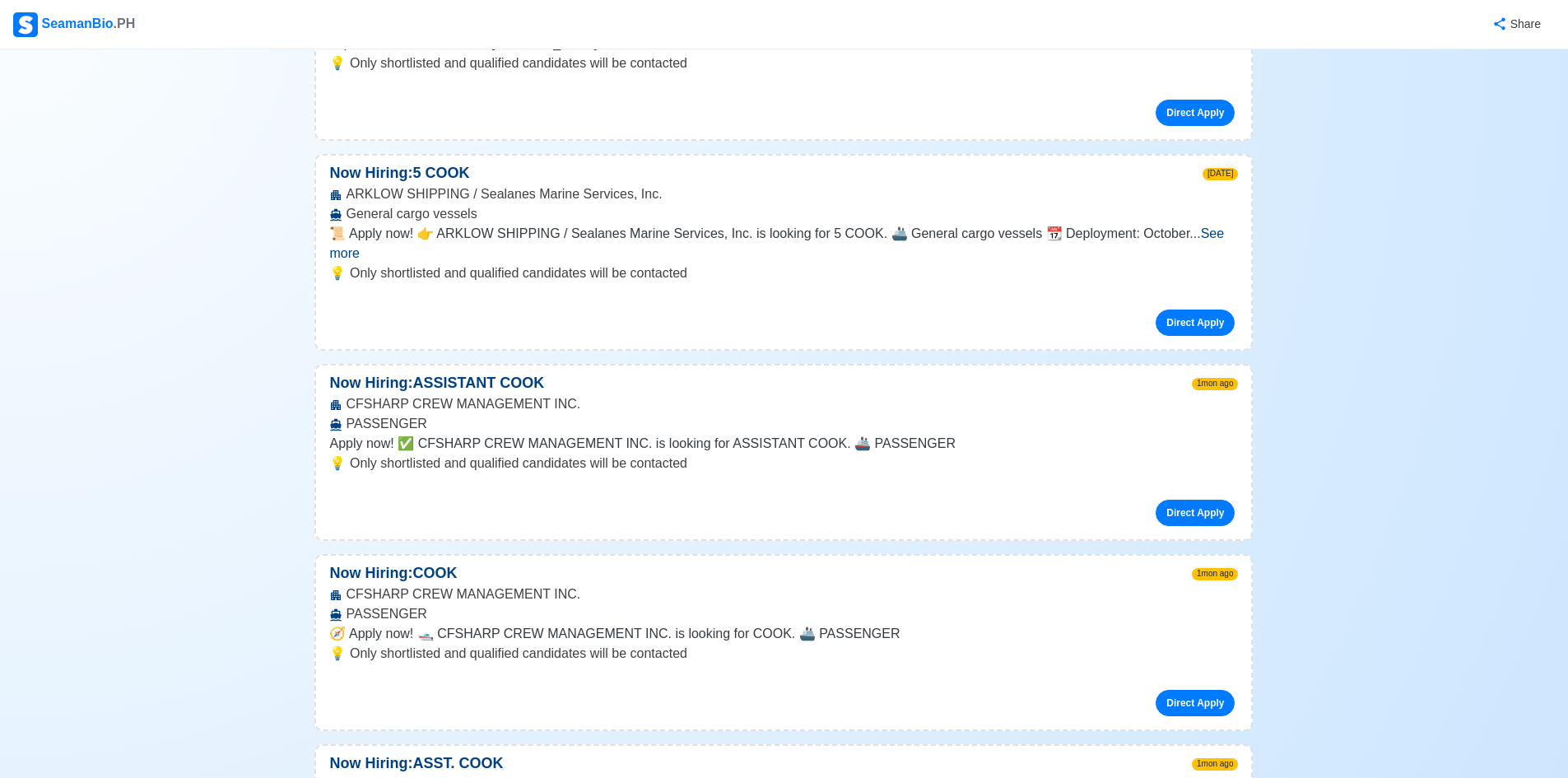
scroll to position [2635, 0]
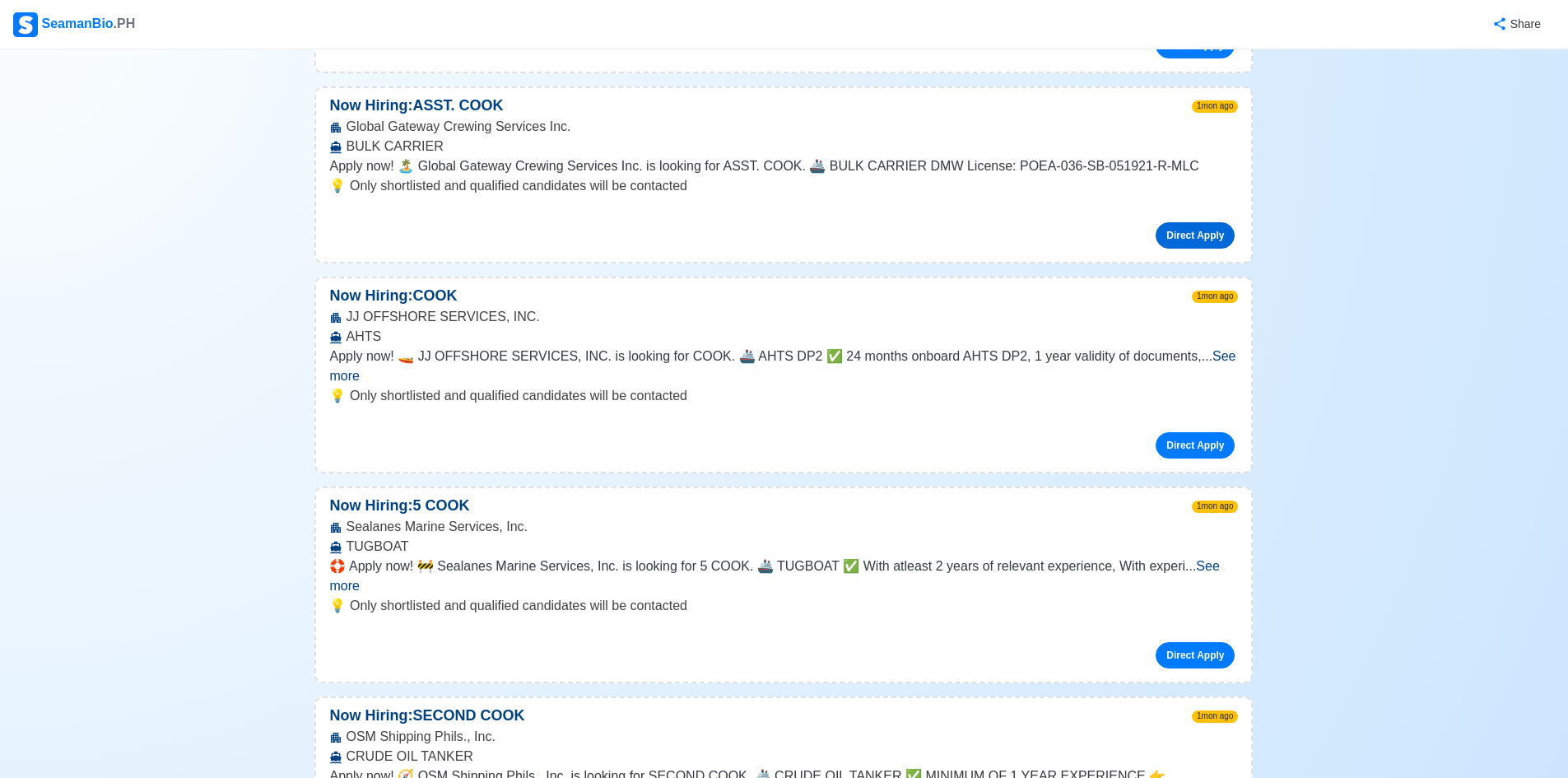
scroll to position [3294, 0]
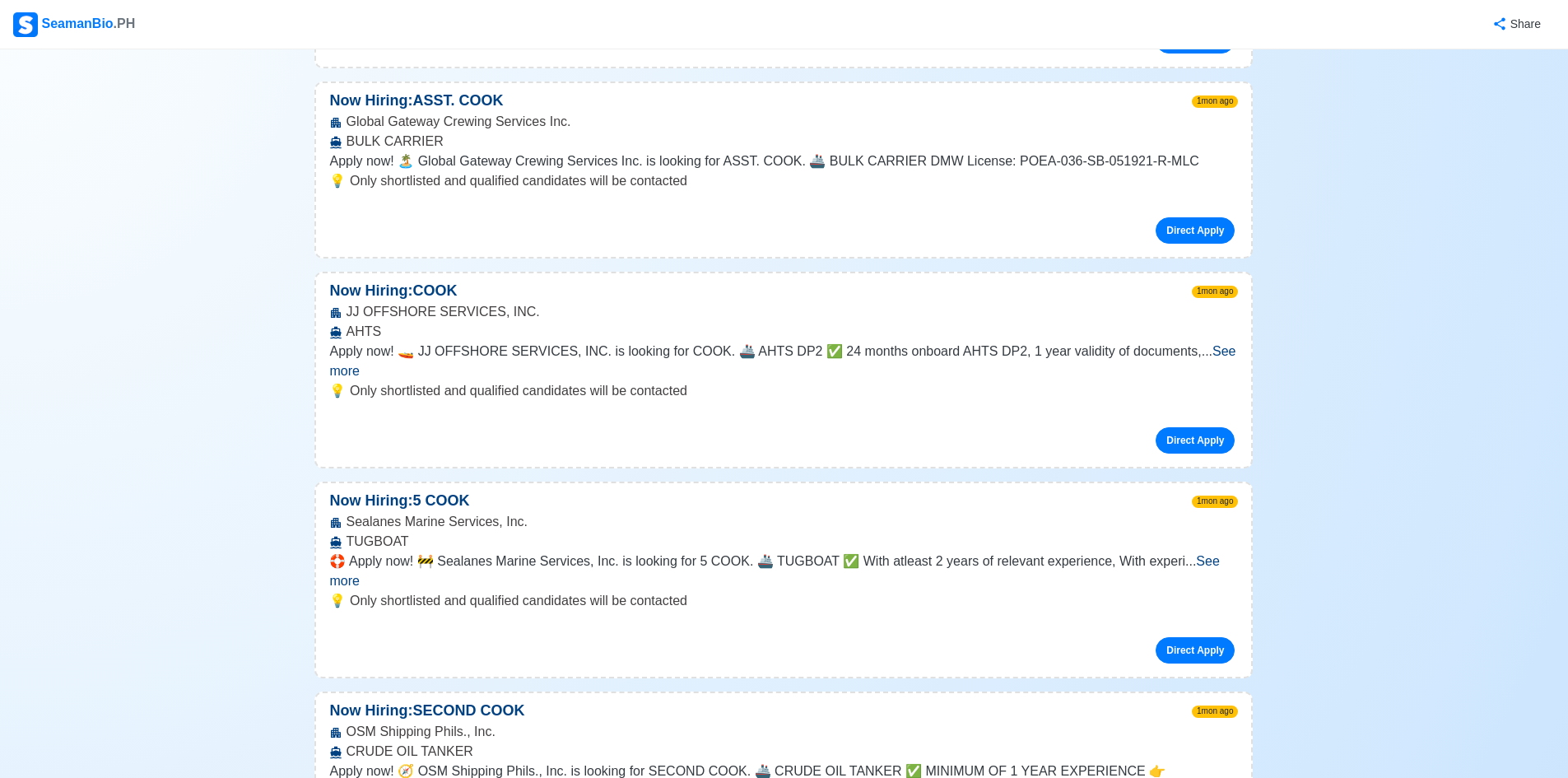
click at [434, 777] on span "See more" at bounding box center [406, 791] width 57 height 14
